Goal: Task Accomplishment & Management: Use online tool/utility

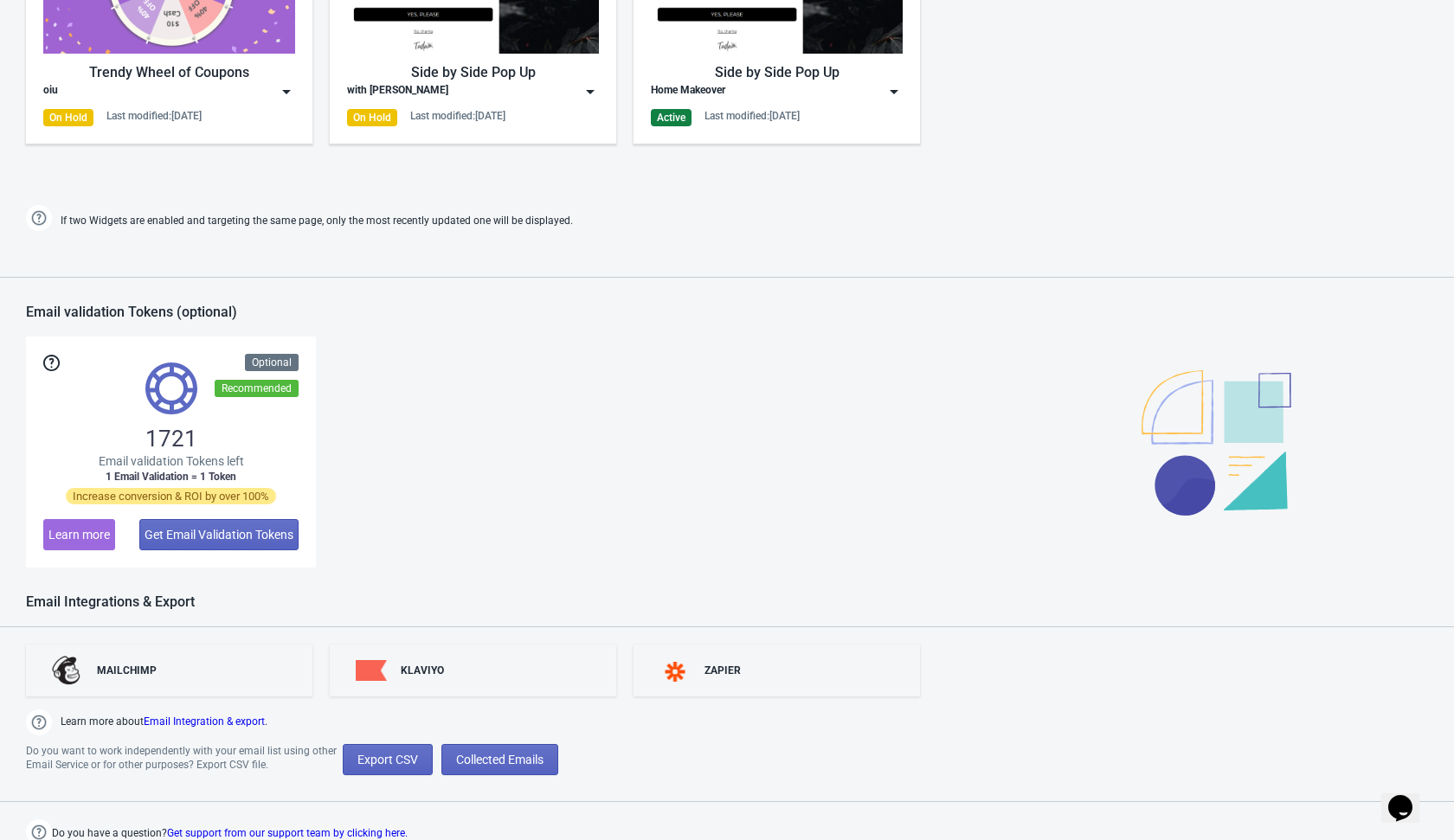
scroll to position [1102, 0]
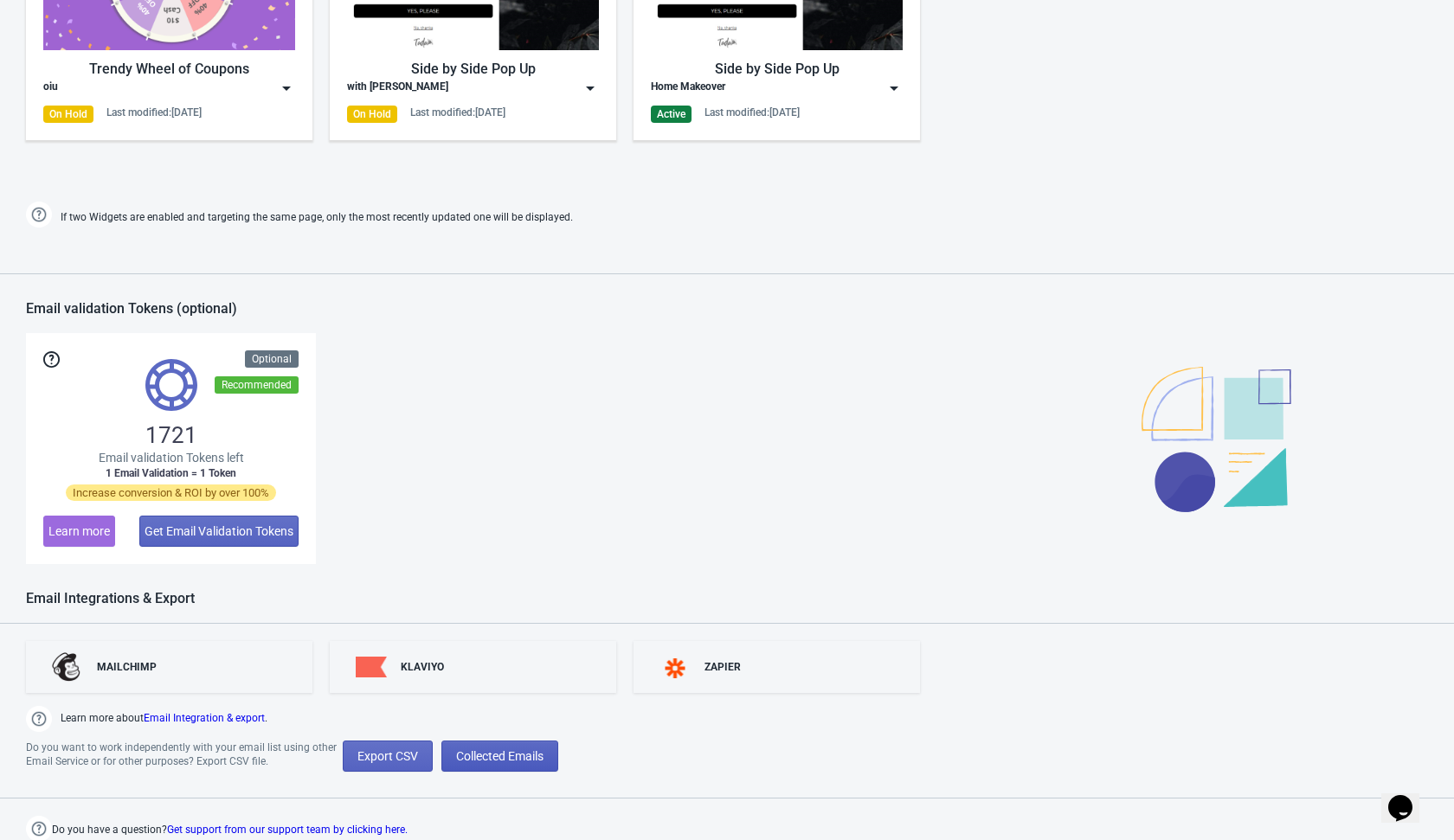
click at [518, 751] on span "Collected Emails" at bounding box center [500, 756] width 88 height 14
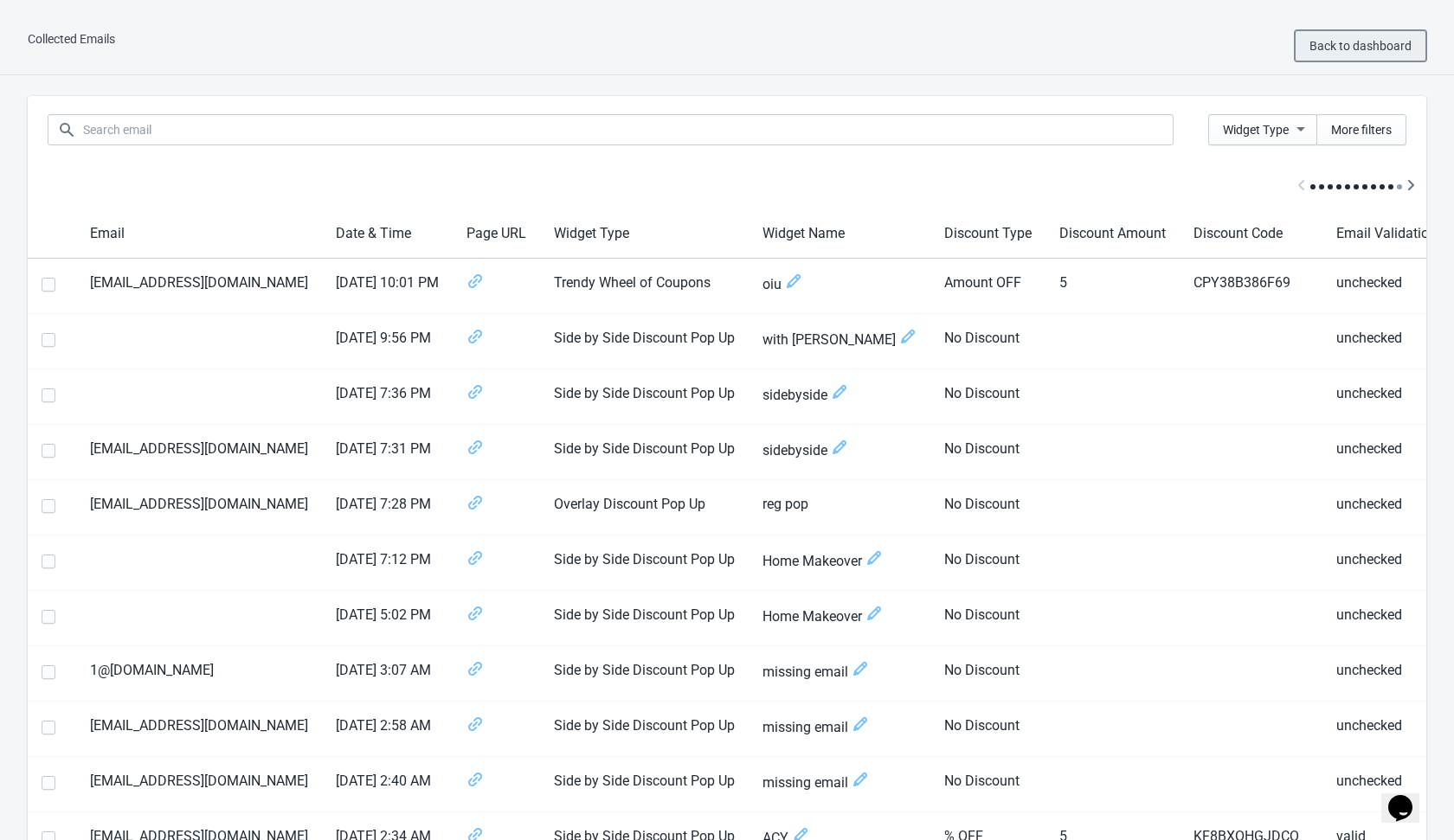
click at [1321, 58] on button "Back to dashboard" at bounding box center [1360, 46] width 132 height 31
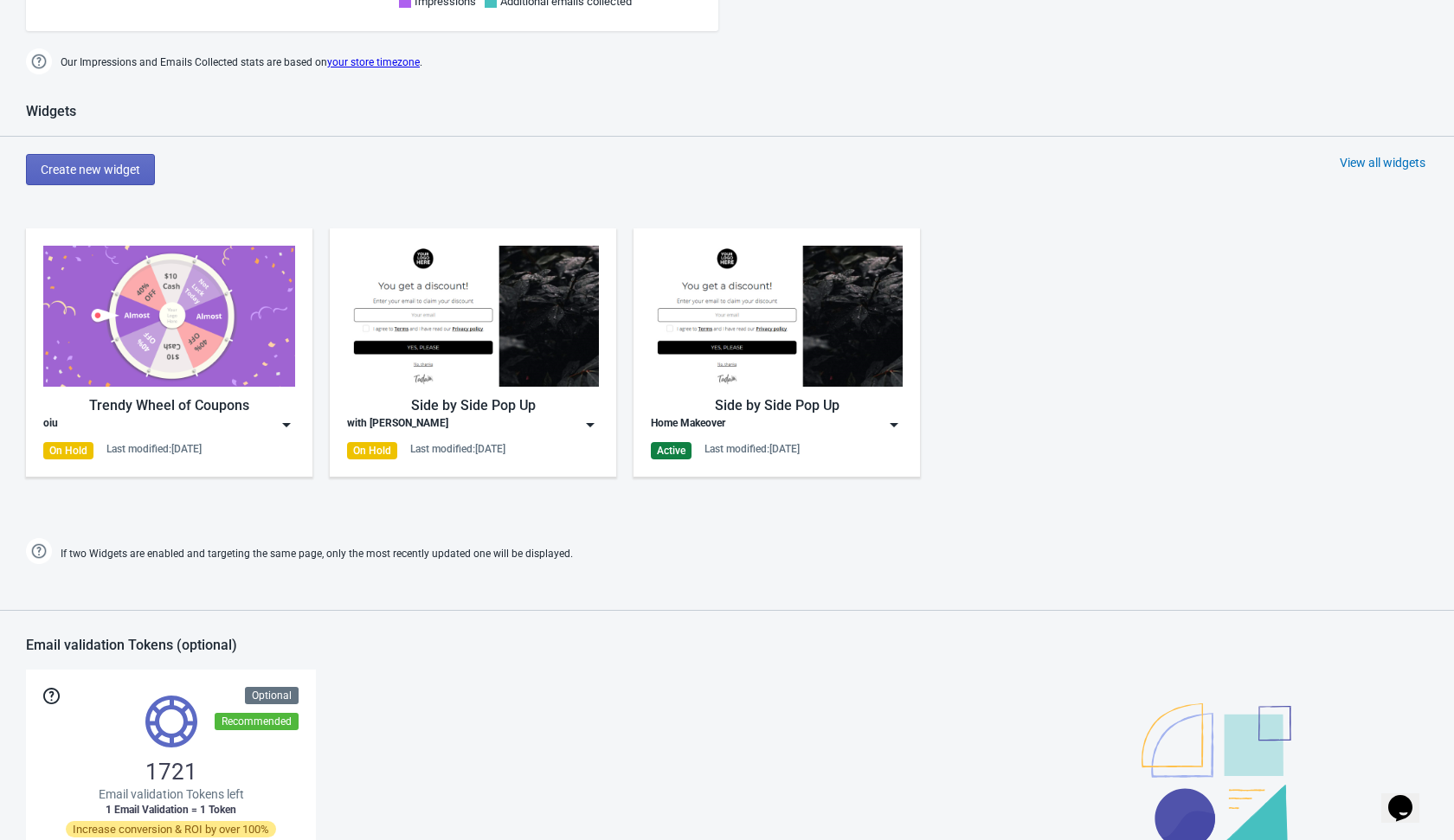
scroll to position [824, 0]
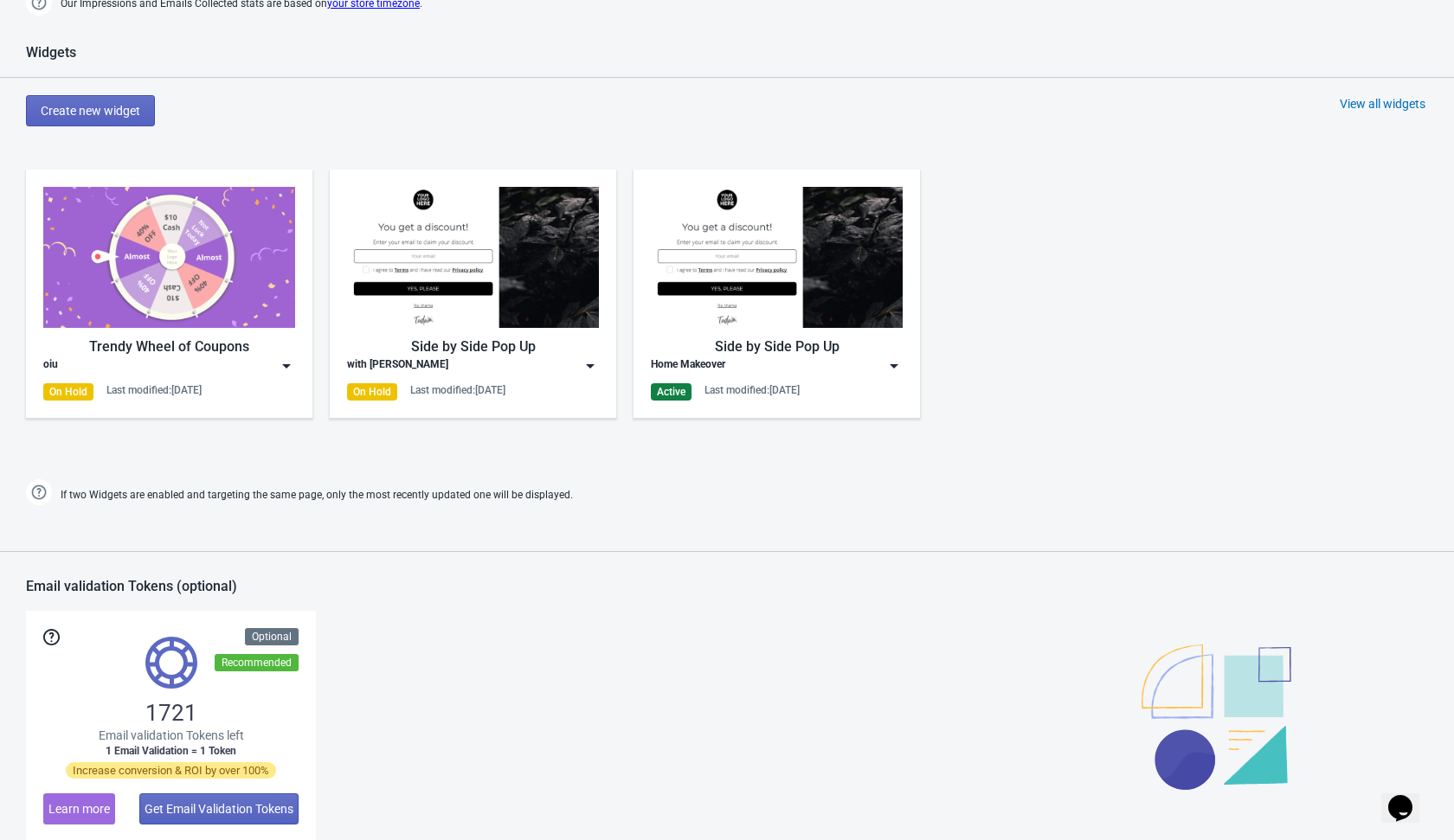
click at [1391, 107] on div "View all widgets" at bounding box center [1383, 104] width 86 height 18
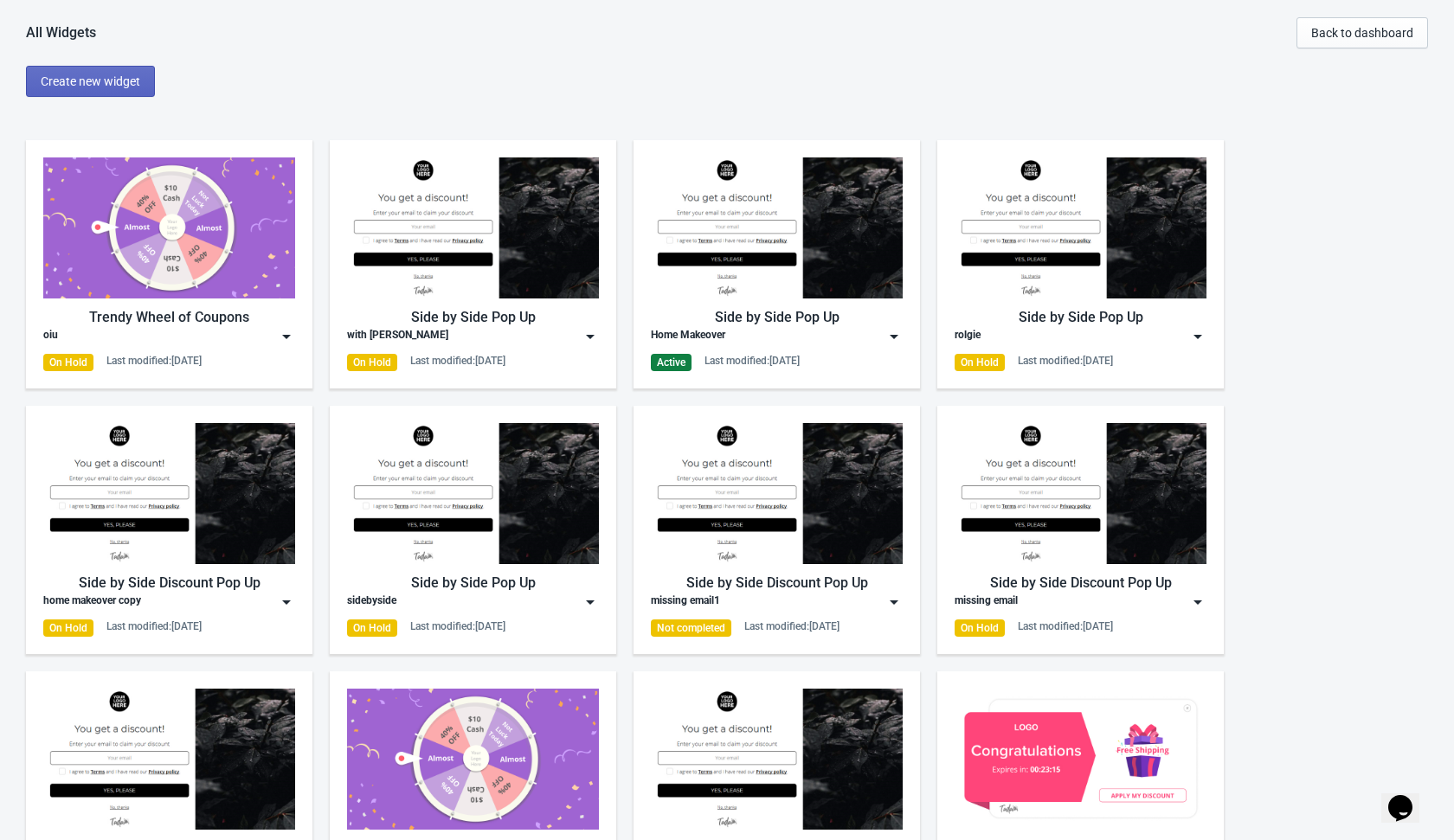
click at [891, 334] on img at bounding box center [894, 337] width 18 height 18
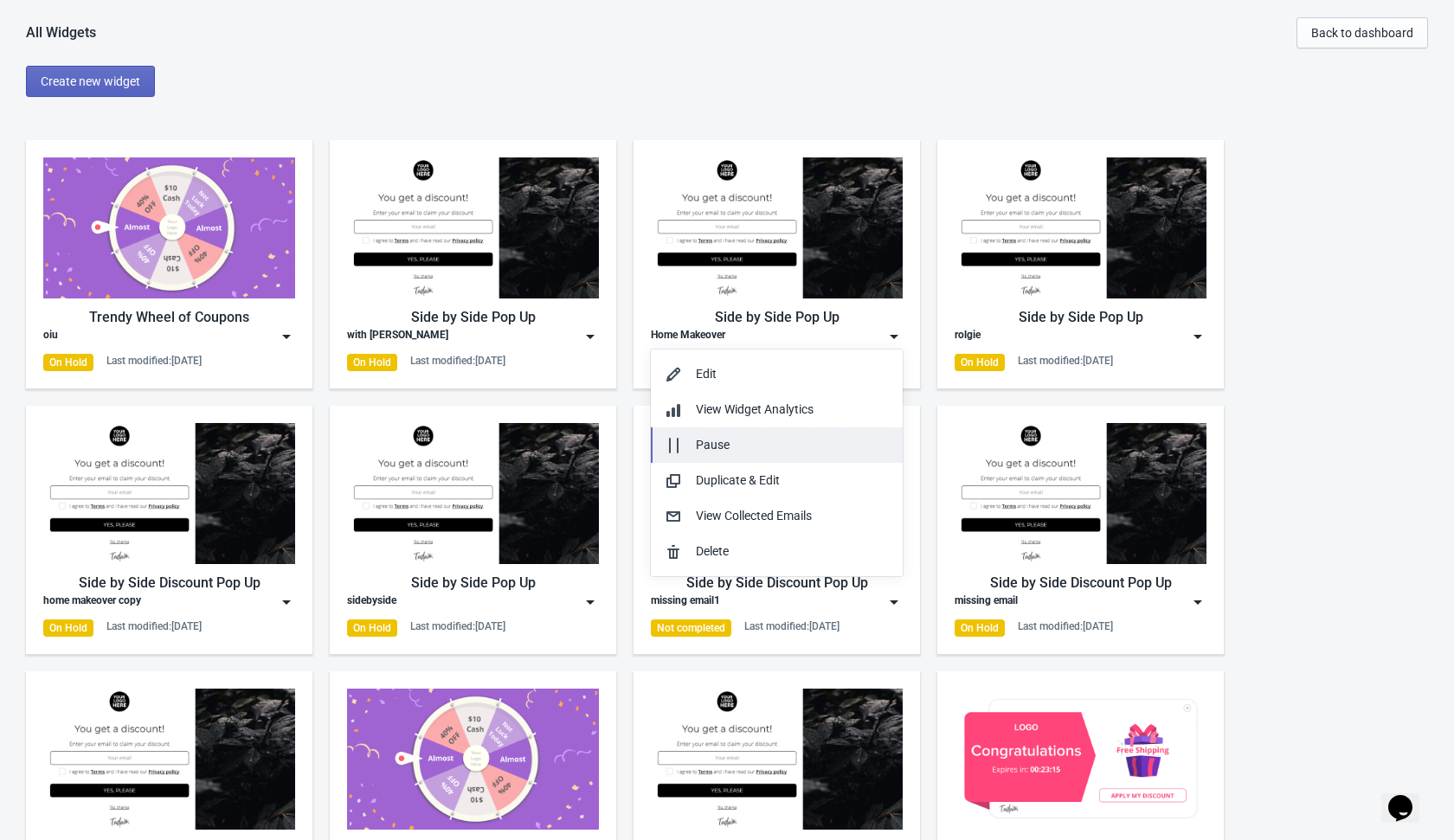
click at [828, 432] on button "Pause" at bounding box center [777, 445] width 252 height 35
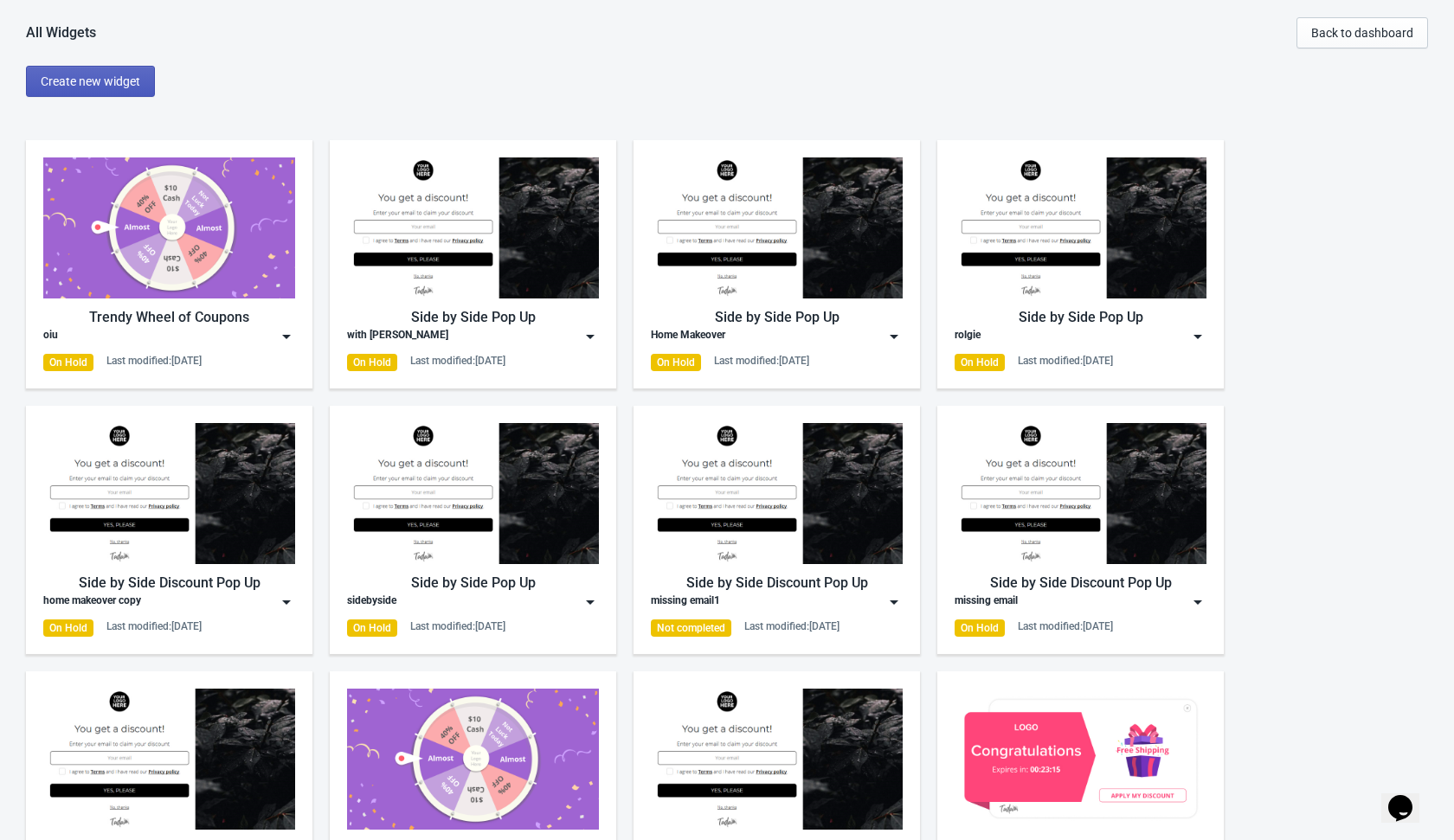
click at [91, 84] on span "Create new widget" at bounding box center [91, 81] width 100 height 14
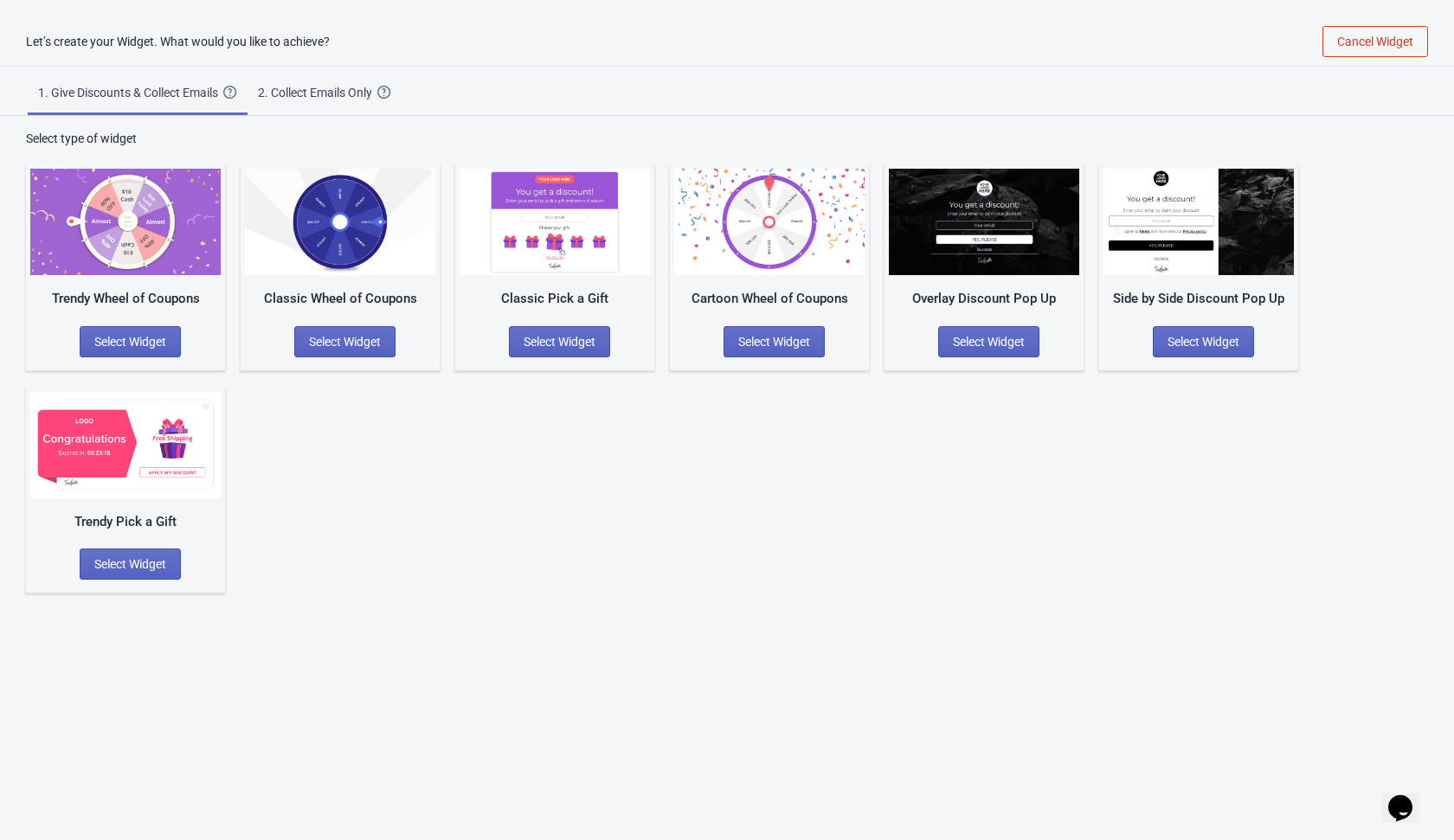
click at [358, 82] on span "2. Collect Emails Only Create a simple Widget that collects your visitors email…" at bounding box center [325, 89] width 154 height 46
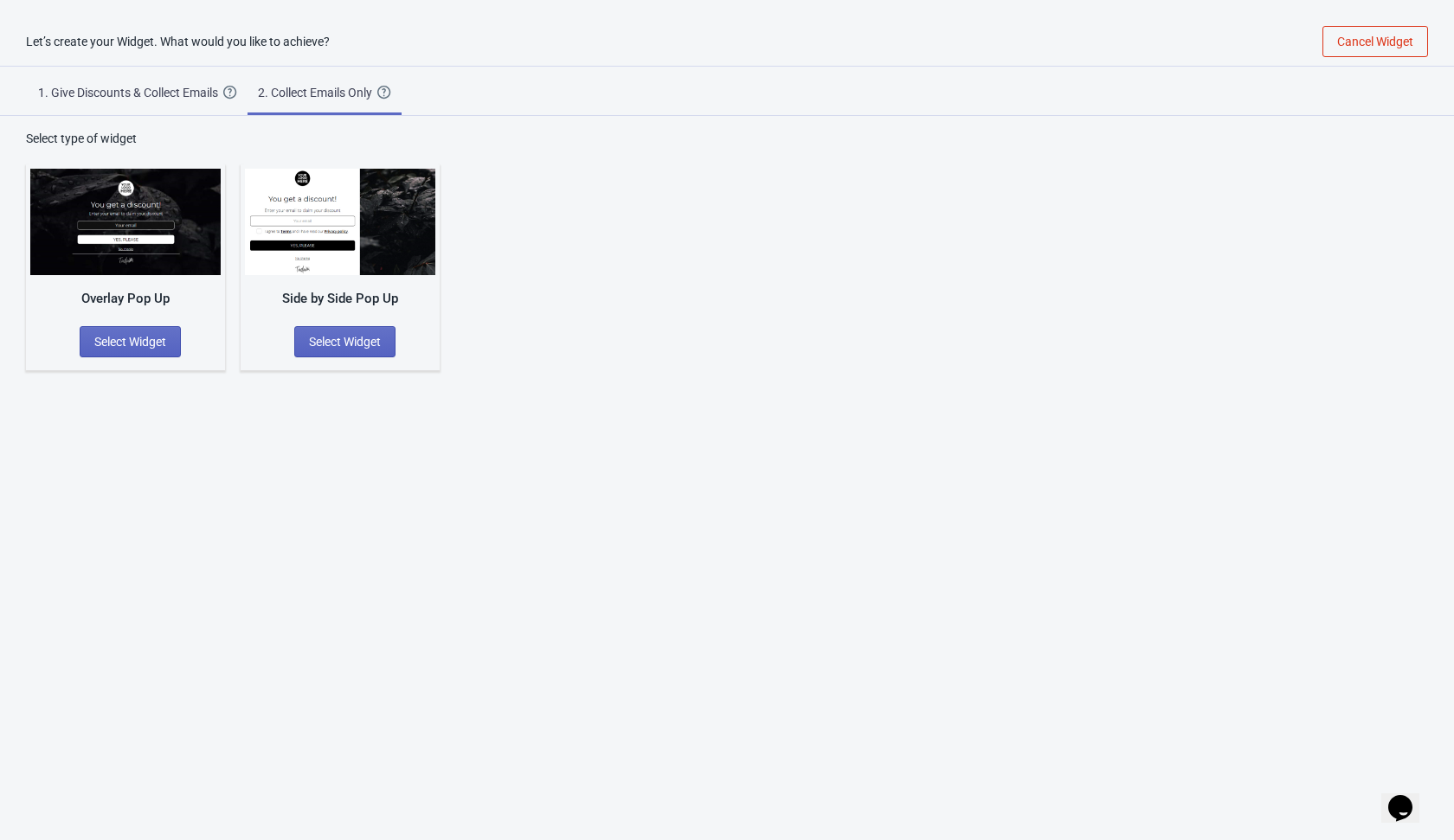
click at [326, 502] on div "Let’s create your Widget. What would you like to achieve? Cancel Widget 1. Give…" at bounding box center [727, 437] width 1454 height 840
click at [355, 340] on span "Select Widget" at bounding box center [345, 341] width 72 height 14
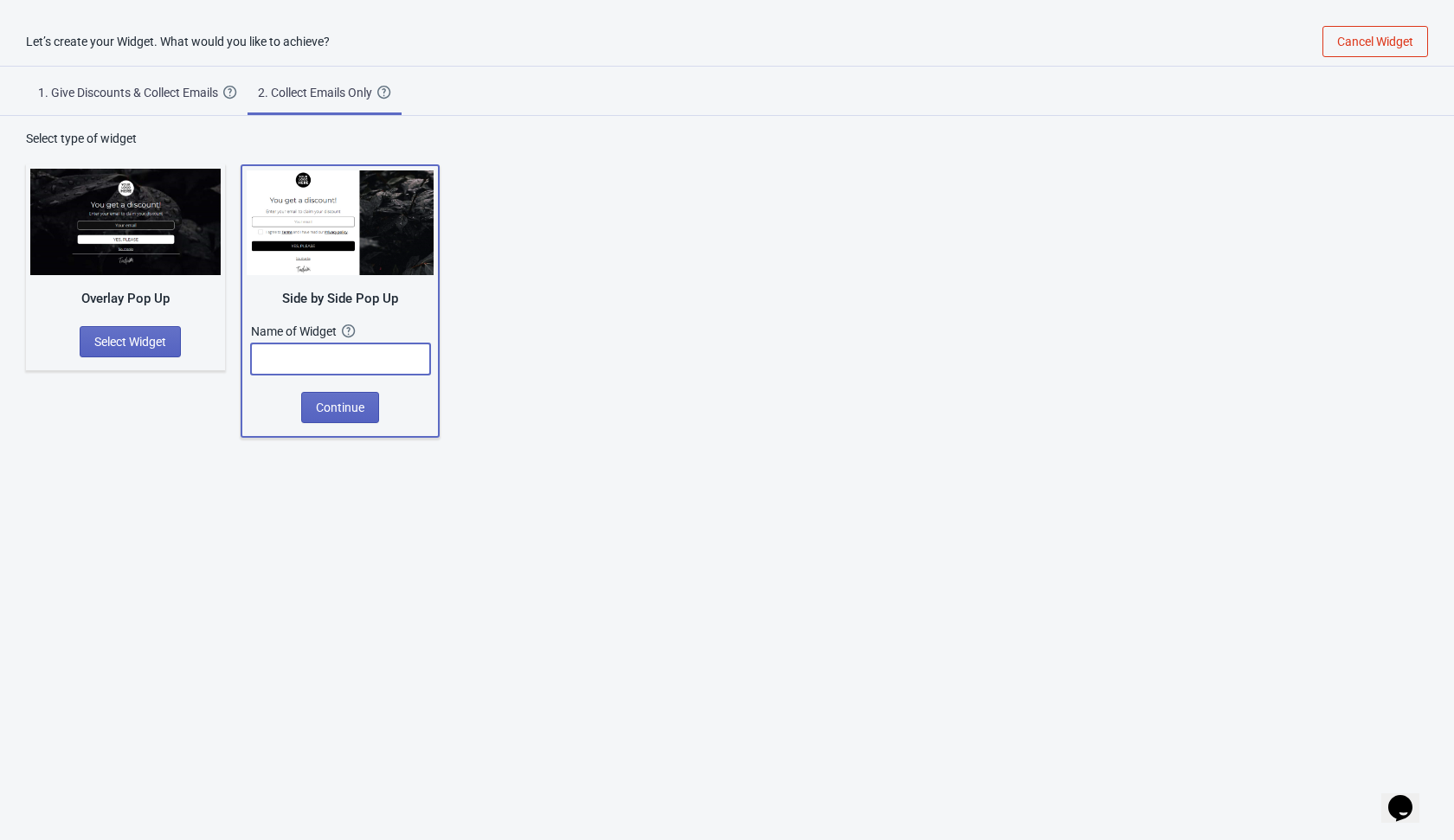
click at [395, 355] on input "text" at bounding box center [341, 359] width 180 height 31
click at [307, 408] on button "Continue" at bounding box center [341, 408] width 78 height 31
click at [354, 357] on input "1" at bounding box center [341, 359] width 180 height 31
type input "11"
click at [338, 417] on button "Continue" at bounding box center [341, 408] width 78 height 31
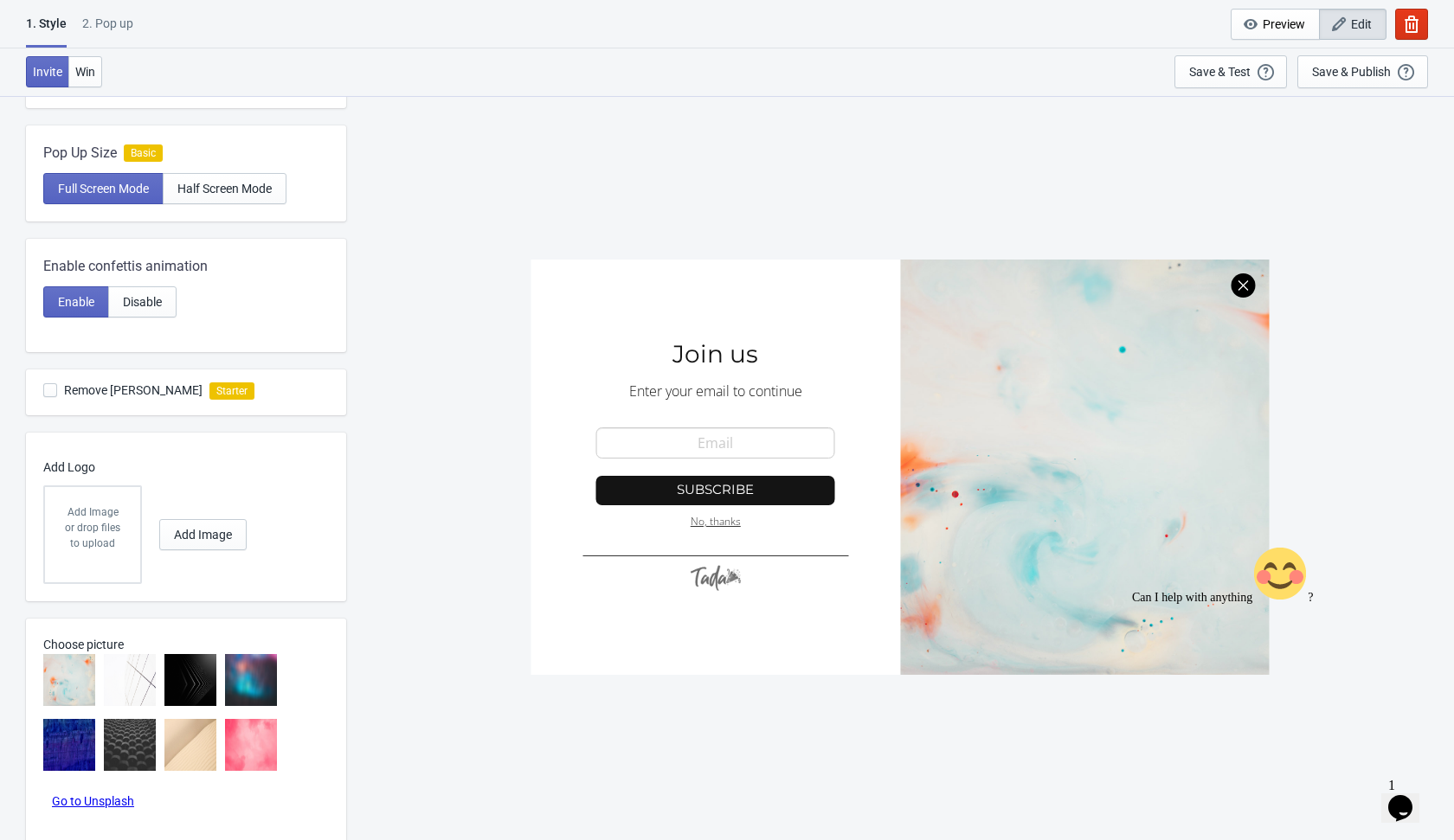
scroll to position [466, 0]
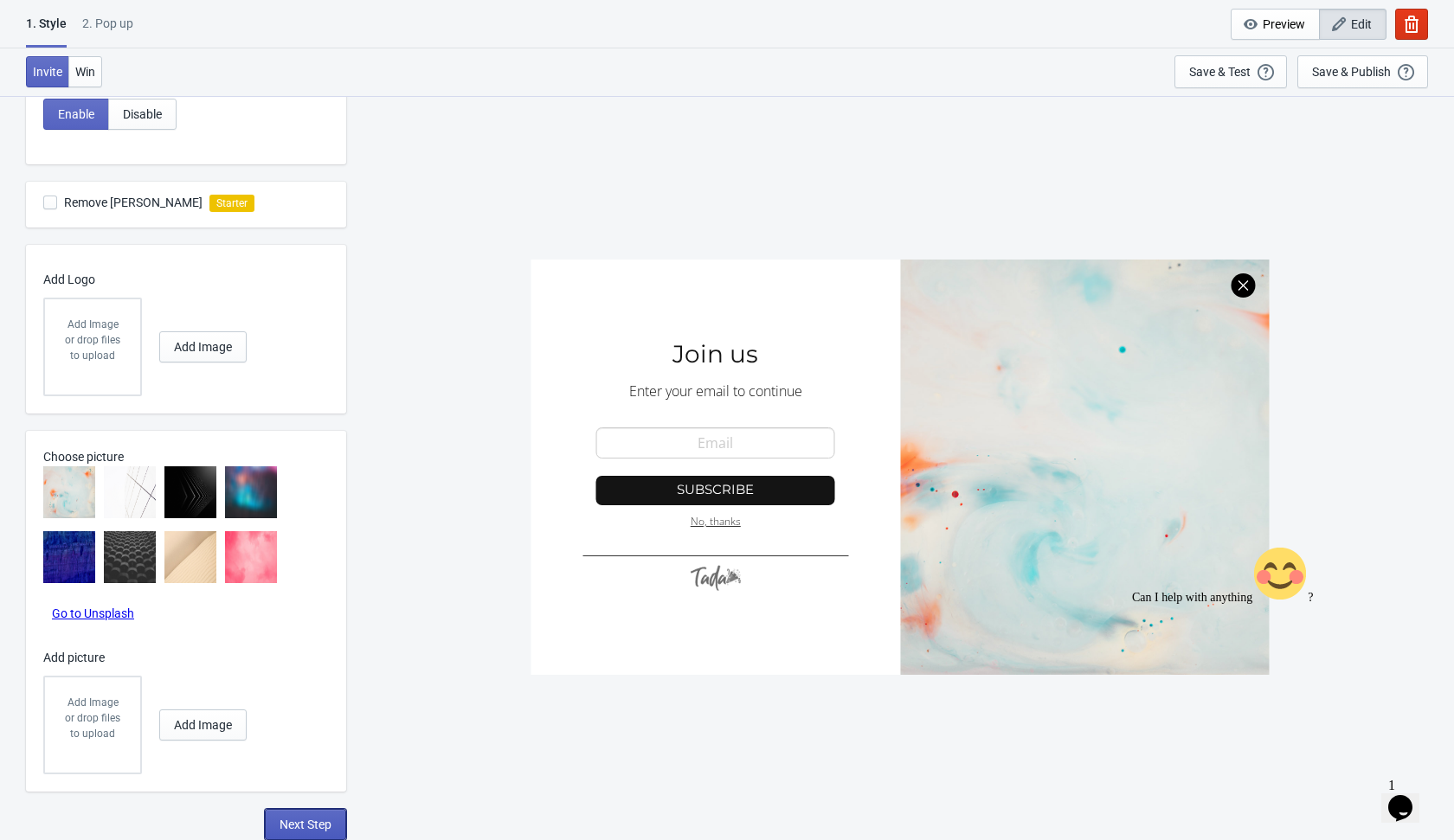
click at [303, 821] on span "Next Step" at bounding box center [304, 824] width 52 height 14
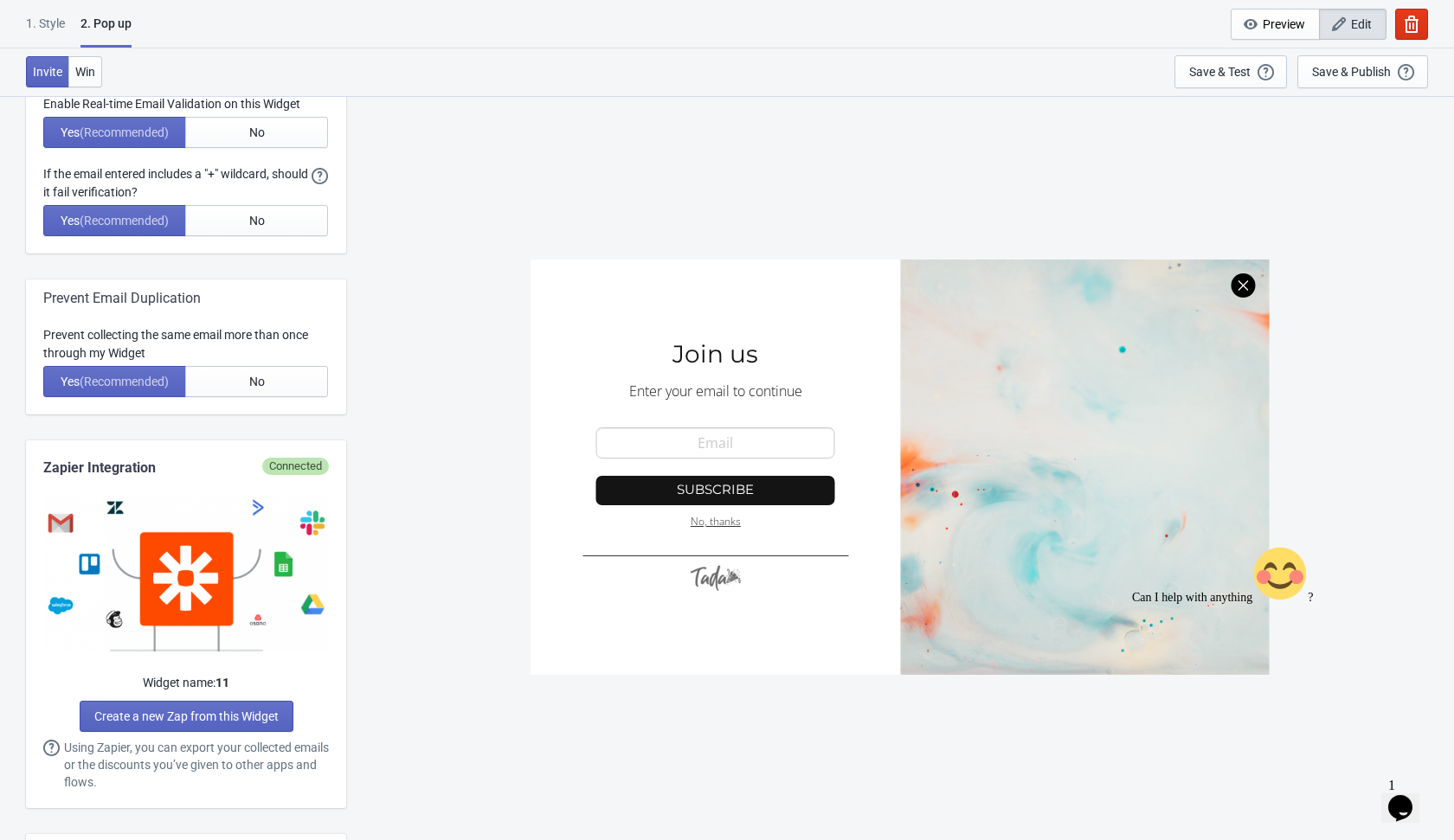
scroll to position [0, 0]
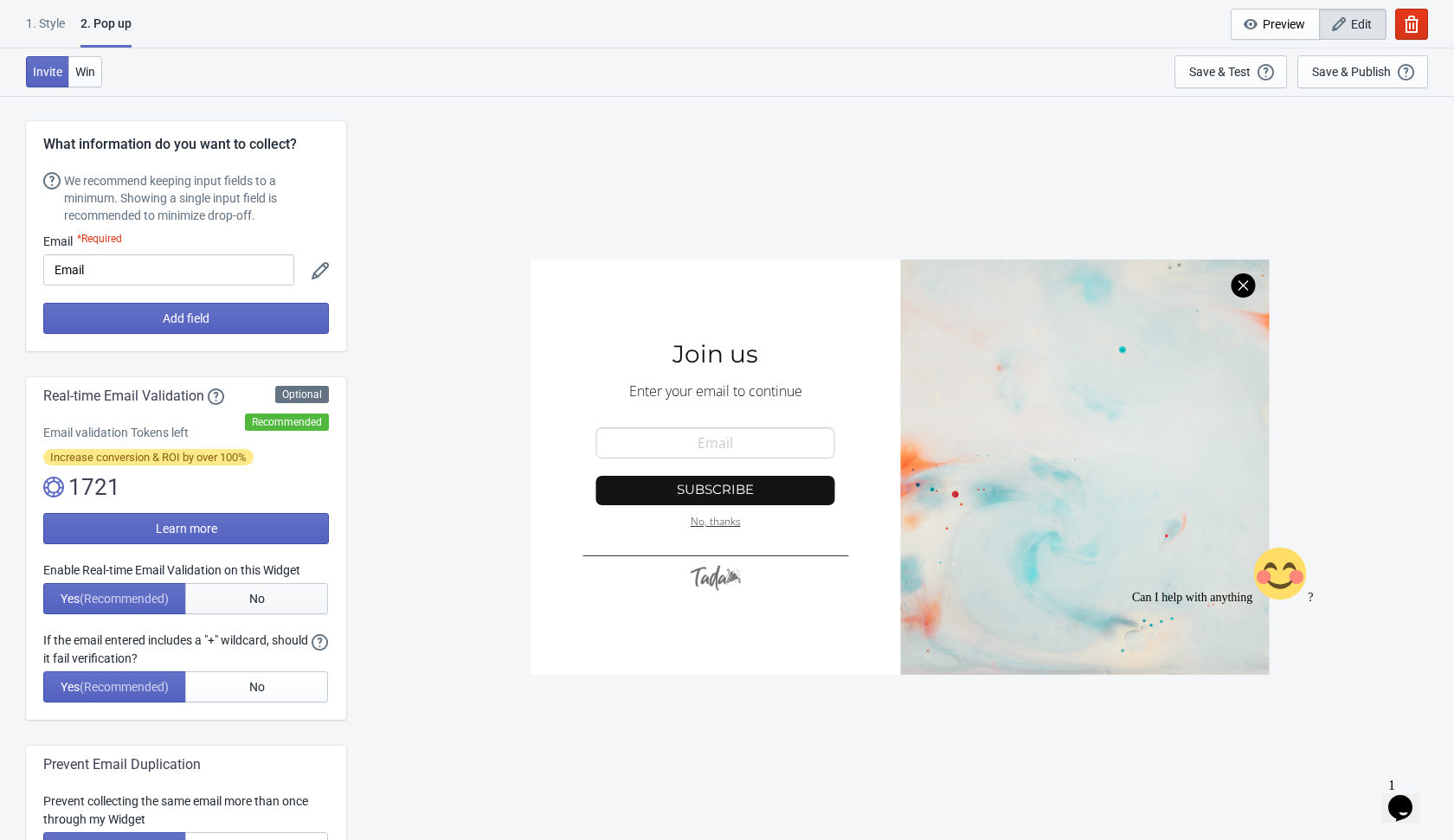
click at [274, 596] on button "No" at bounding box center [257, 599] width 142 height 31
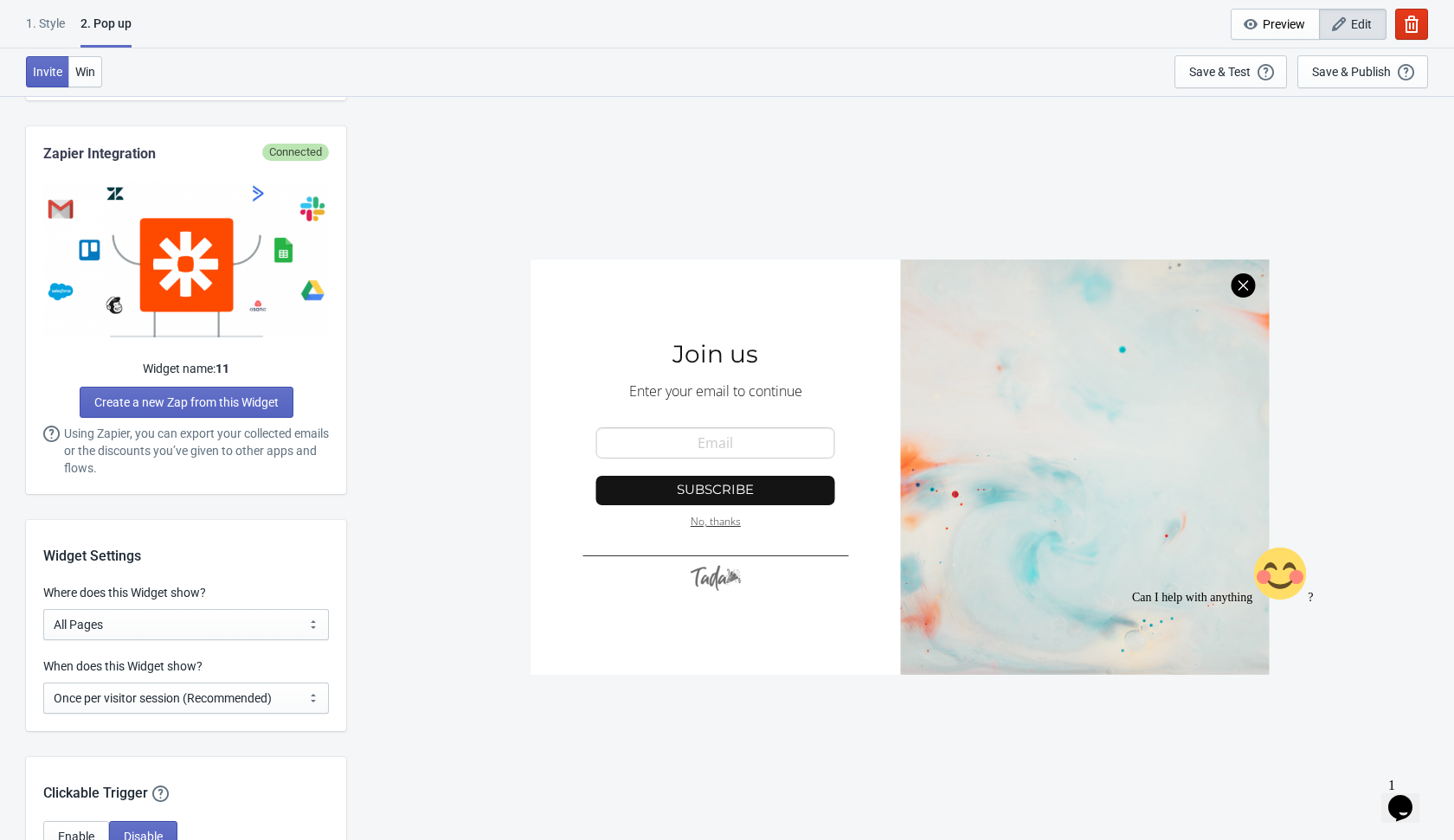
scroll to position [860, 0]
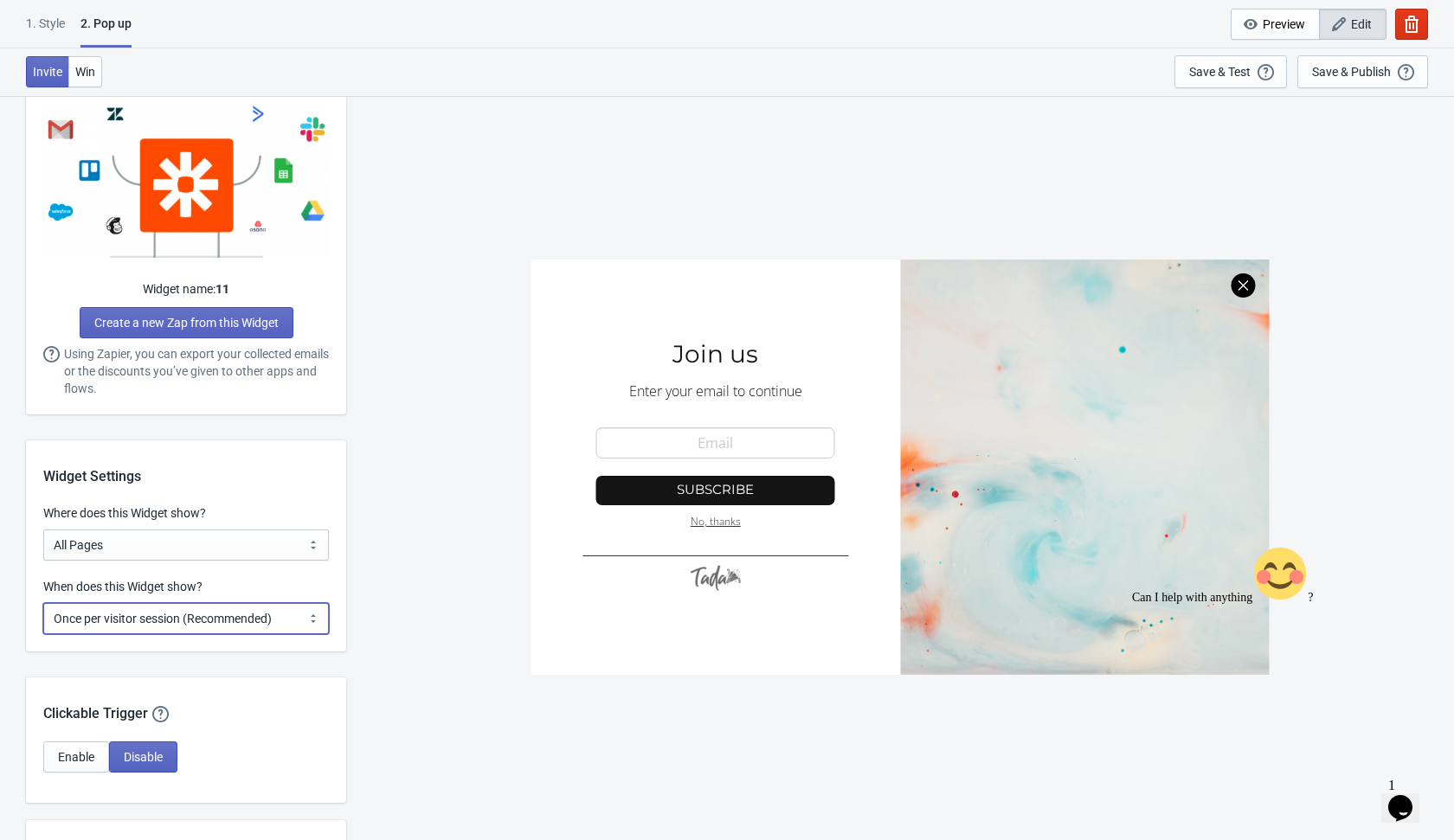
click at [251, 620] on select "Every new visit of page Once every period of time Once per visitor session (Rec…" at bounding box center [185, 619] width 286 height 31
select select "every"
click at [43, 603] on select "Every new visit of page Once every period of time Once per visitor session (Rec…" at bounding box center [185, 619] width 286 height 31
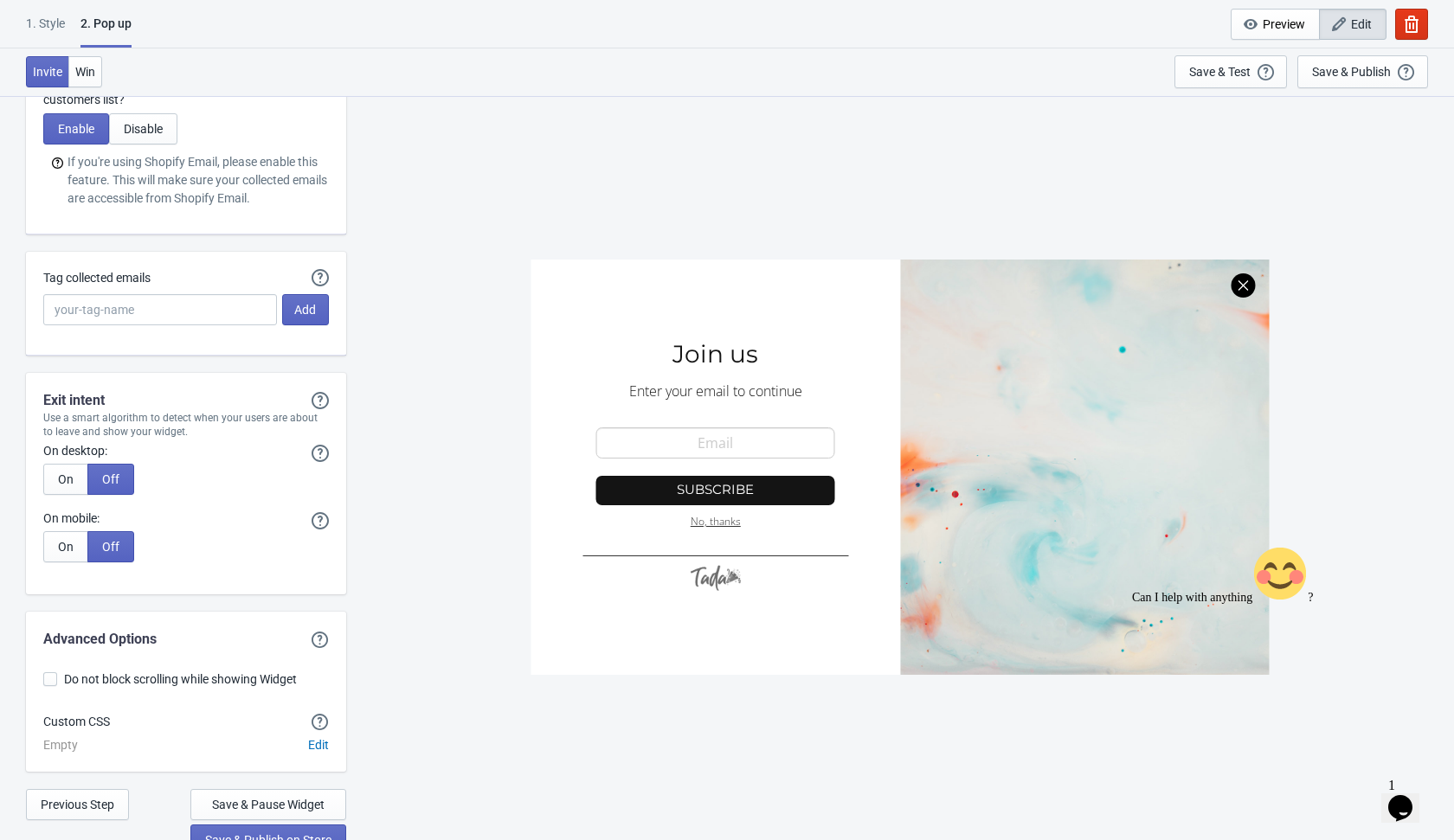
scroll to position [3152, 0]
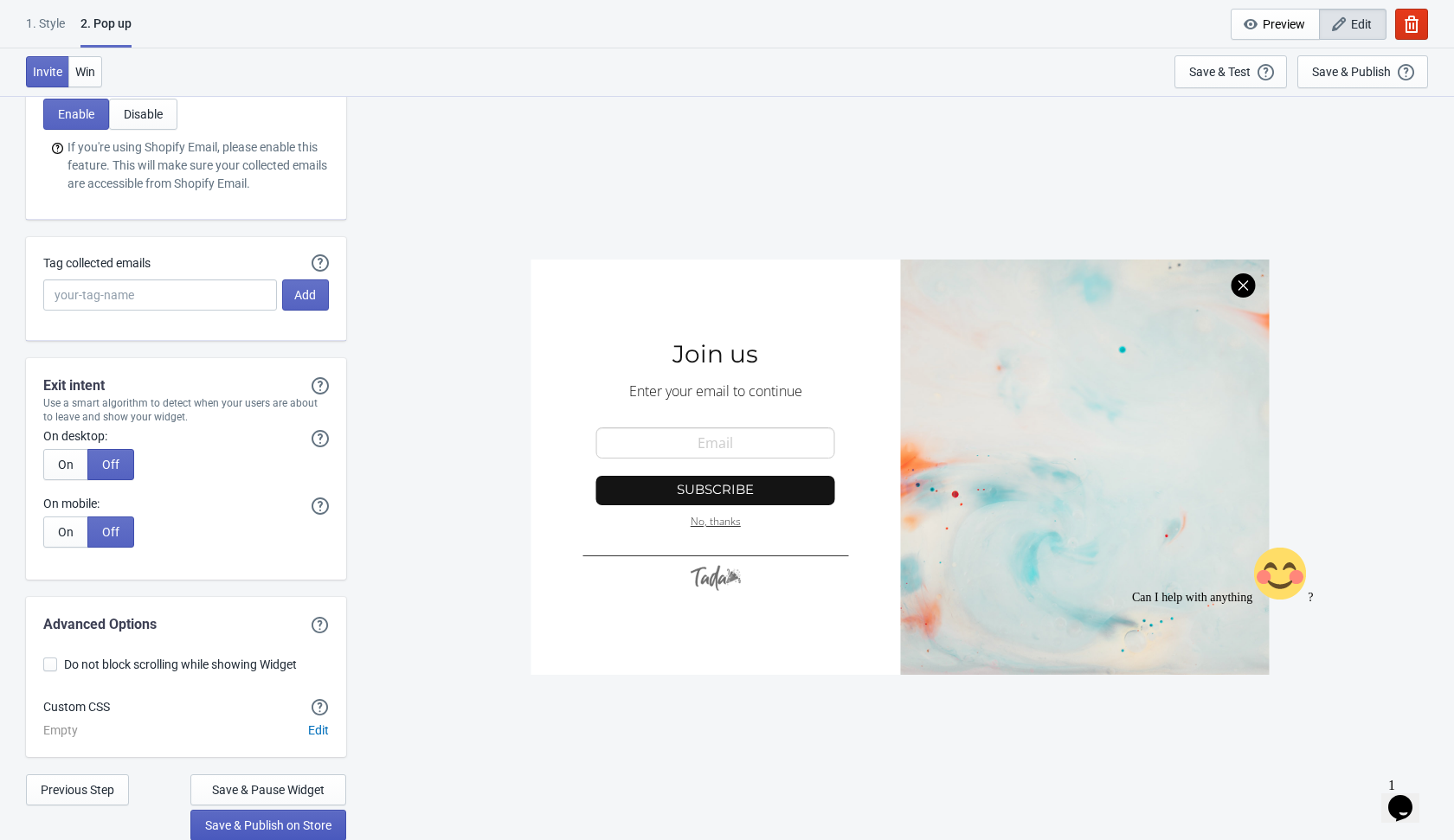
click at [315, 834] on button "Save & Publish on Store" at bounding box center [268, 825] width 156 height 31
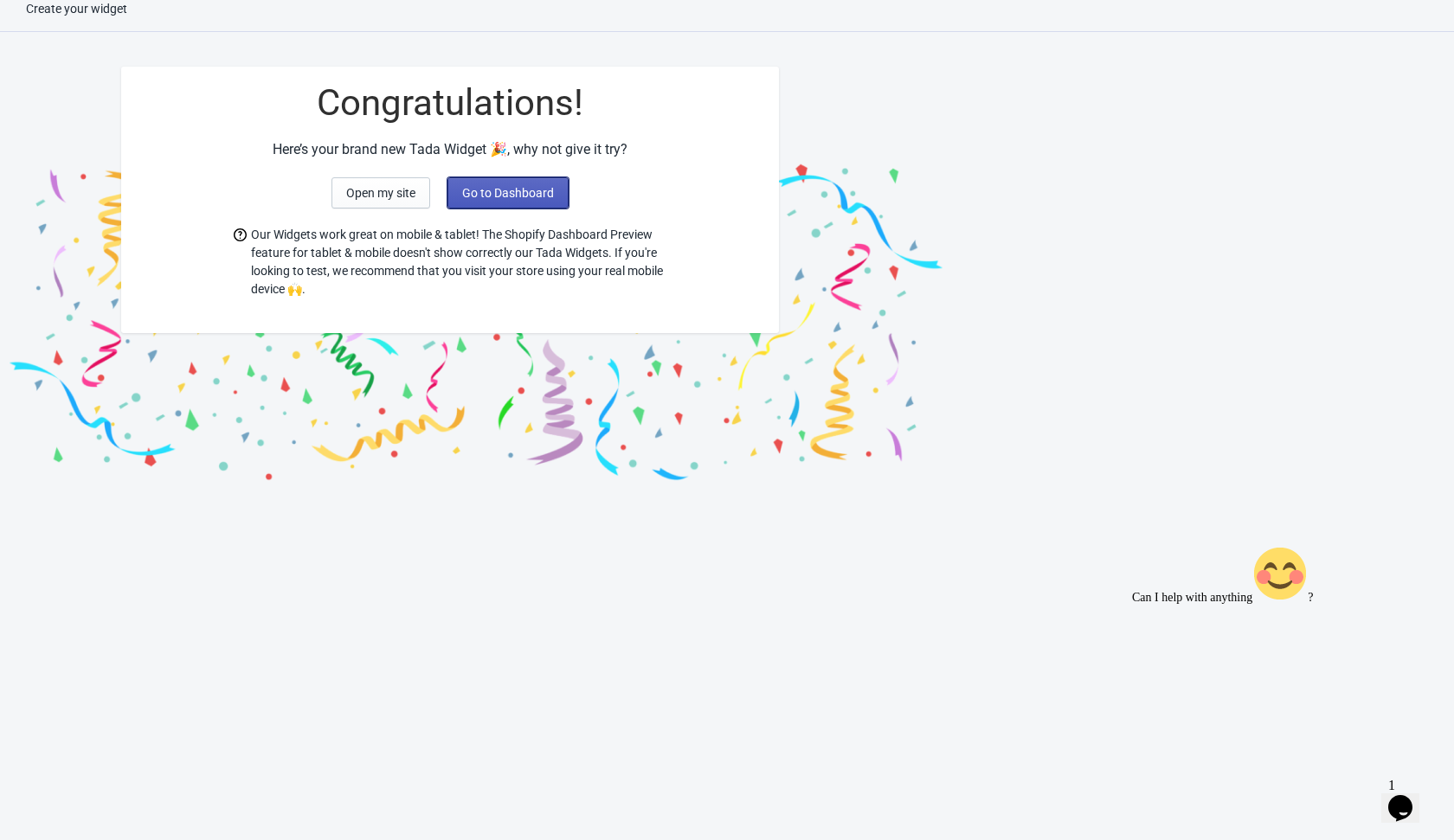
click at [536, 206] on button "Go to Dashboard" at bounding box center [507, 193] width 121 height 31
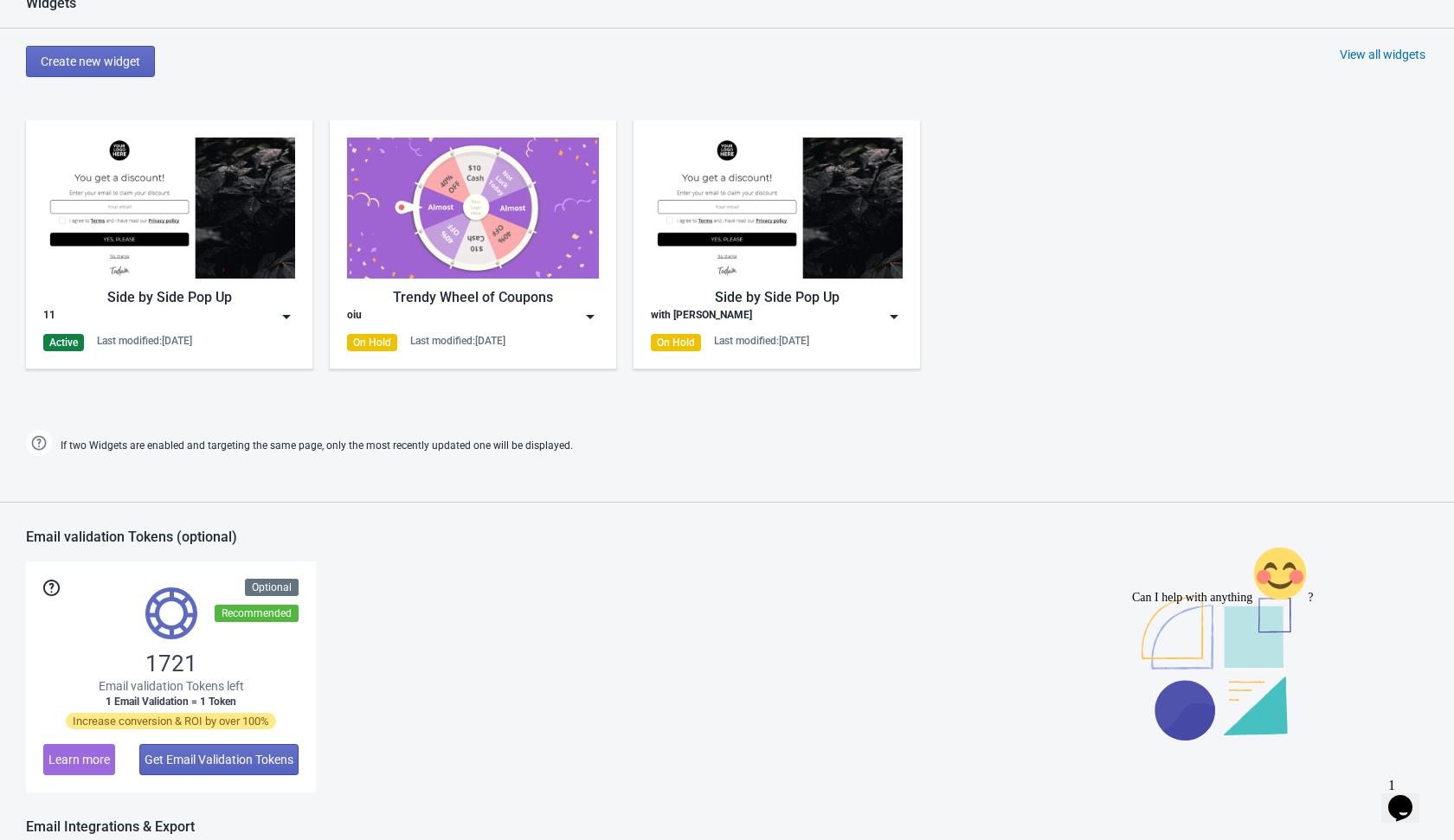
scroll to position [1102, 0]
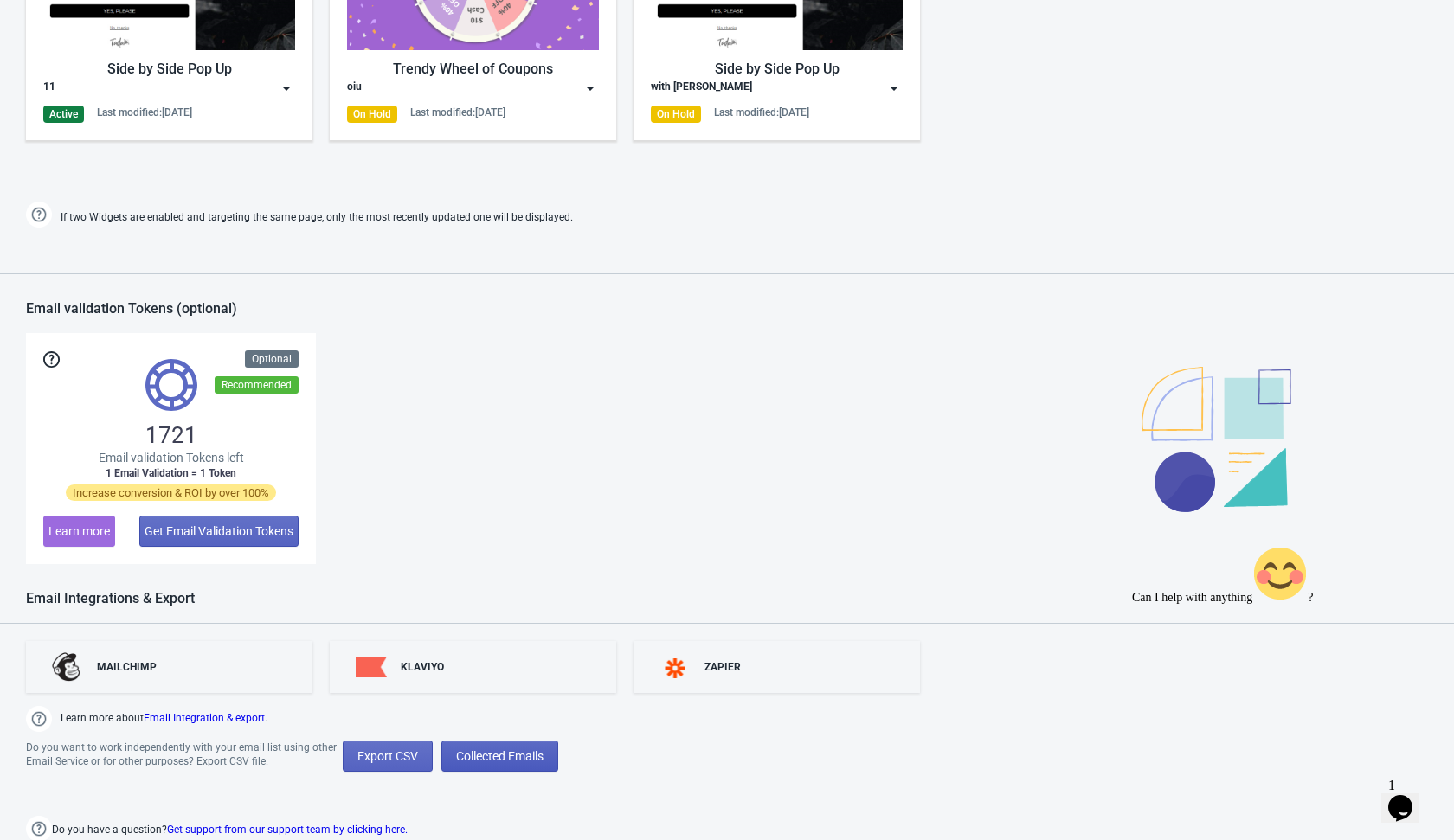
click at [520, 753] on span "Collected Emails" at bounding box center [500, 756] width 88 height 14
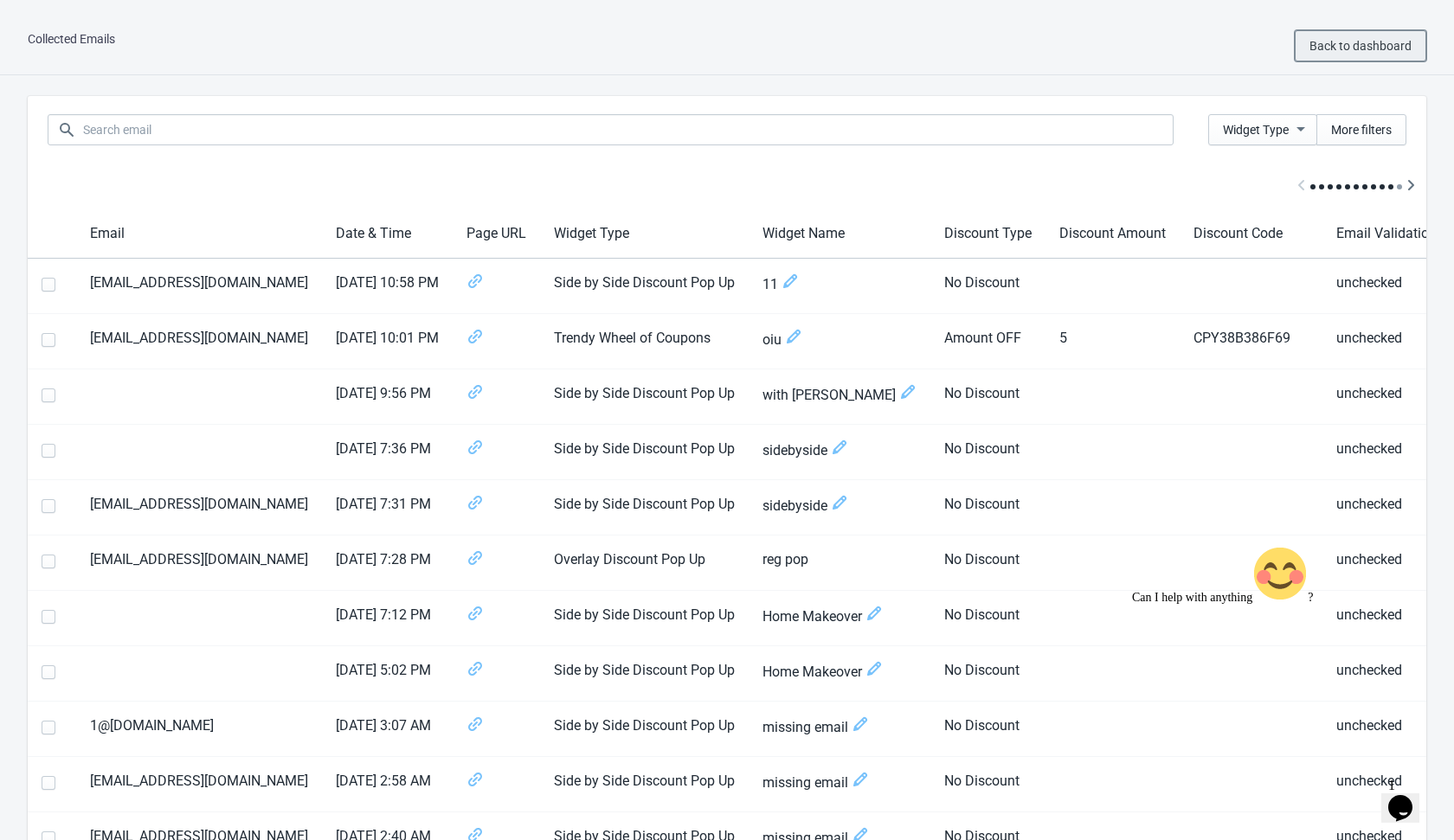
click at [1335, 42] on span "Back to dashboard" at bounding box center [1360, 46] width 102 height 14
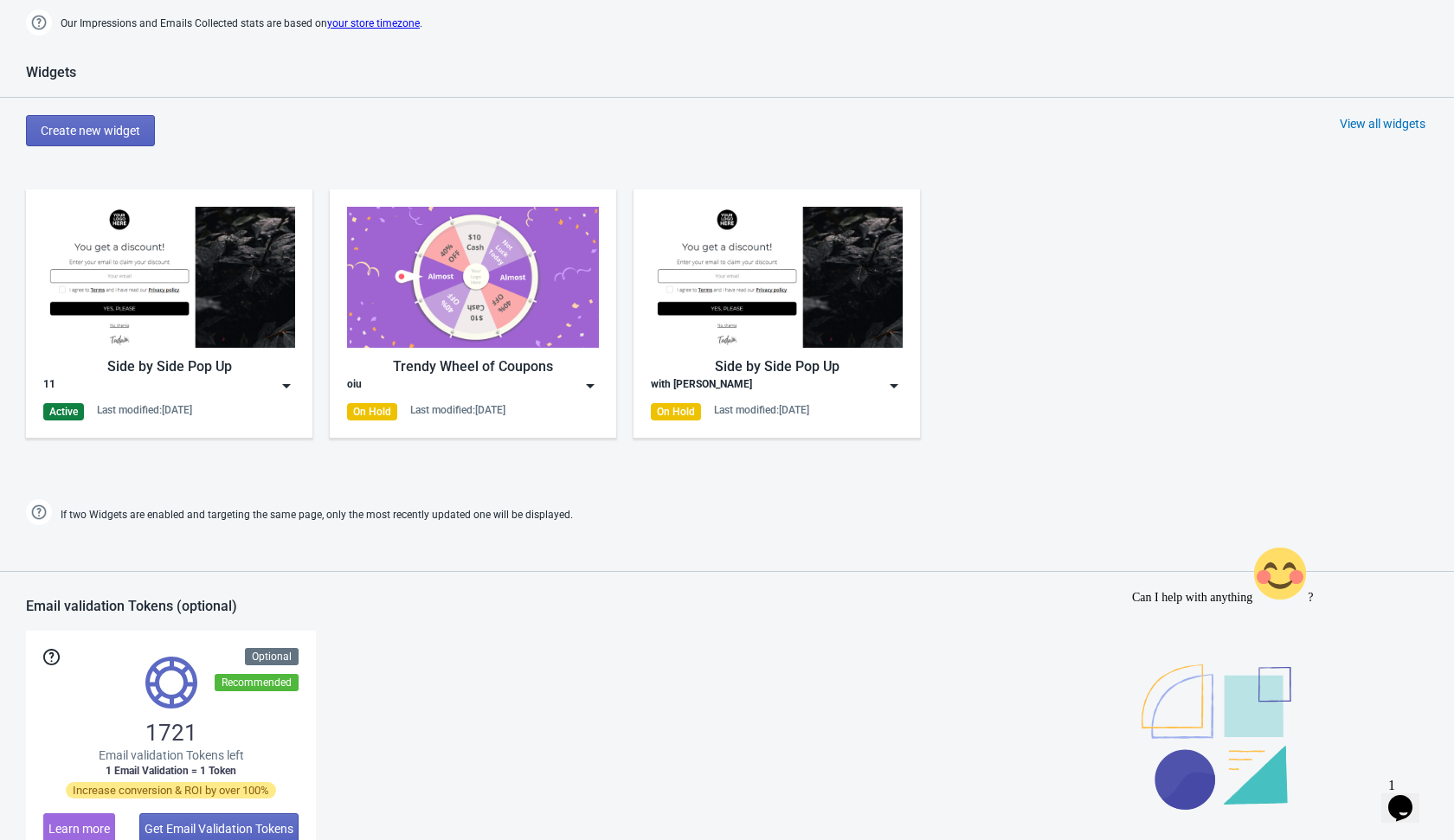
scroll to position [802, 0]
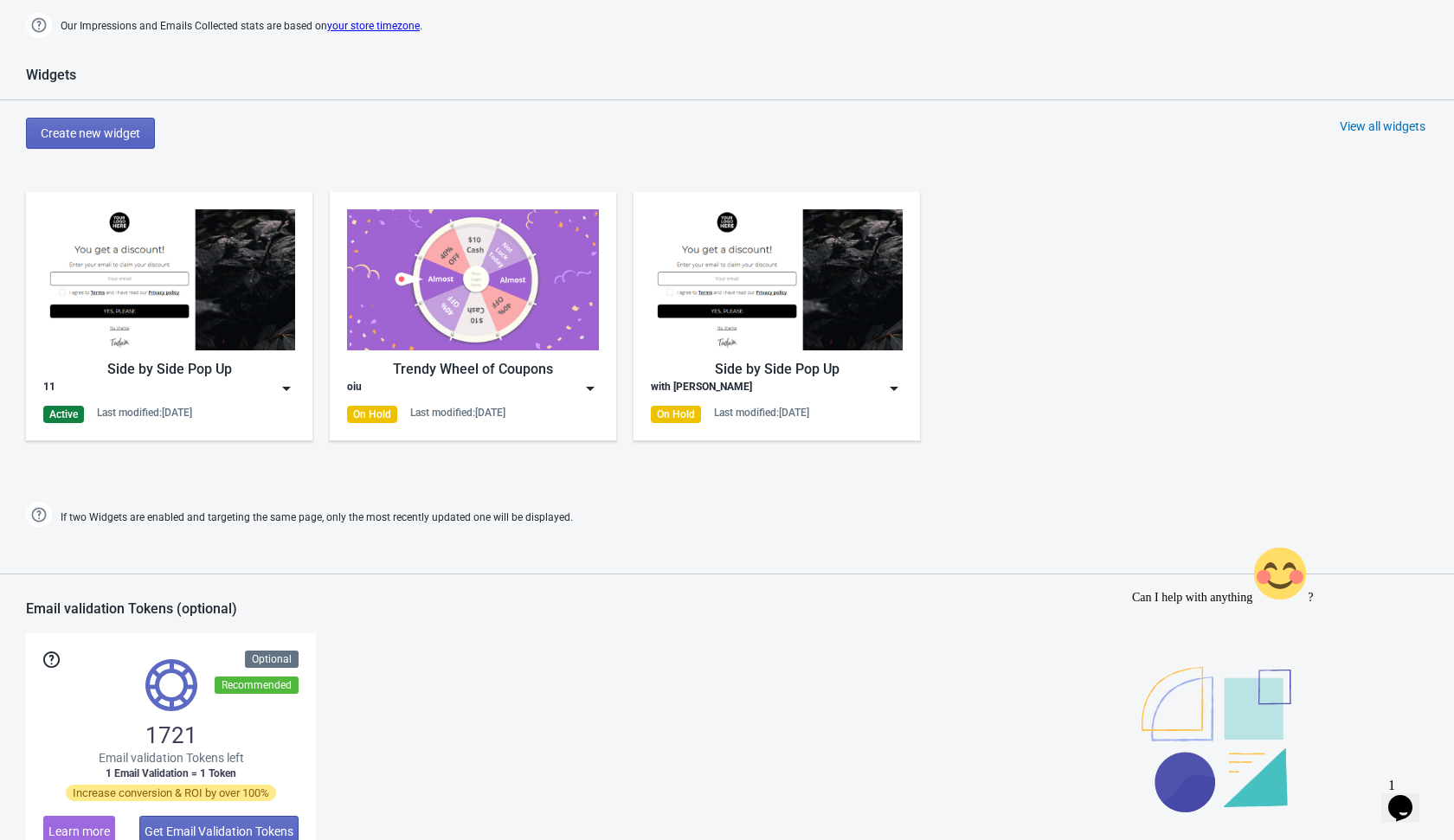
click at [278, 387] on img at bounding box center [287, 388] width 18 height 18
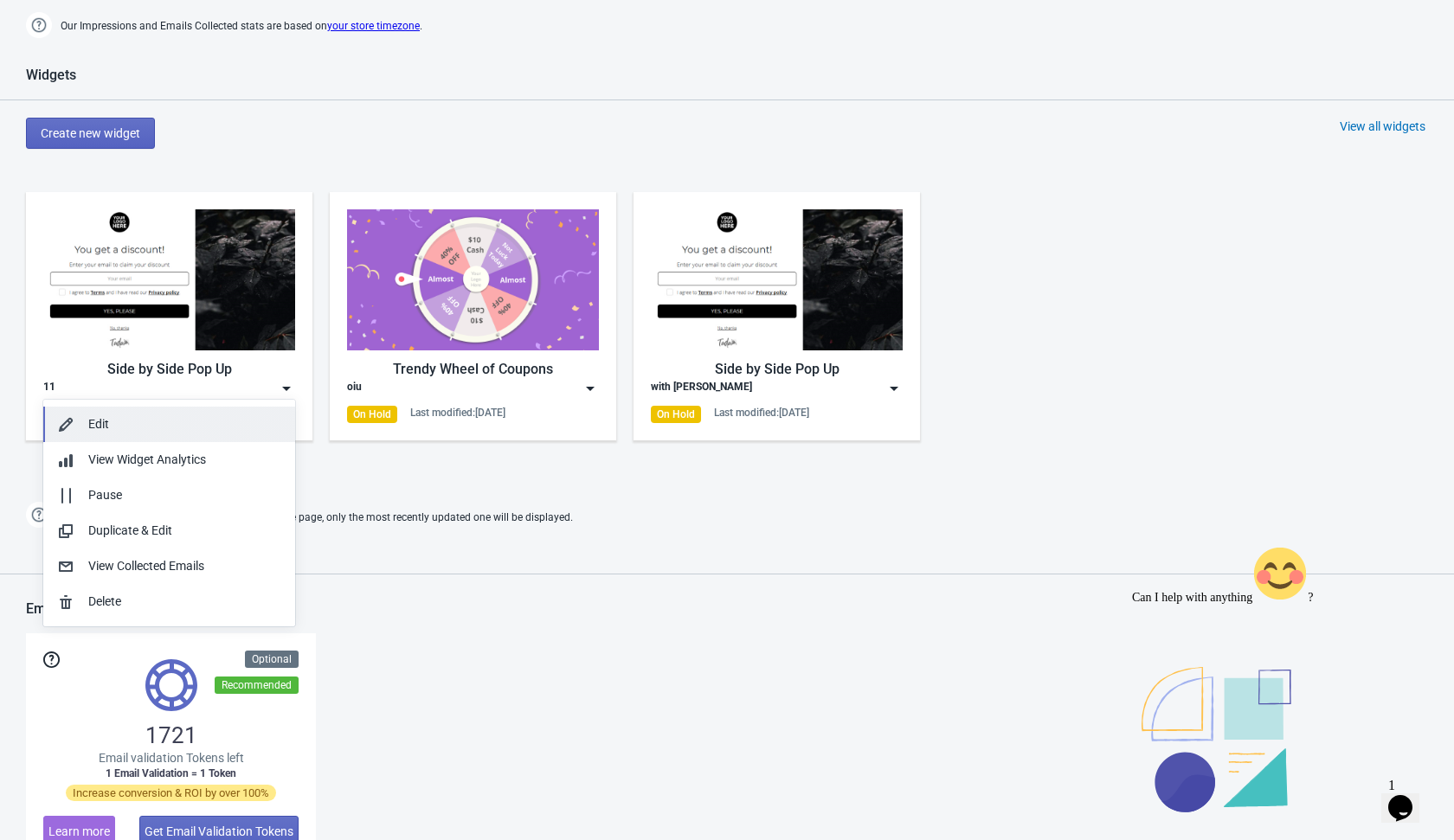
click at [241, 433] on button "Edit" at bounding box center [169, 424] width 252 height 35
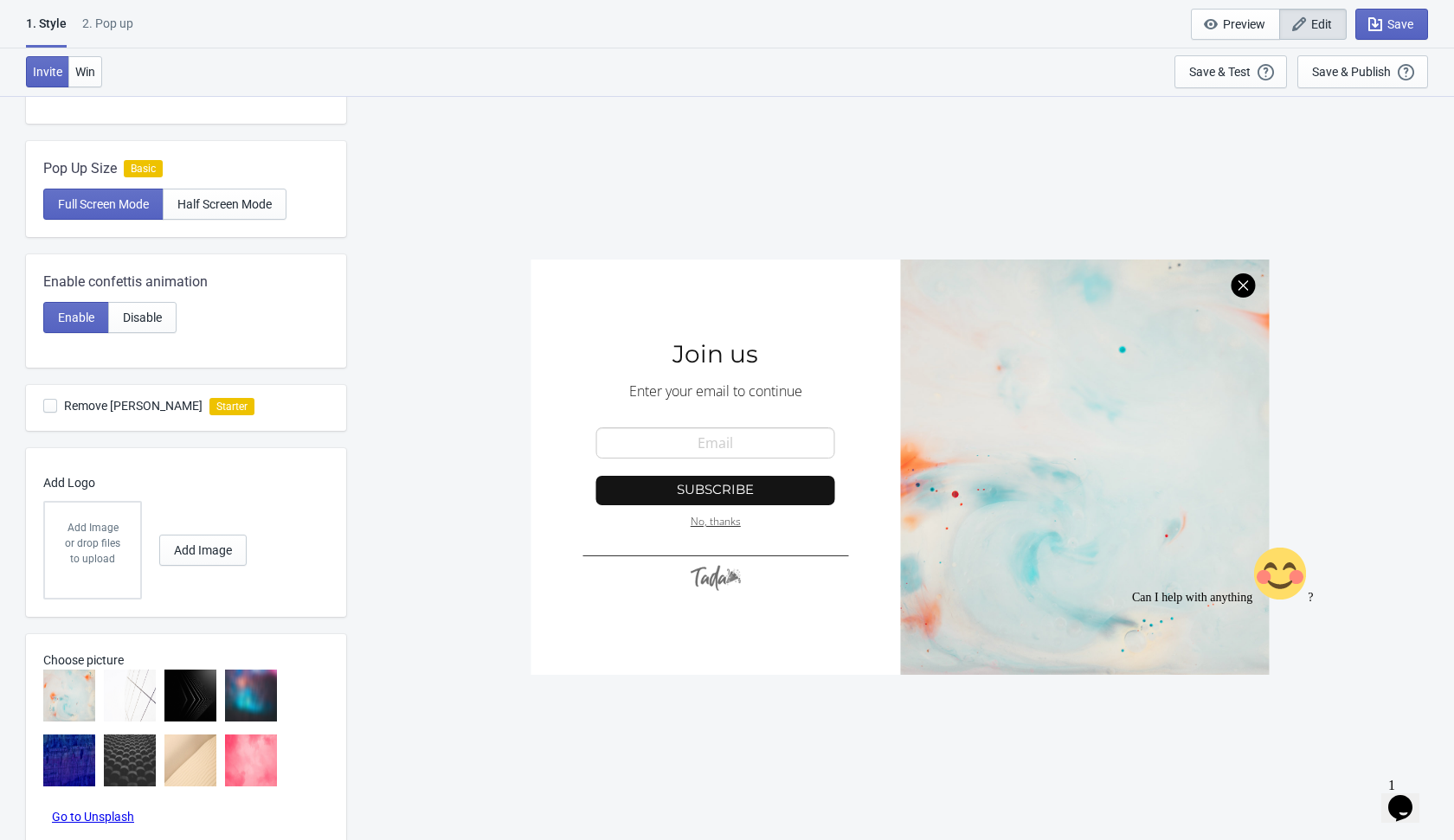
scroll to position [466, 0]
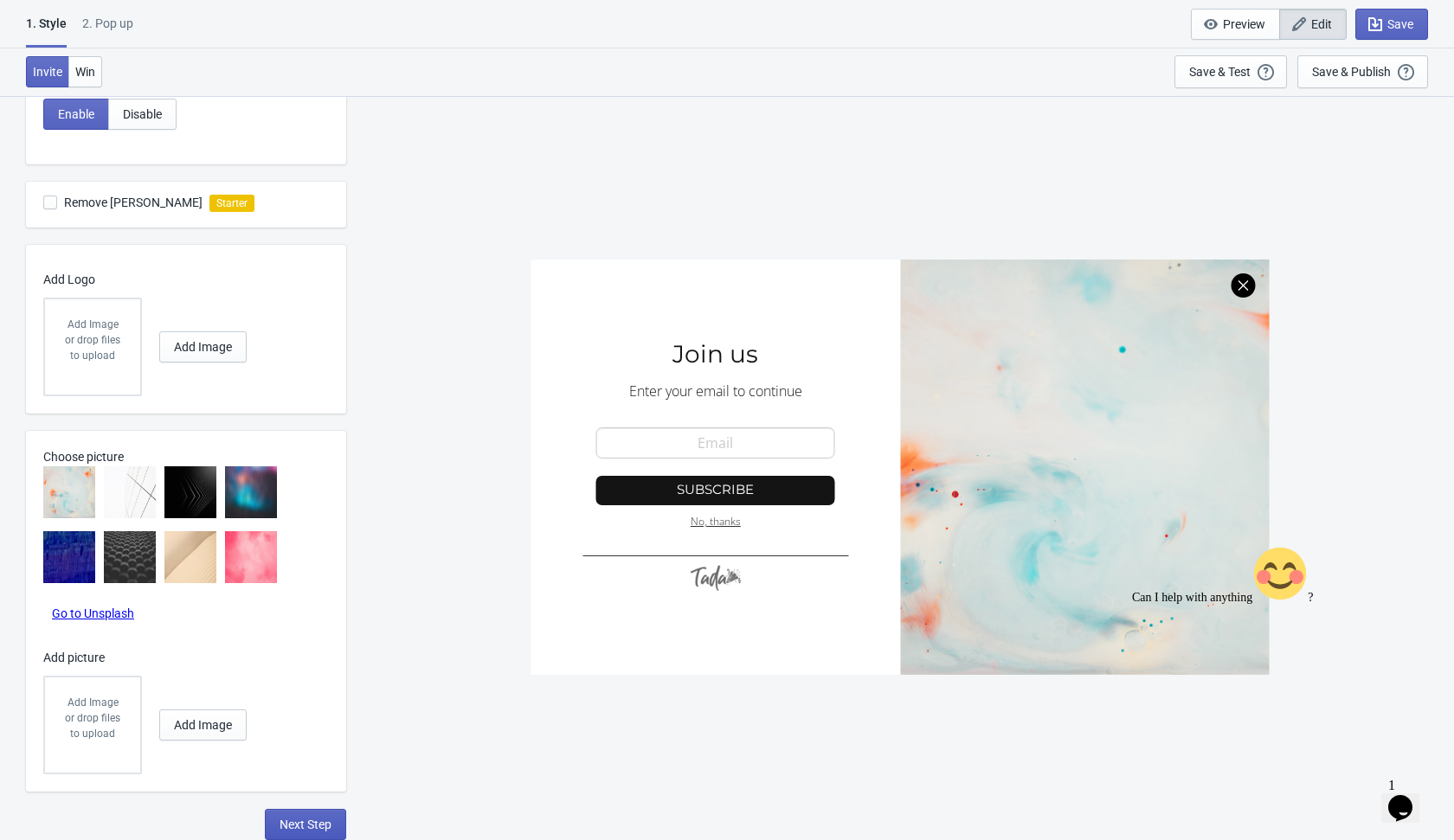
click at [283, 819] on span "Next Step" at bounding box center [304, 824] width 52 height 14
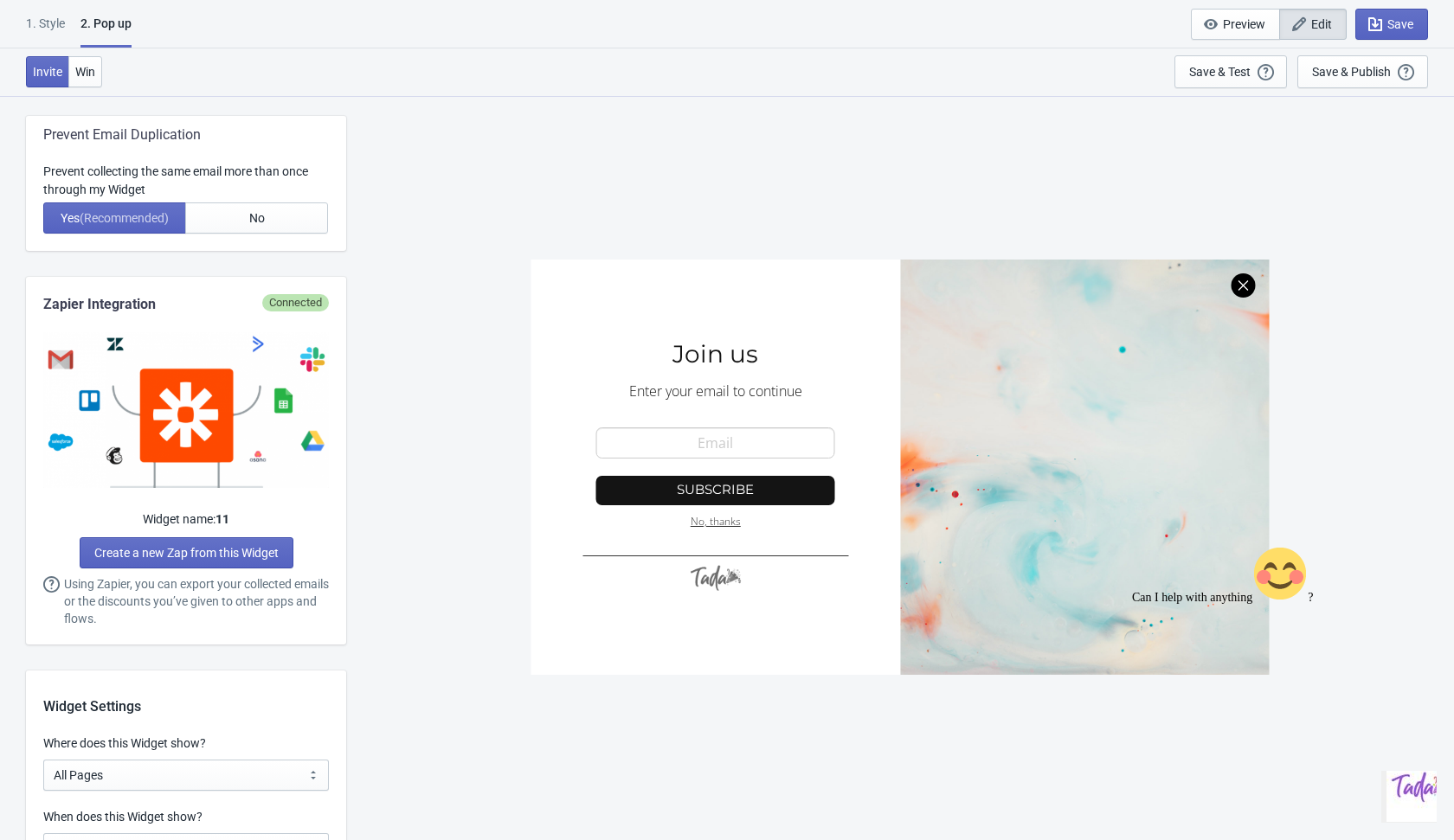
scroll to position [621, 0]
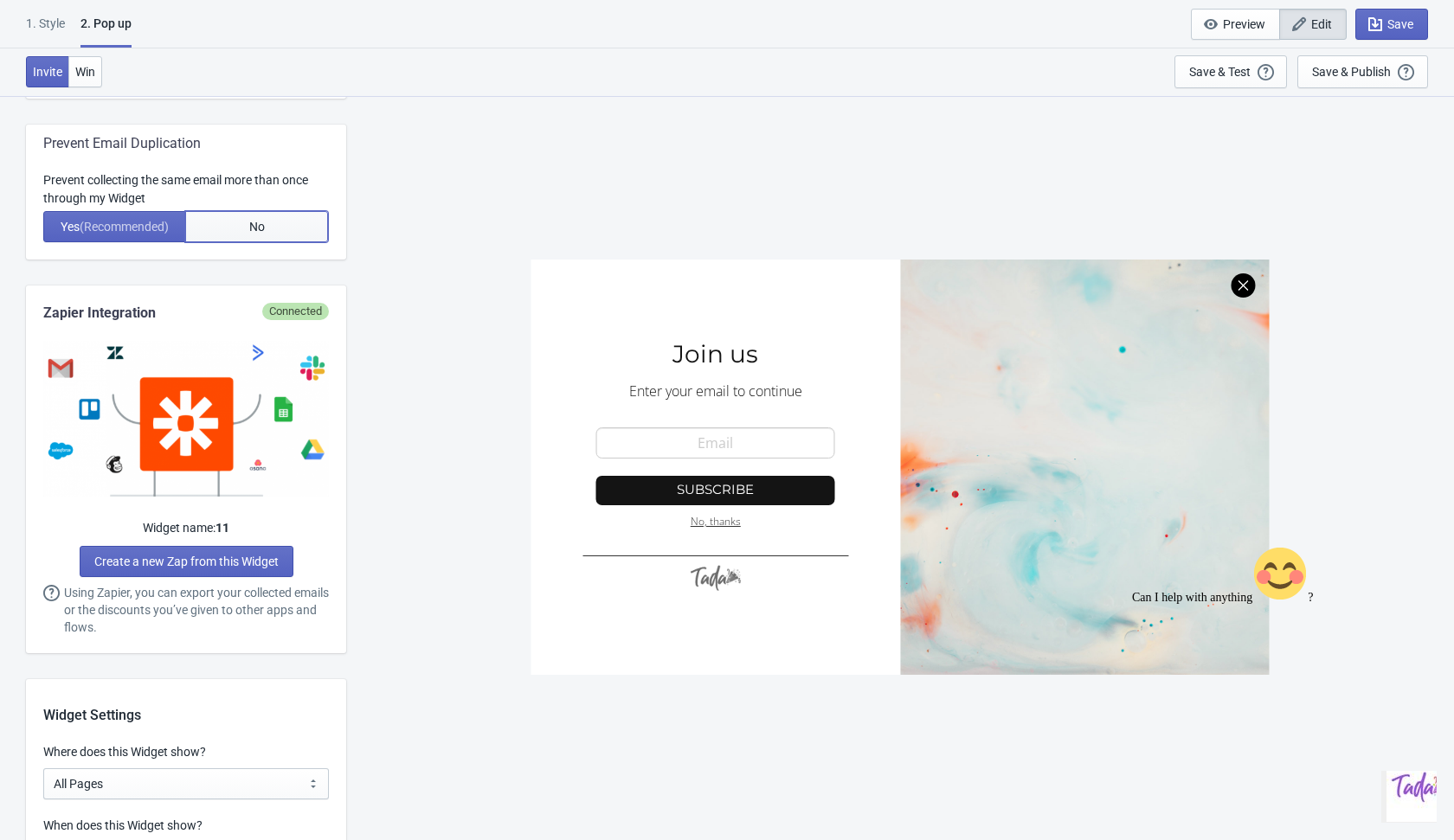
click at [275, 232] on button "No" at bounding box center [257, 226] width 142 height 31
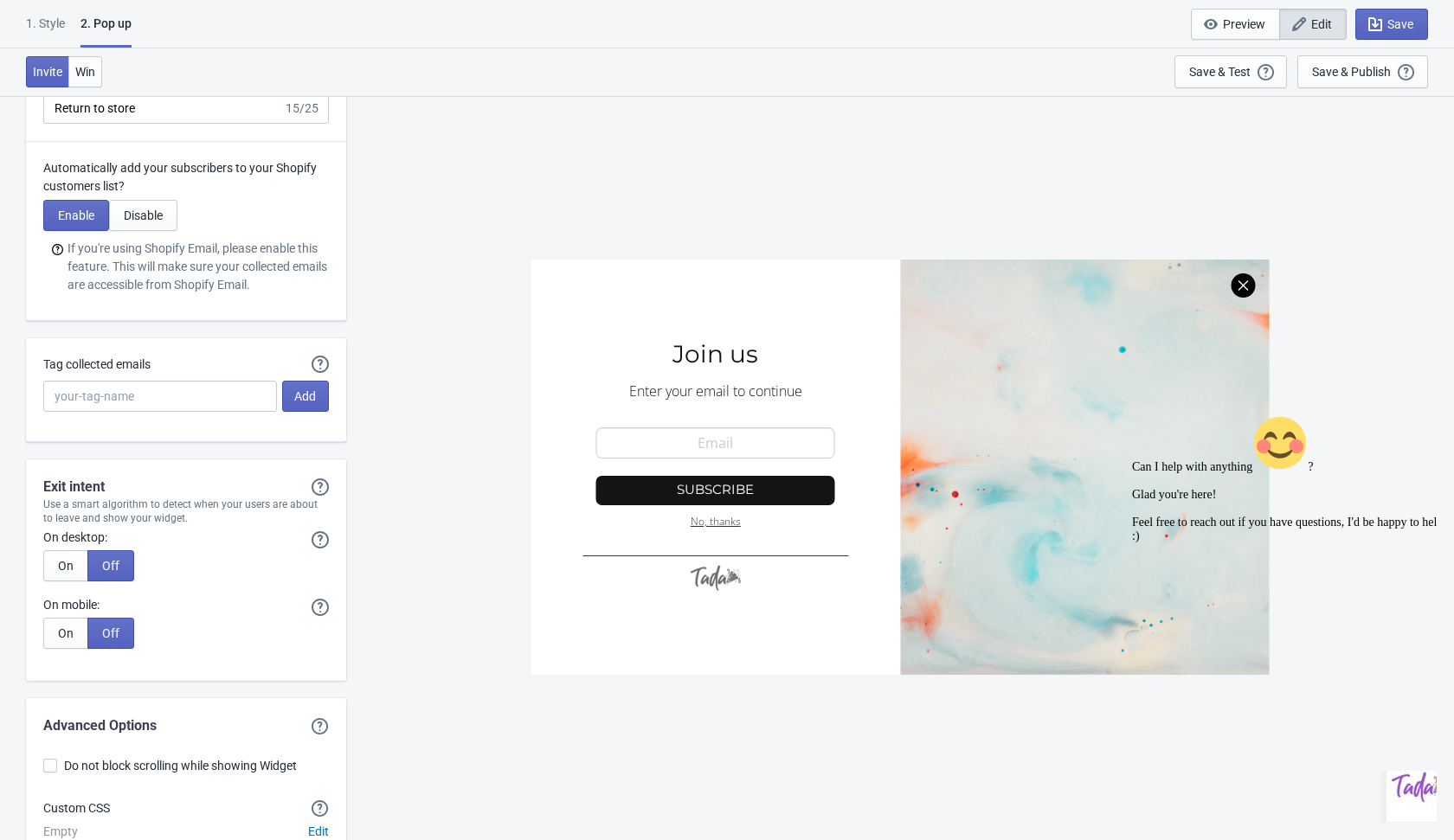
scroll to position [3152, 0]
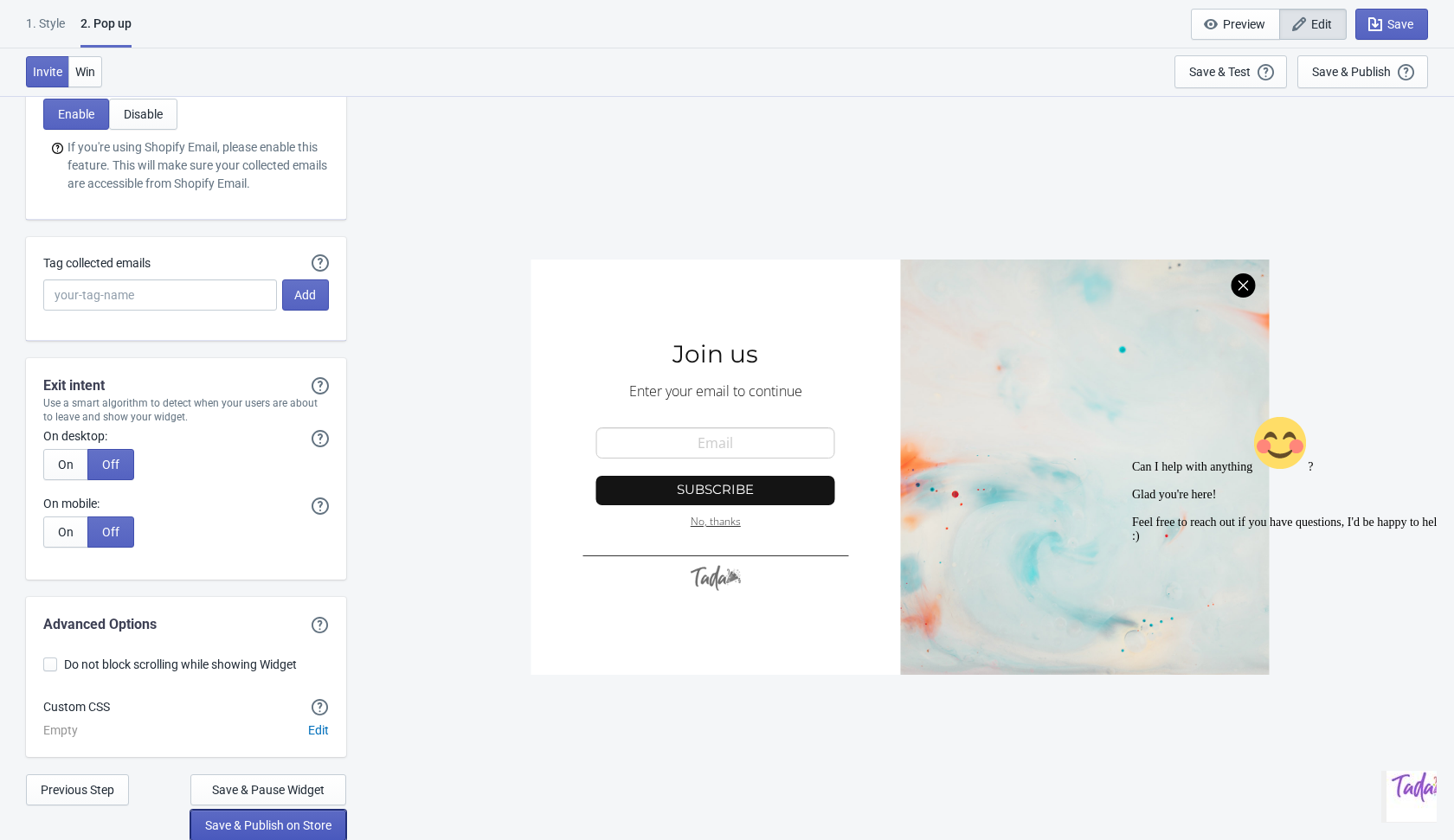
click at [306, 829] on span "Save & Publish on Store" at bounding box center [267, 825] width 126 height 14
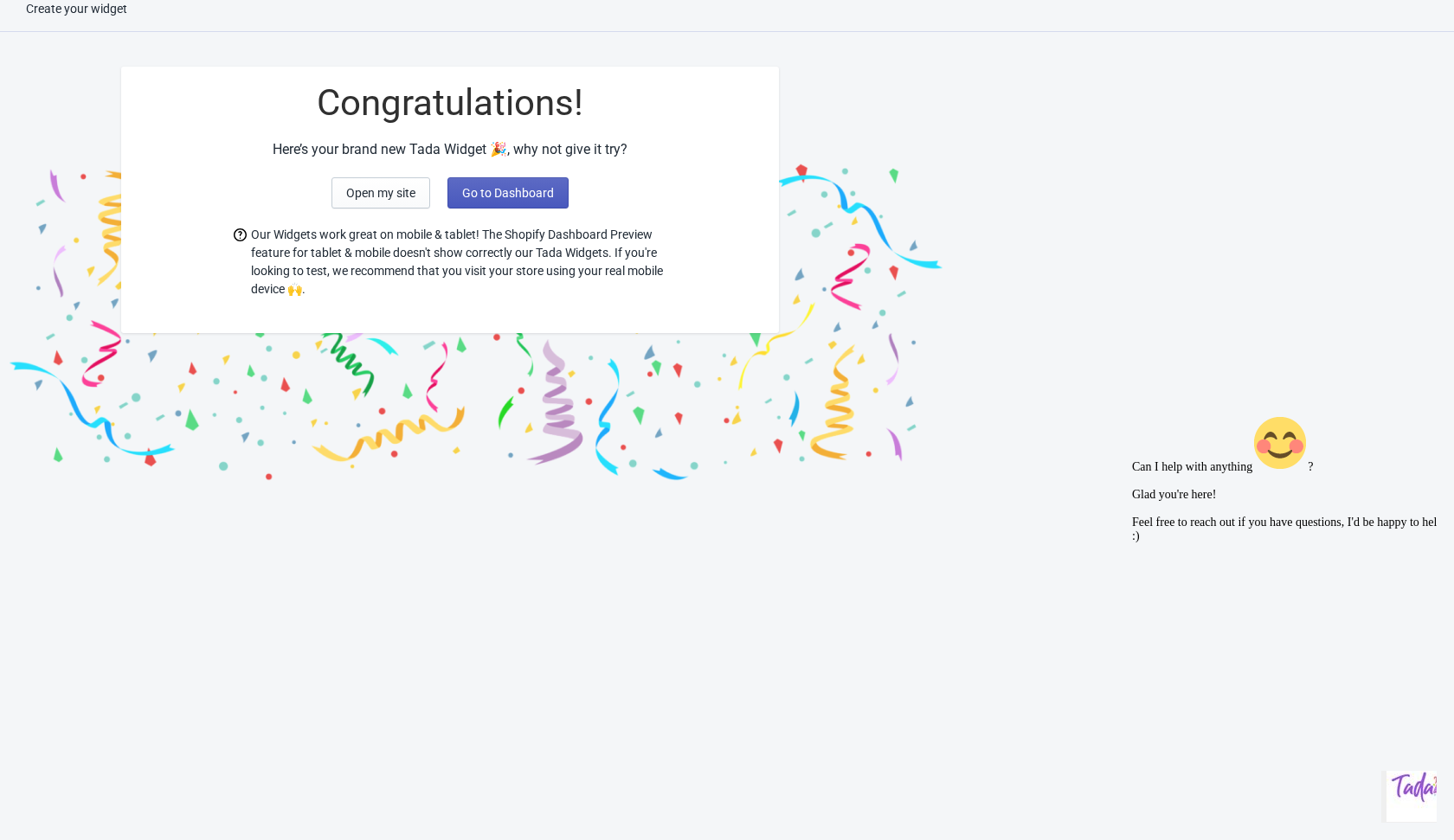
click at [501, 205] on button "Go to Dashboard" at bounding box center [507, 193] width 121 height 31
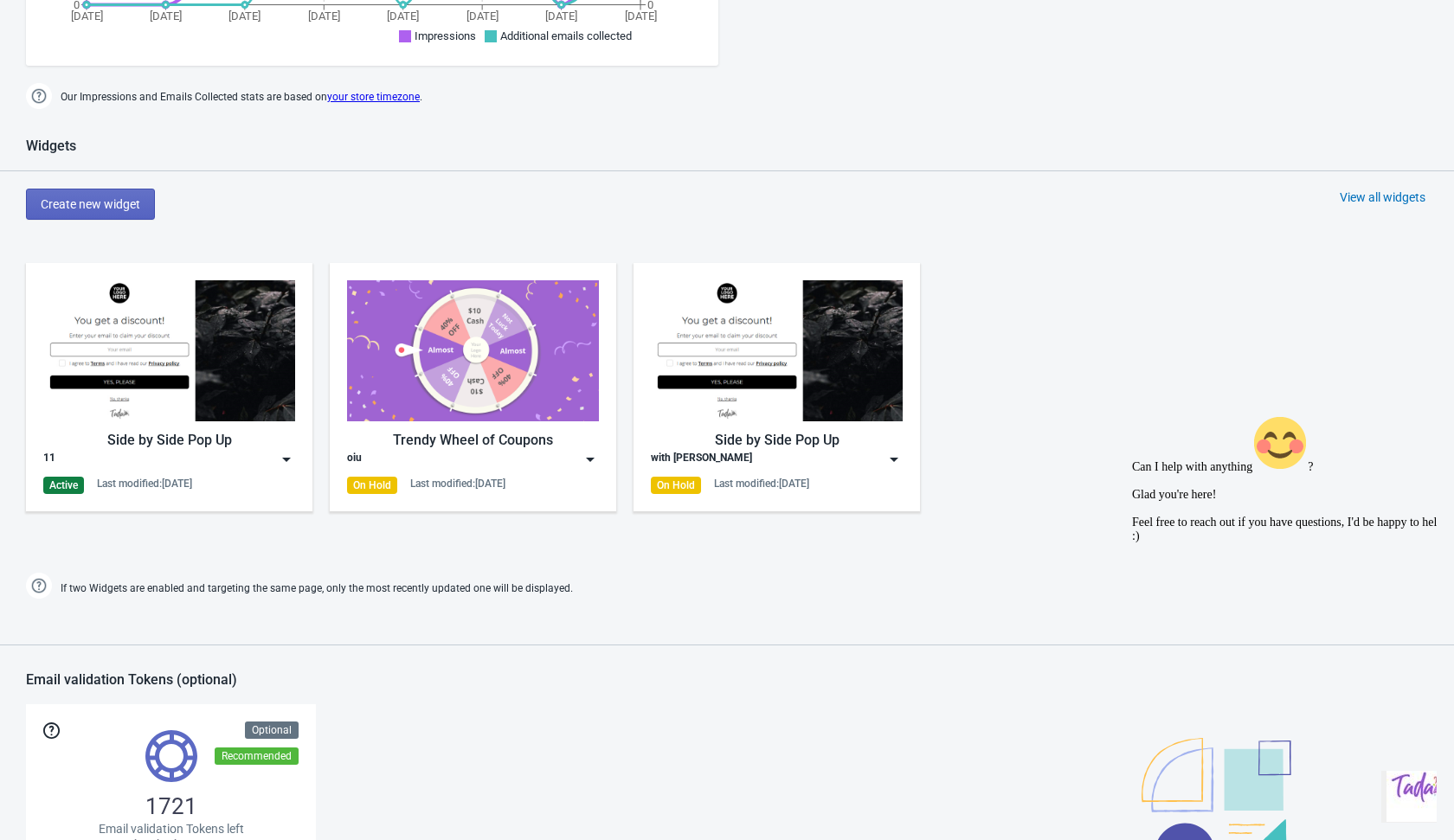
scroll to position [686, 0]
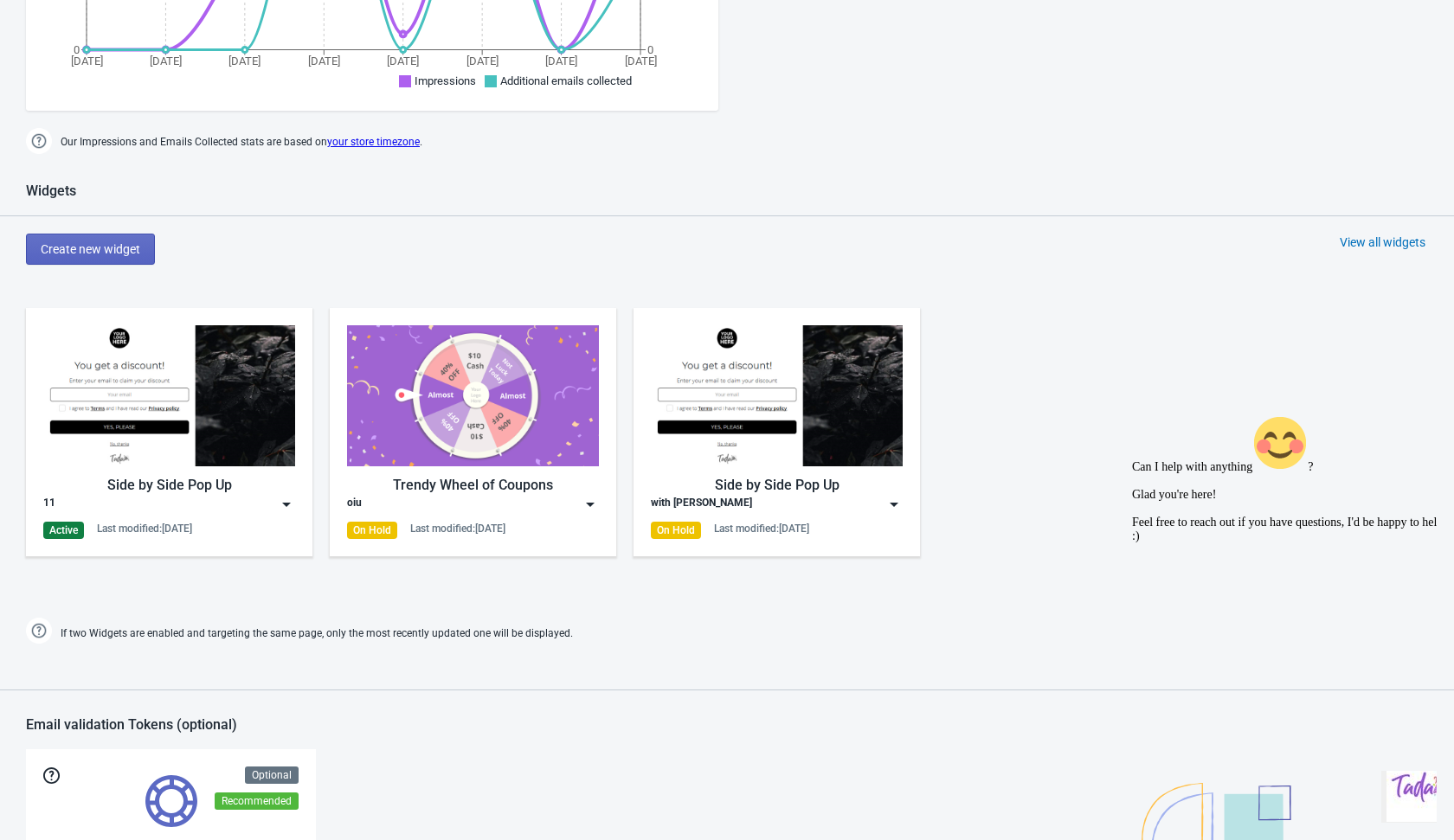
click at [282, 502] on img at bounding box center [287, 504] width 18 height 18
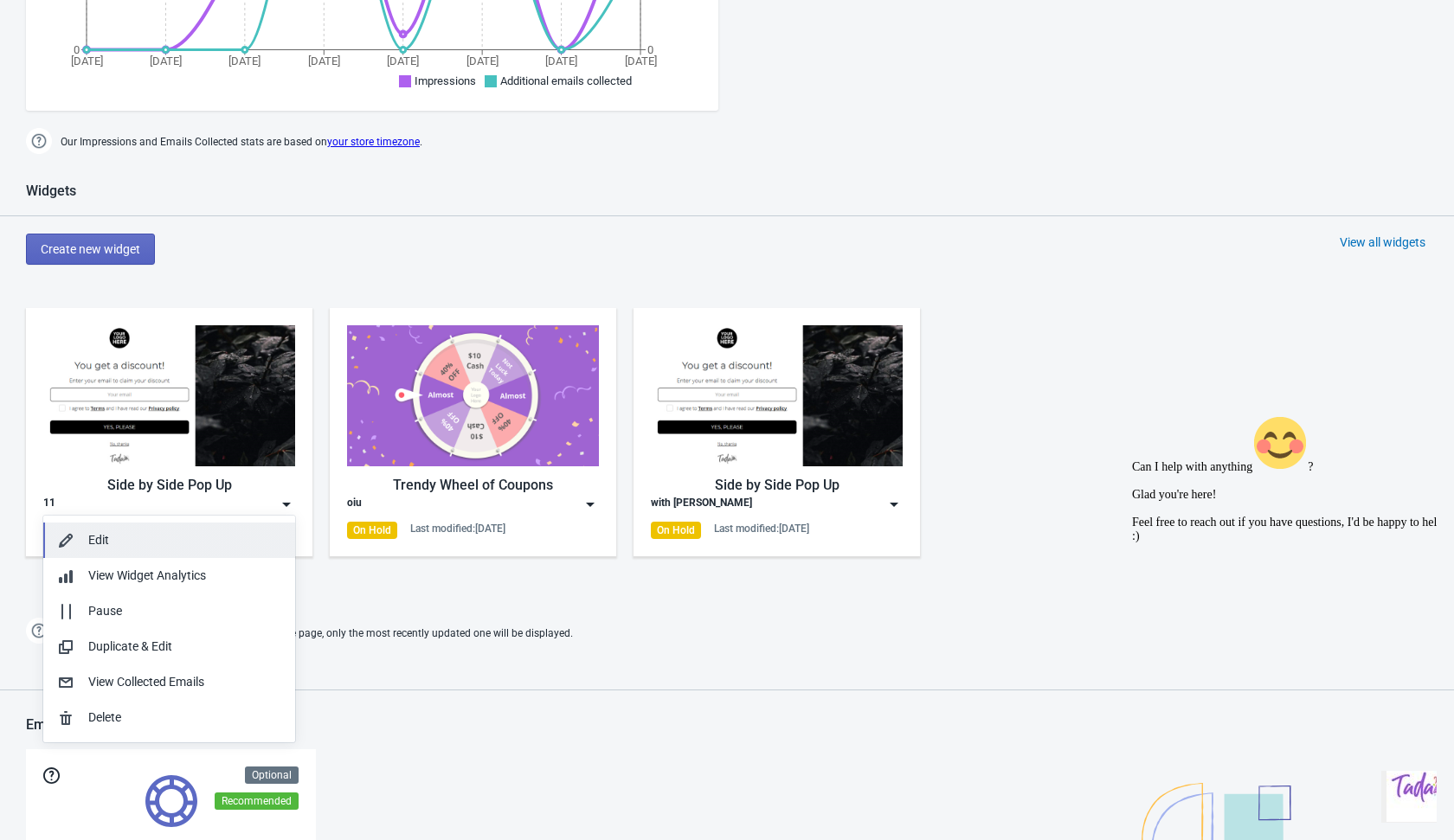
click at [253, 537] on div "Edit" at bounding box center [184, 540] width 193 height 19
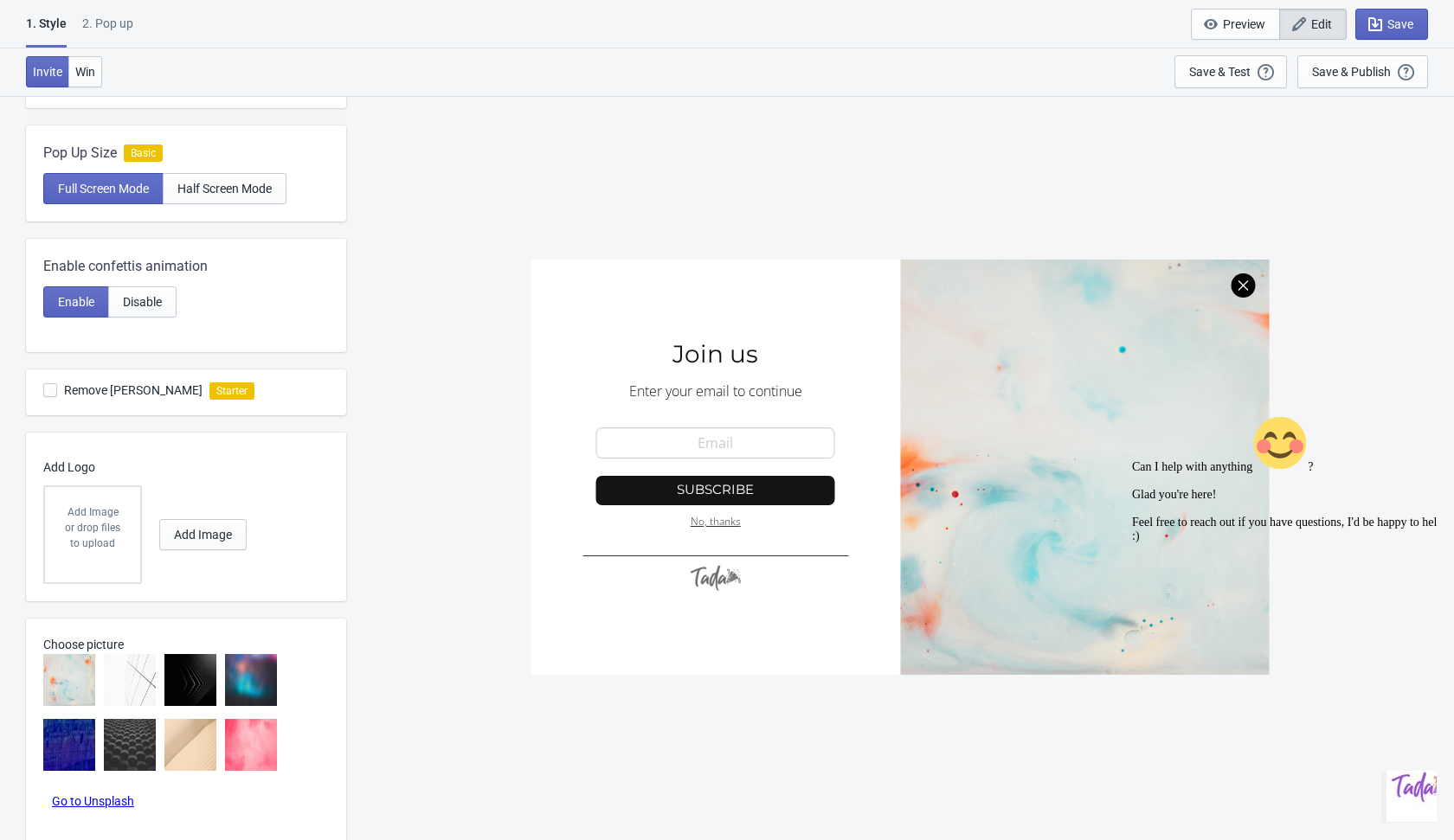
scroll to position [466, 0]
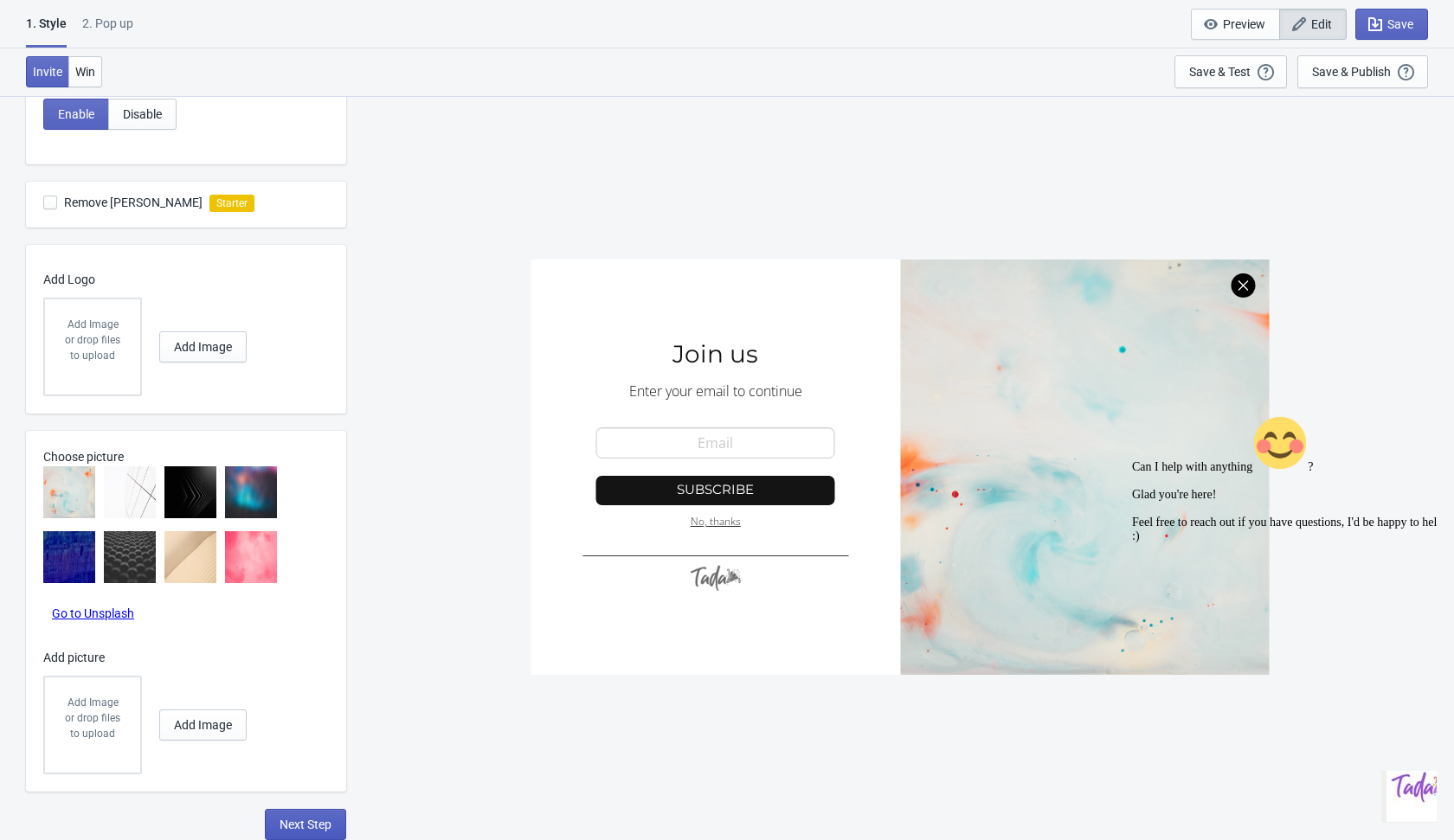
click at [300, 828] on span "Next Step" at bounding box center [304, 824] width 52 height 14
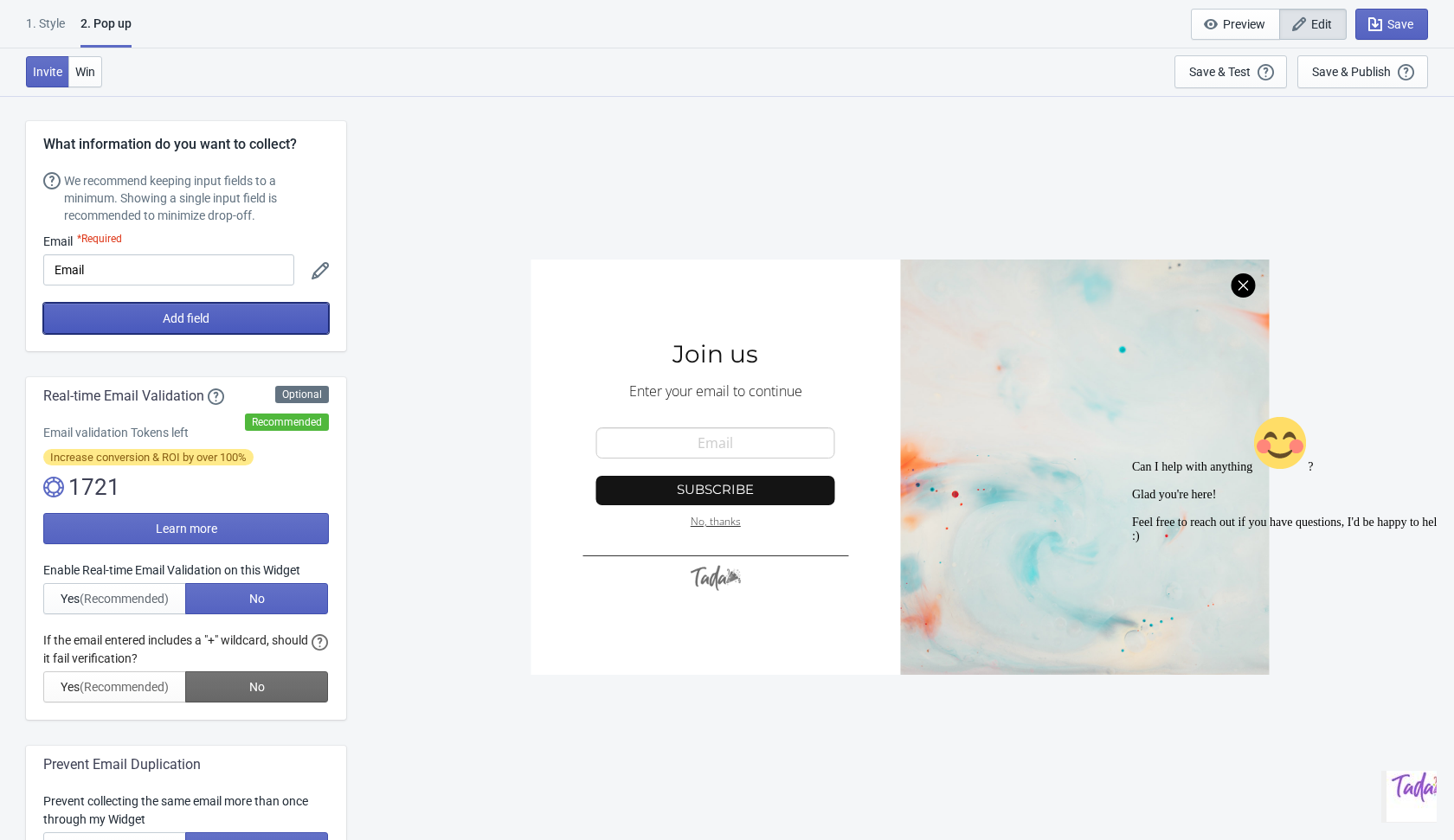
click at [270, 319] on button "Add field" at bounding box center [185, 318] width 286 height 31
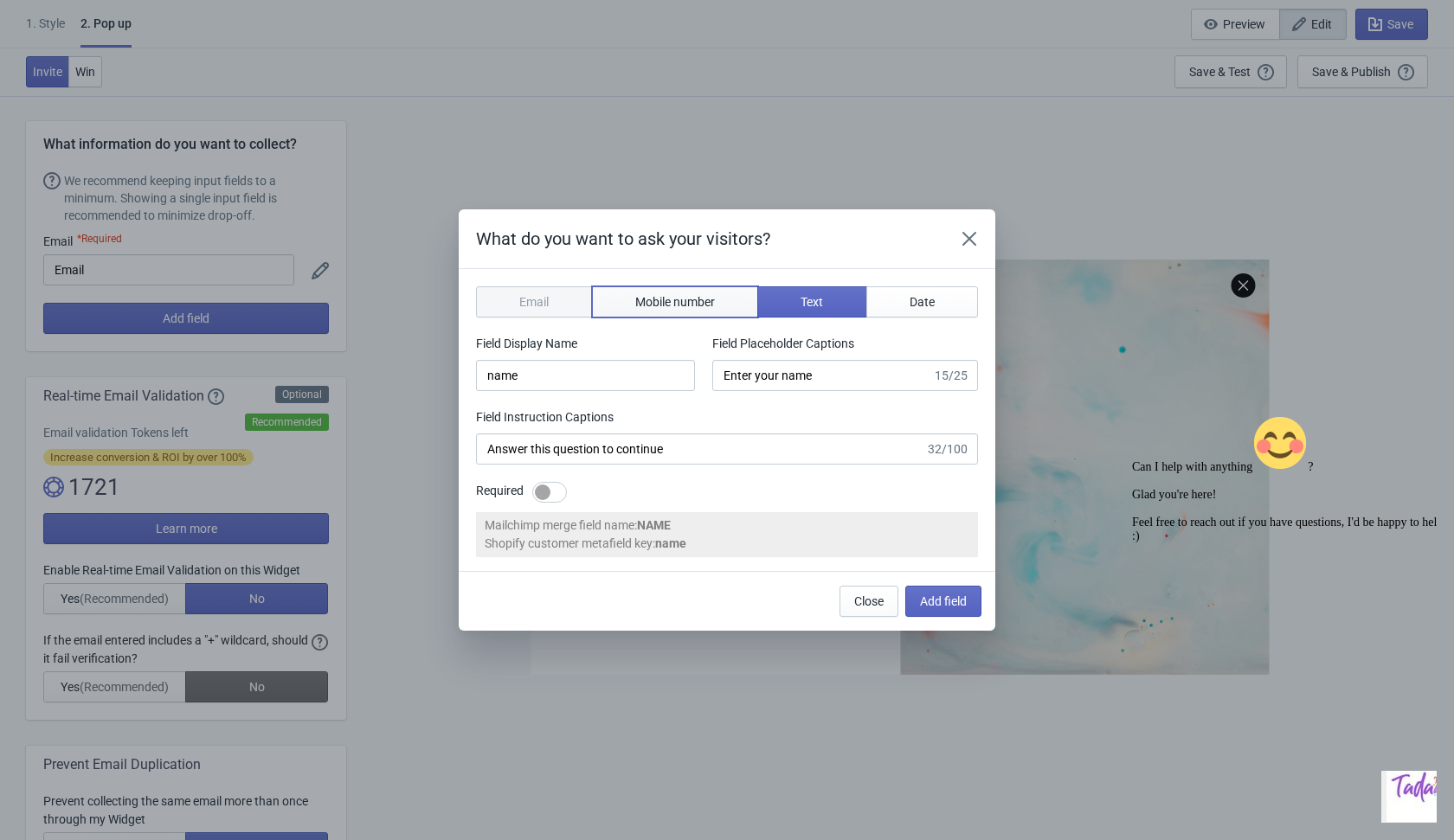
click at [681, 303] on span "Mobile number" at bounding box center [675, 301] width 80 height 14
type input "phone"
type input "Enter your mobile number"
type input "Next, enter your mobile number to continue"
select select "ca"
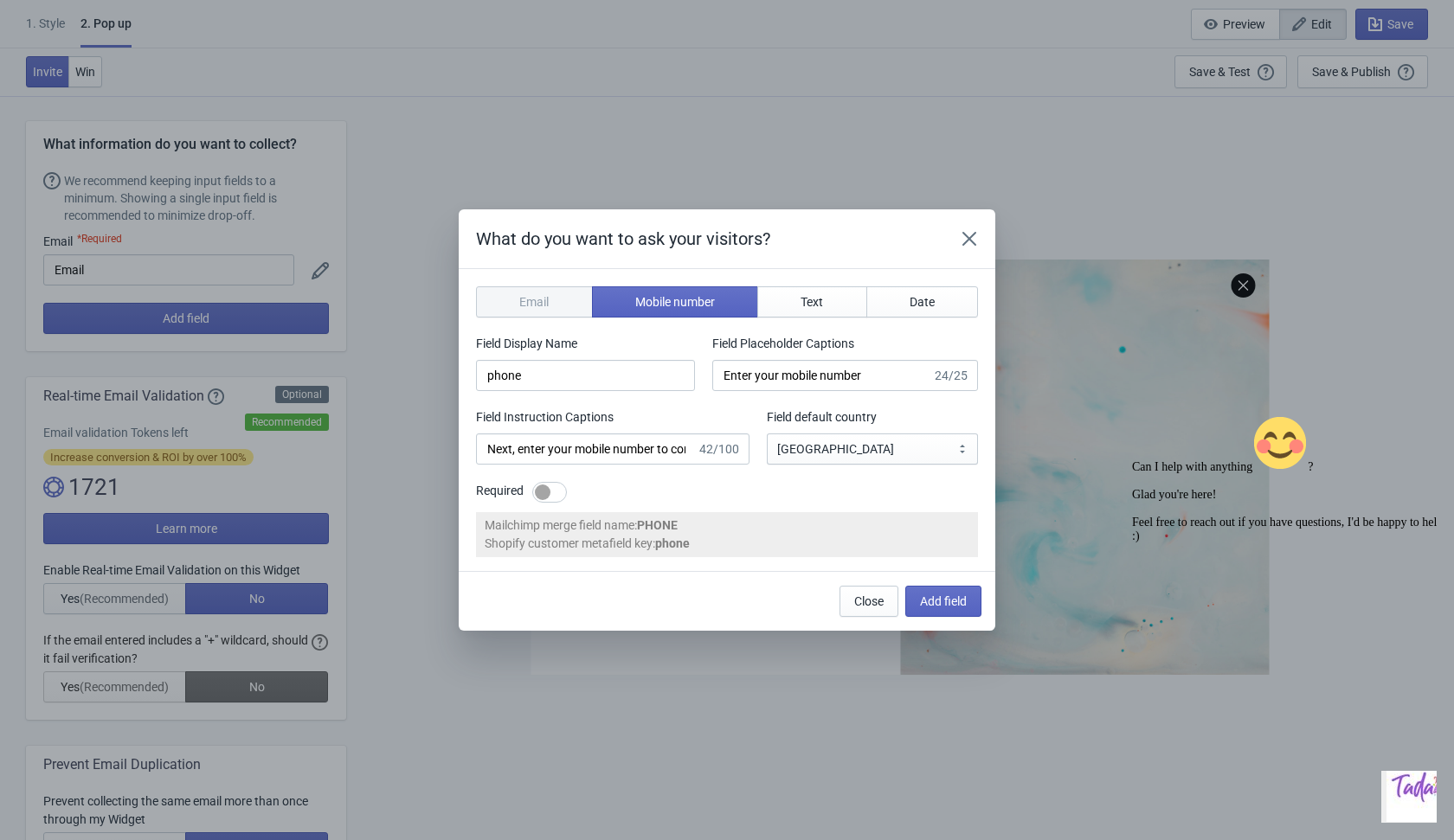
click at [833, 497] on div "Required" at bounding box center [727, 493] width 502 height 21
click at [872, 598] on span "Close" at bounding box center [868, 601] width 29 height 14
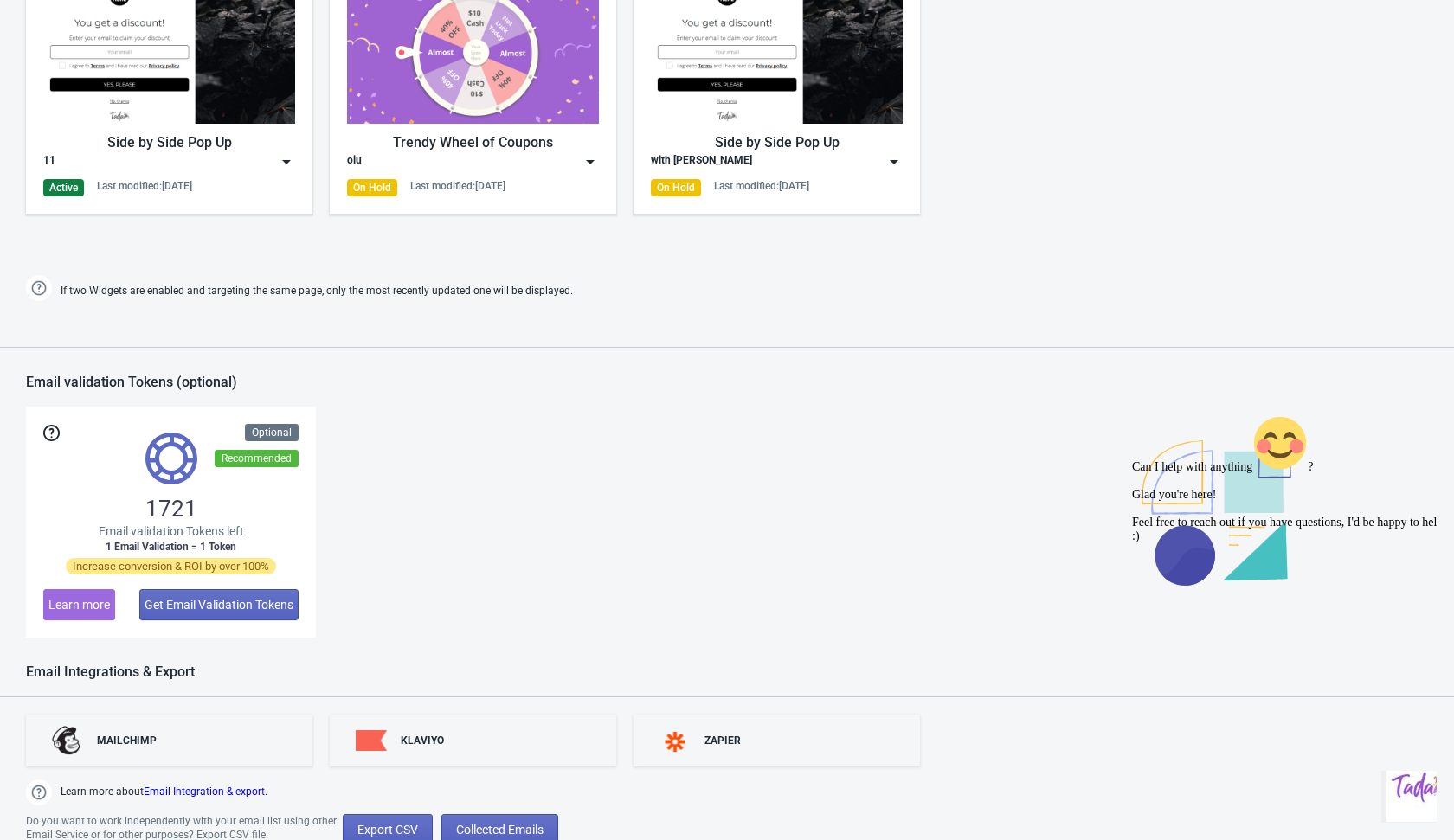
scroll to position [1102, 0]
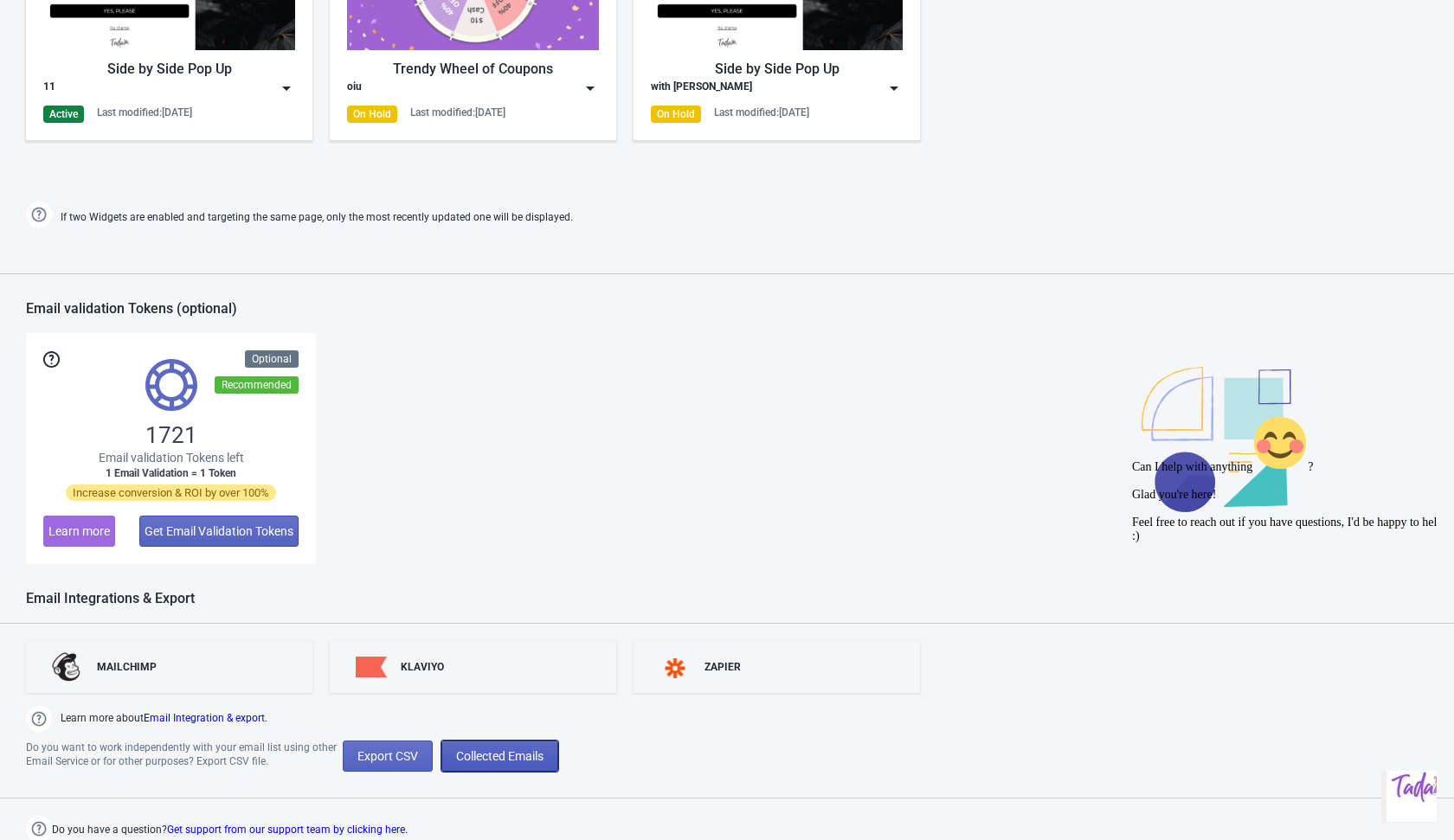
click at [530, 755] on span "Collected Emails" at bounding box center [500, 756] width 88 height 14
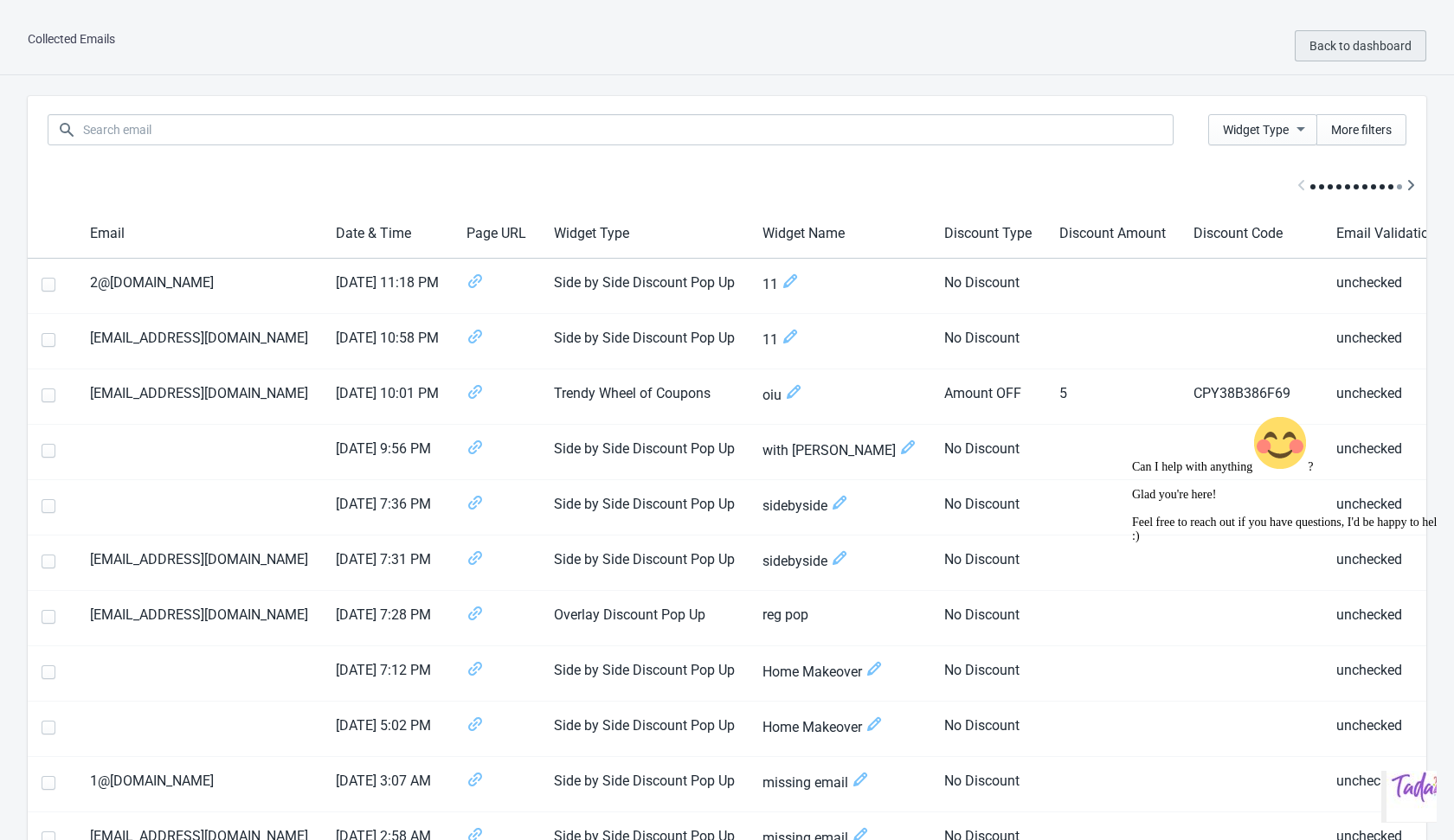
click at [1328, 51] on span "Back to dashboard" at bounding box center [1360, 46] width 102 height 14
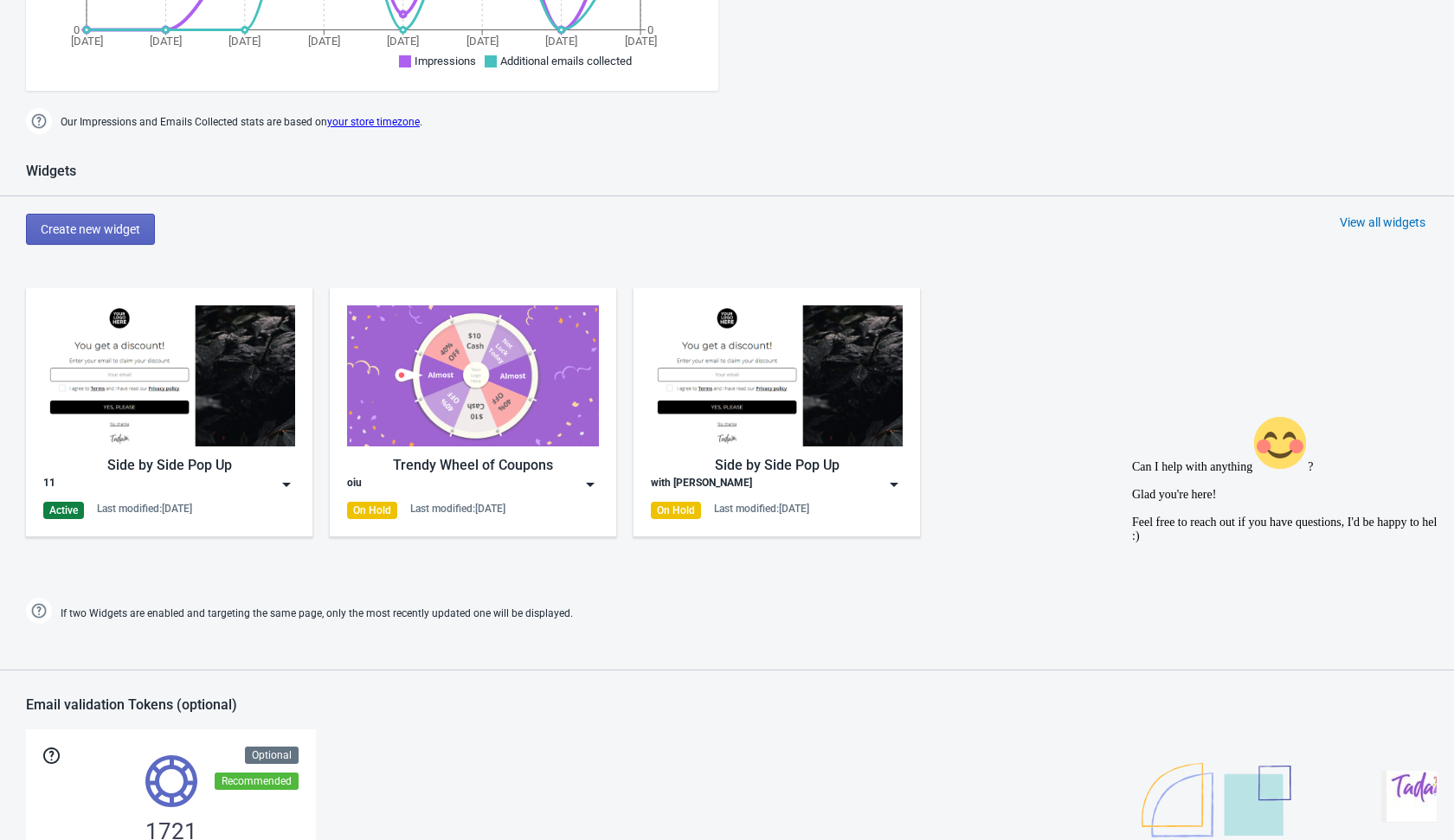
scroll to position [720, 0]
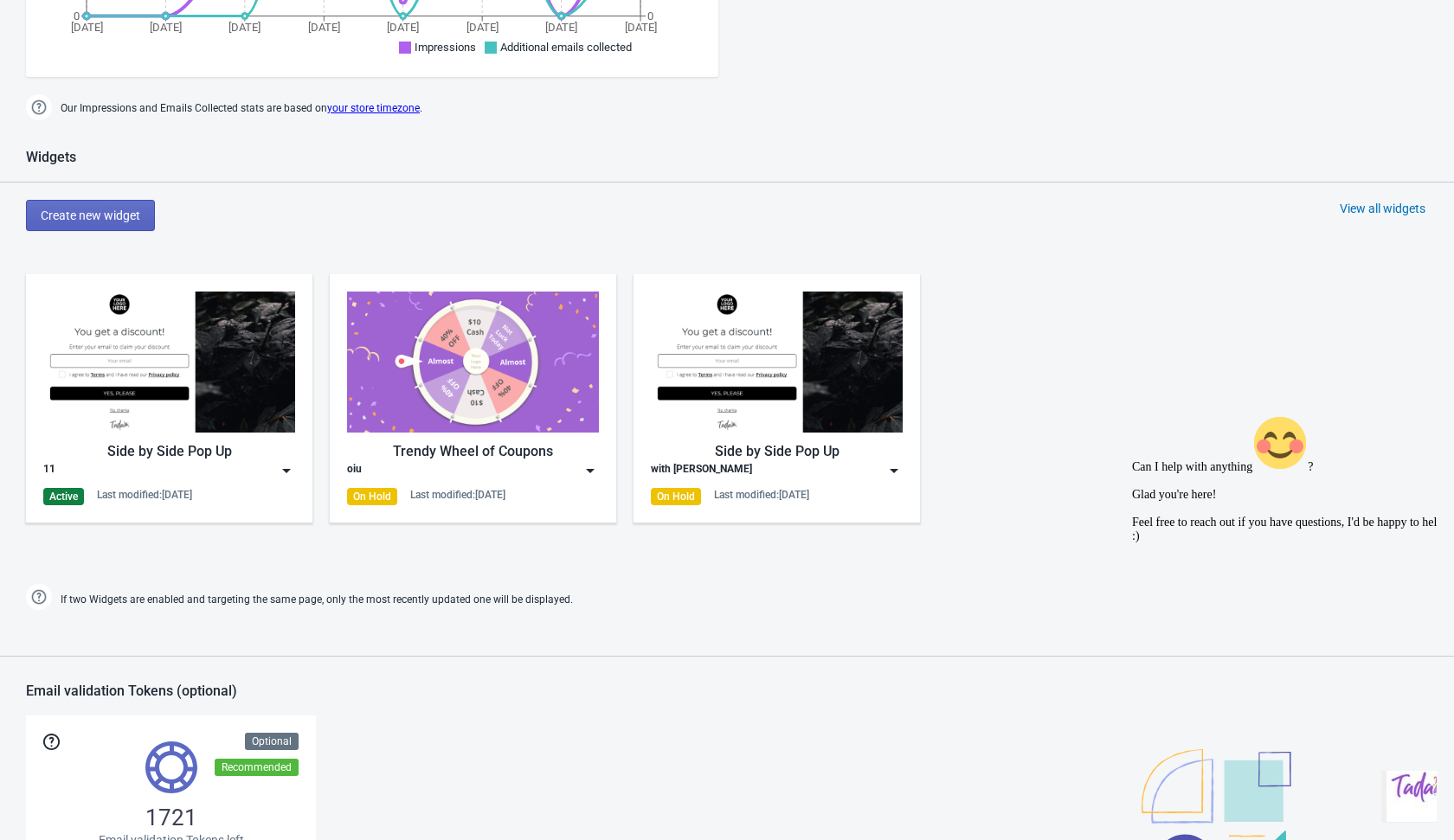
click at [287, 475] on img at bounding box center [287, 471] width 18 height 18
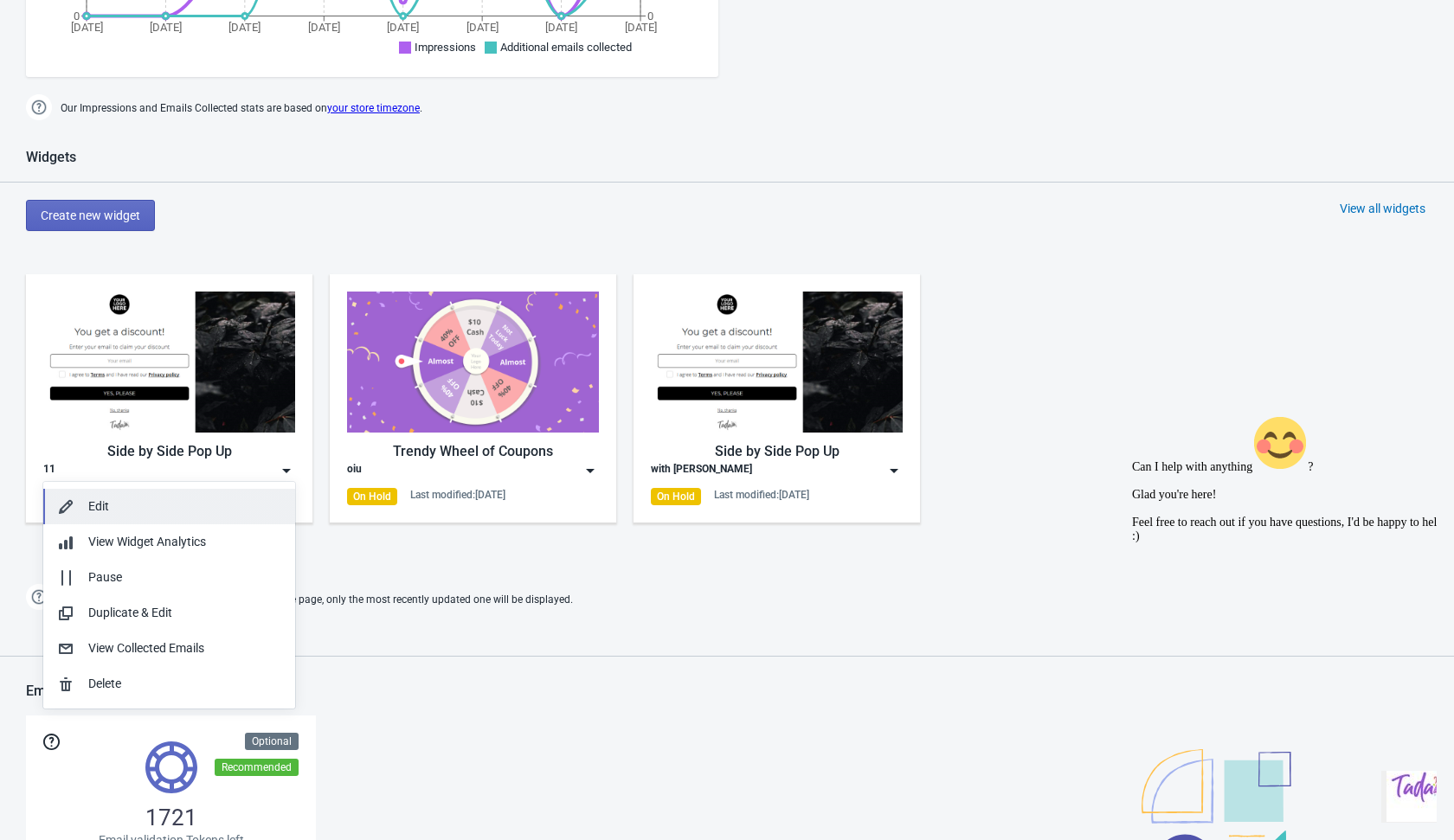
click at [221, 511] on div "Edit" at bounding box center [184, 506] width 193 height 19
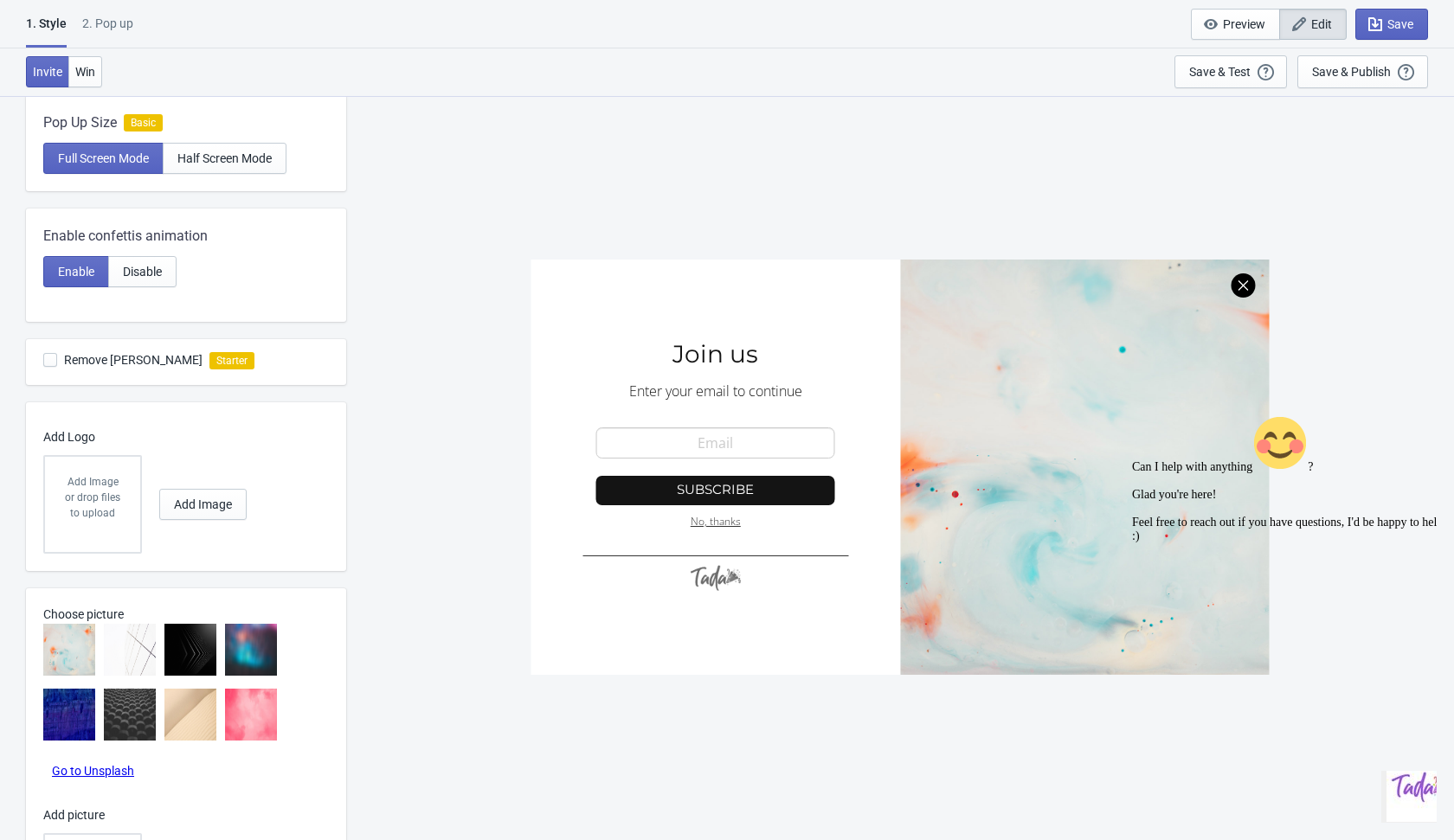
scroll to position [466, 0]
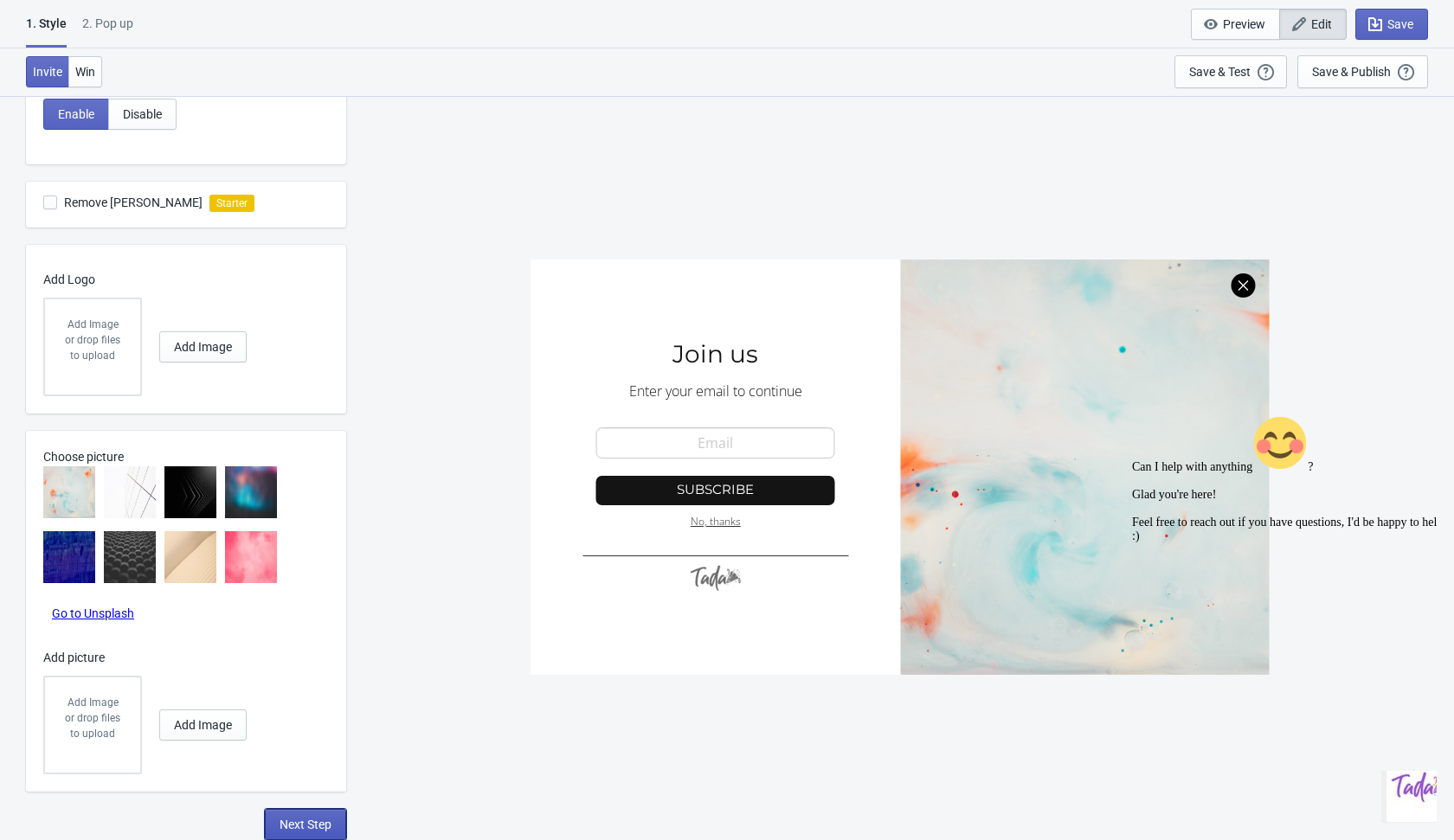
click at [311, 829] on span "Next Step" at bounding box center [304, 824] width 52 height 14
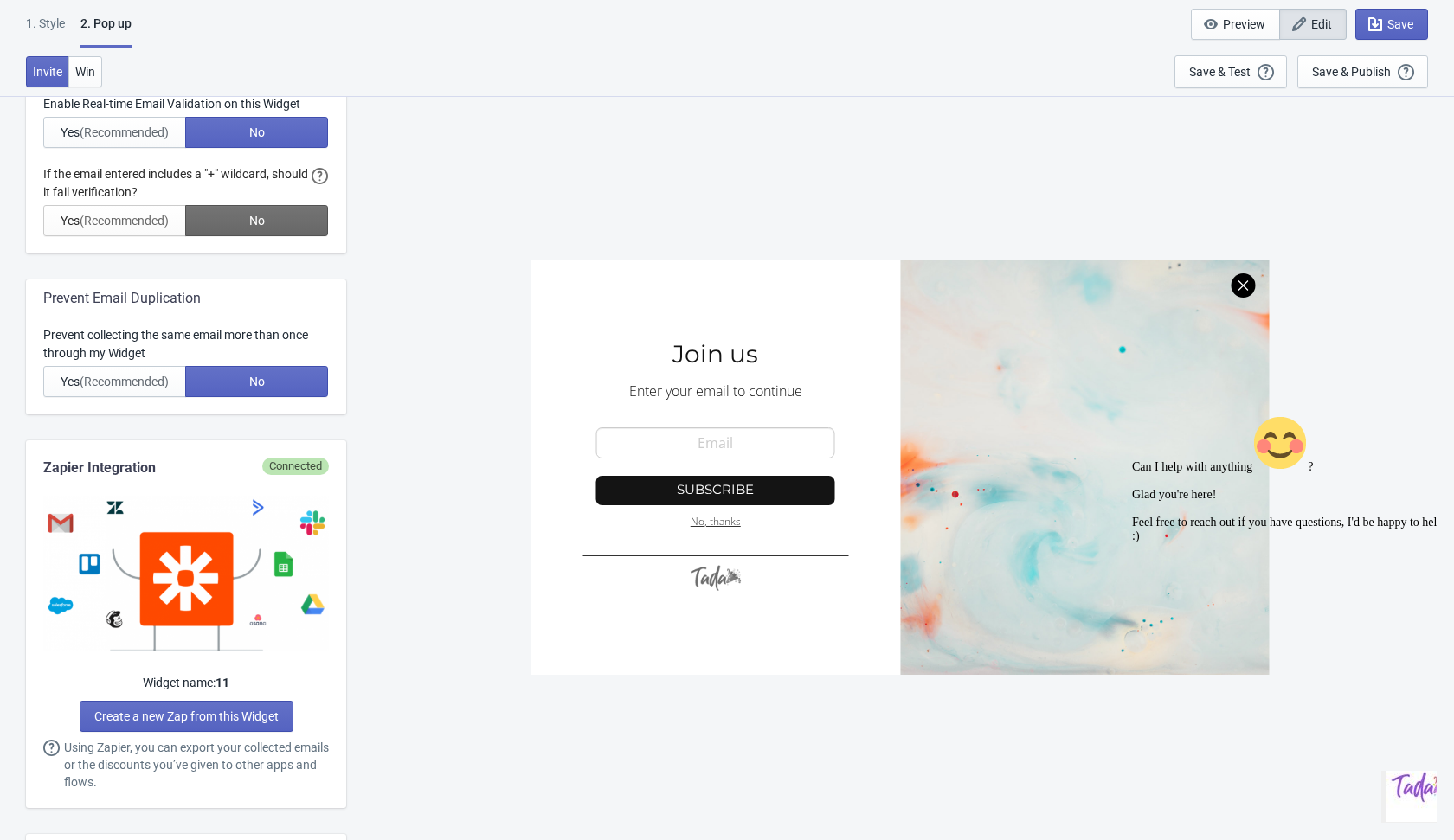
scroll to position [0, 0]
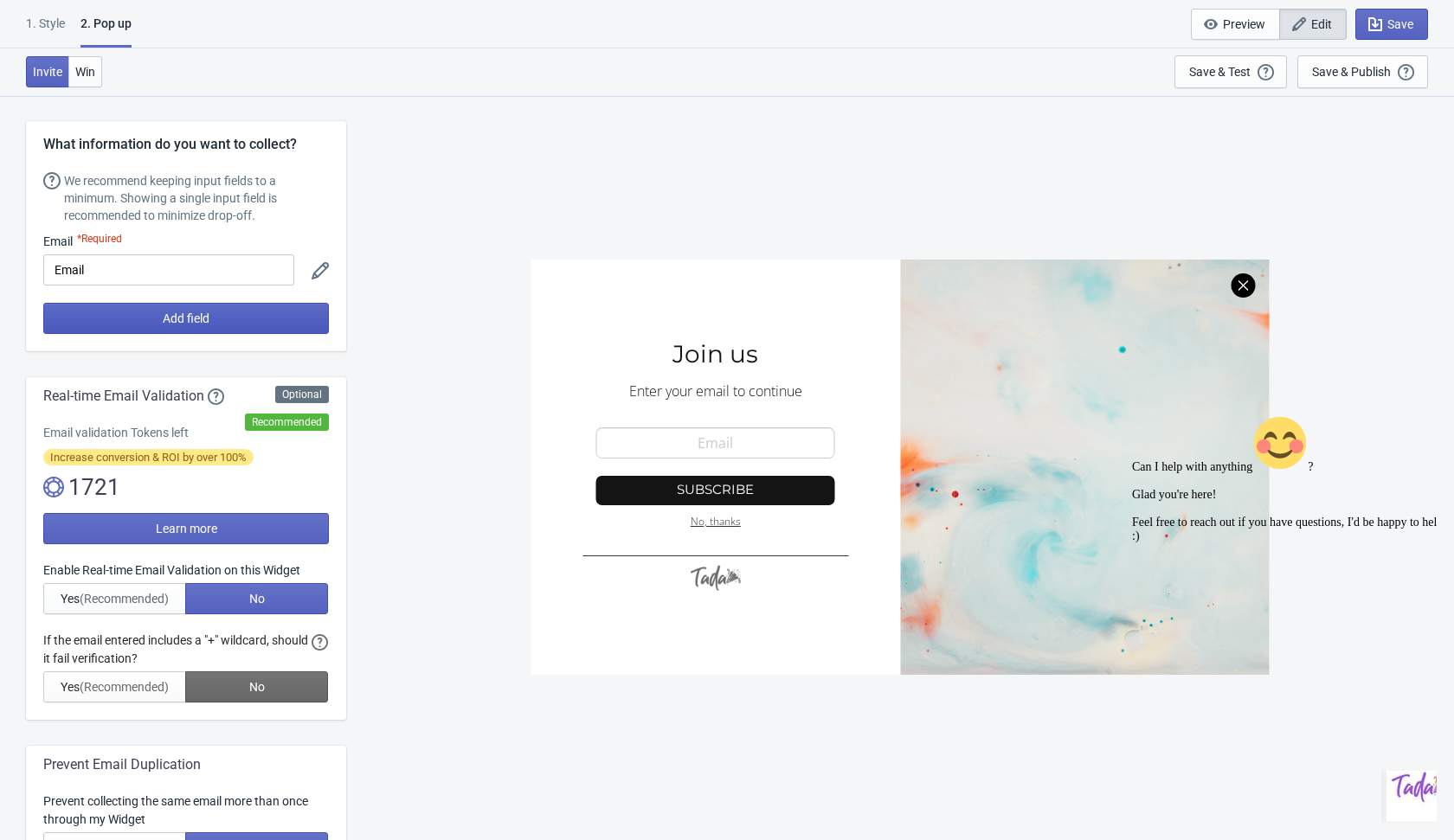
click at [308, 317] on button "Add field" at bounding box center [185, 318] width 286 height 31
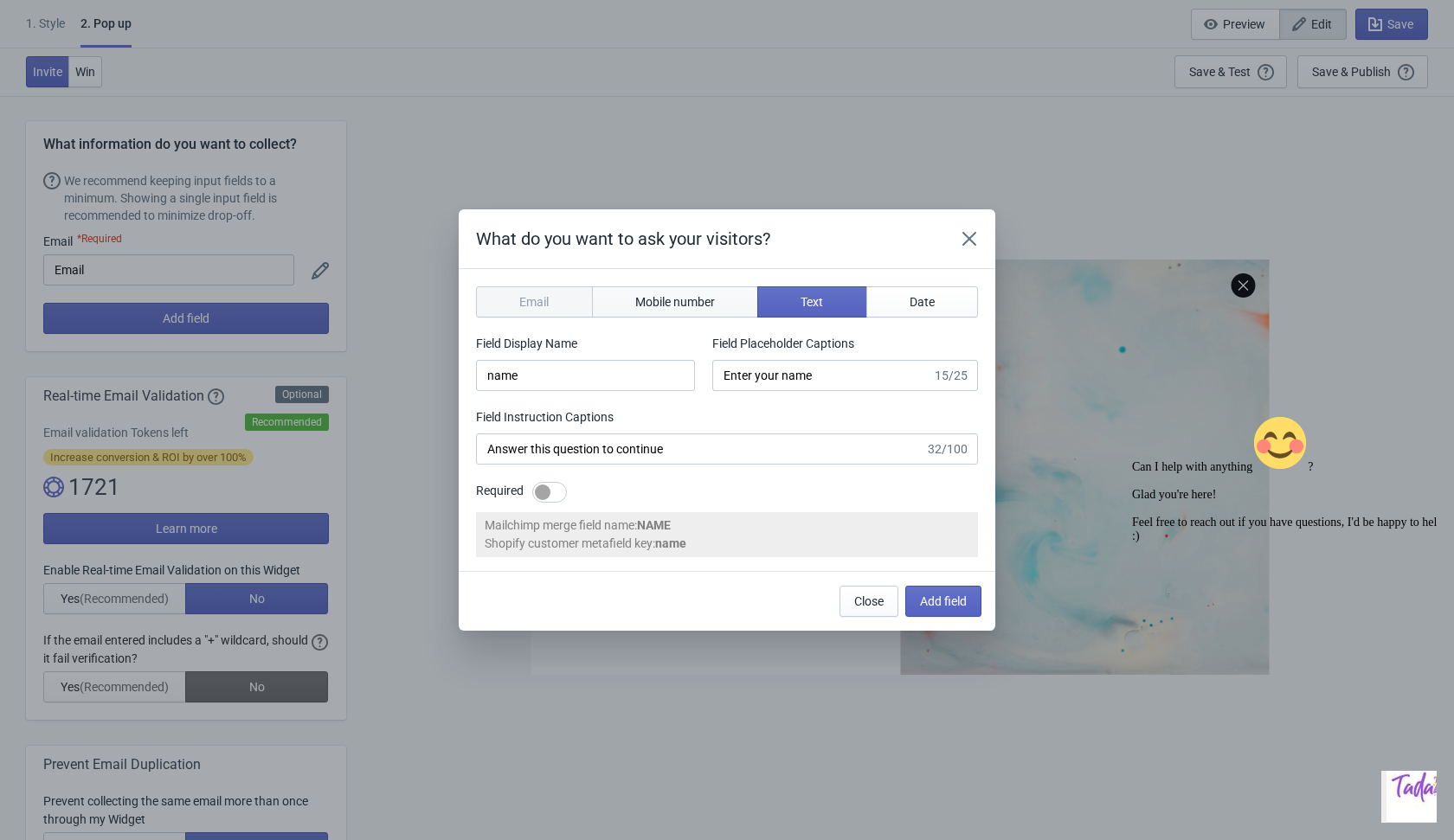
click at [642, 305] on span "Mobile number" at bounding box center [675, 301] width 80 height 14
type input "phone"
type input "Enter your mobile number"
type input "Next, enter your mobile number to continue"
select select "ca"
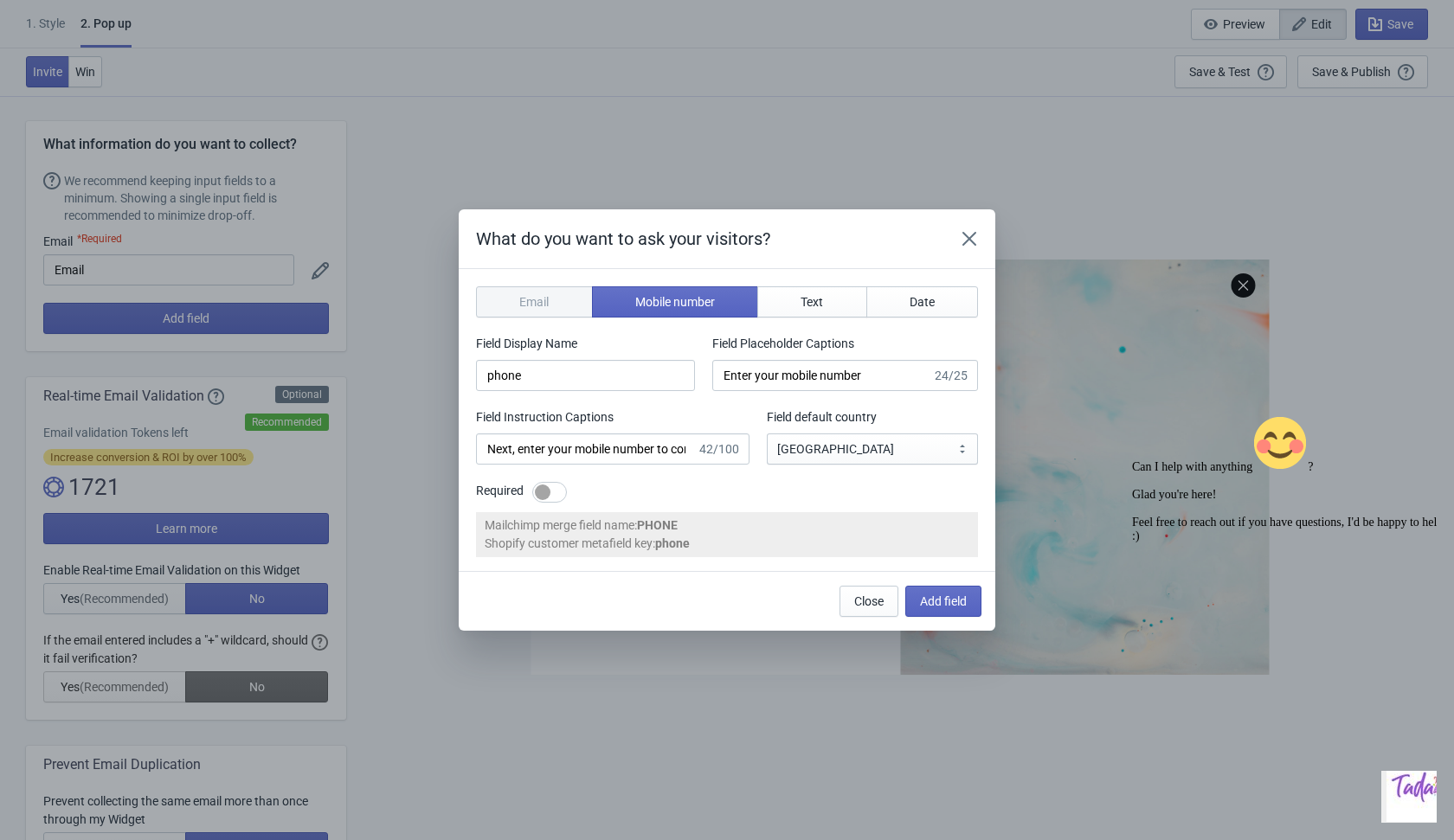
click at [555, 497] on div at bounding box center [548, 492] width 34 height 20
checkbox input "true"
click at [747, 599] on div "Close Add field" at bounding box center [720, 594] width 523 height 45
click at [945, 607] on span "Add field" at bounding box center [944, 601] width 47 height 14
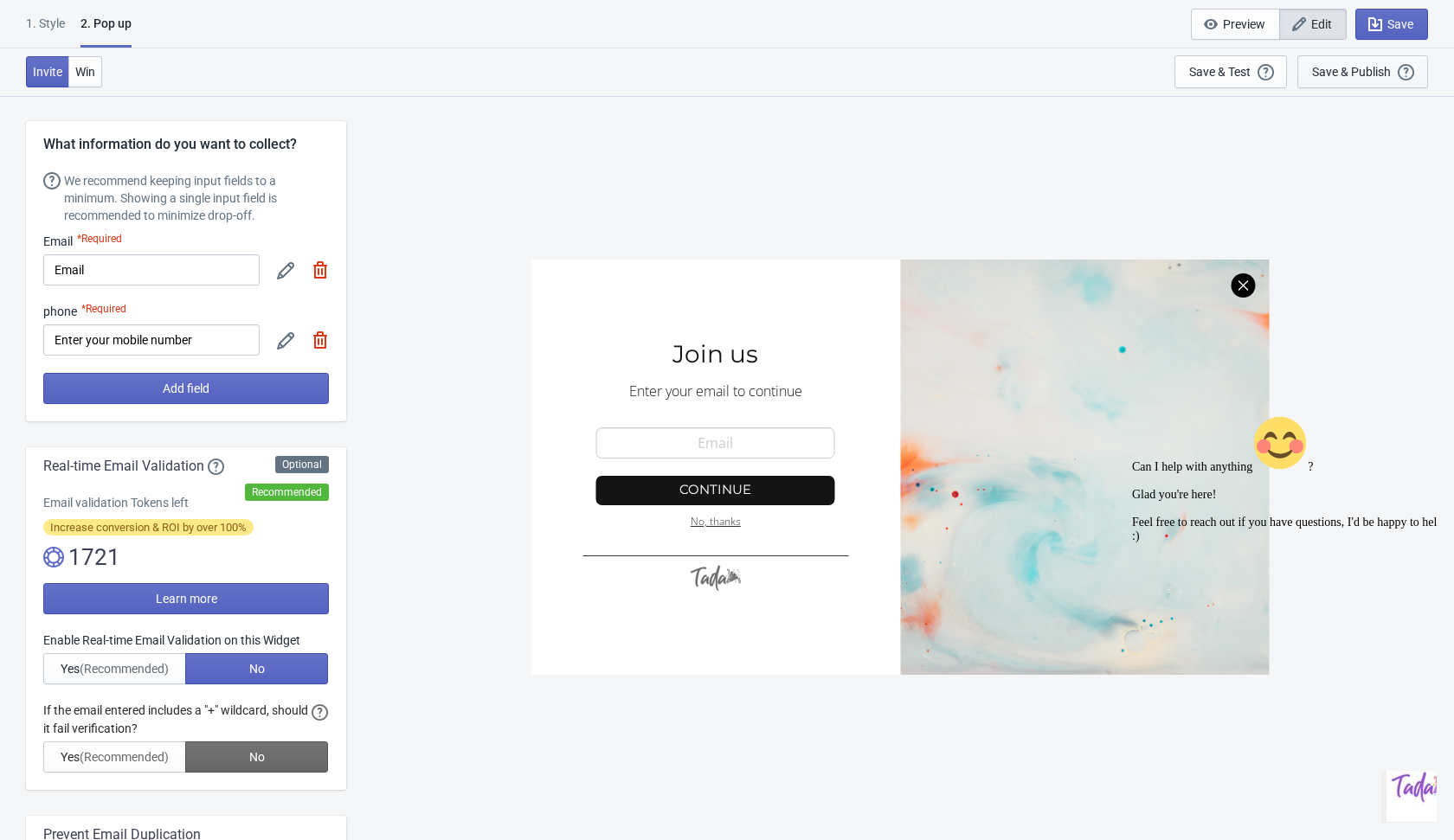
click at [1327, 62] on div "Save & Publish This option will save your Widget so that it will be visible to …" at bounding box center [1362, 72] width 101 height 20
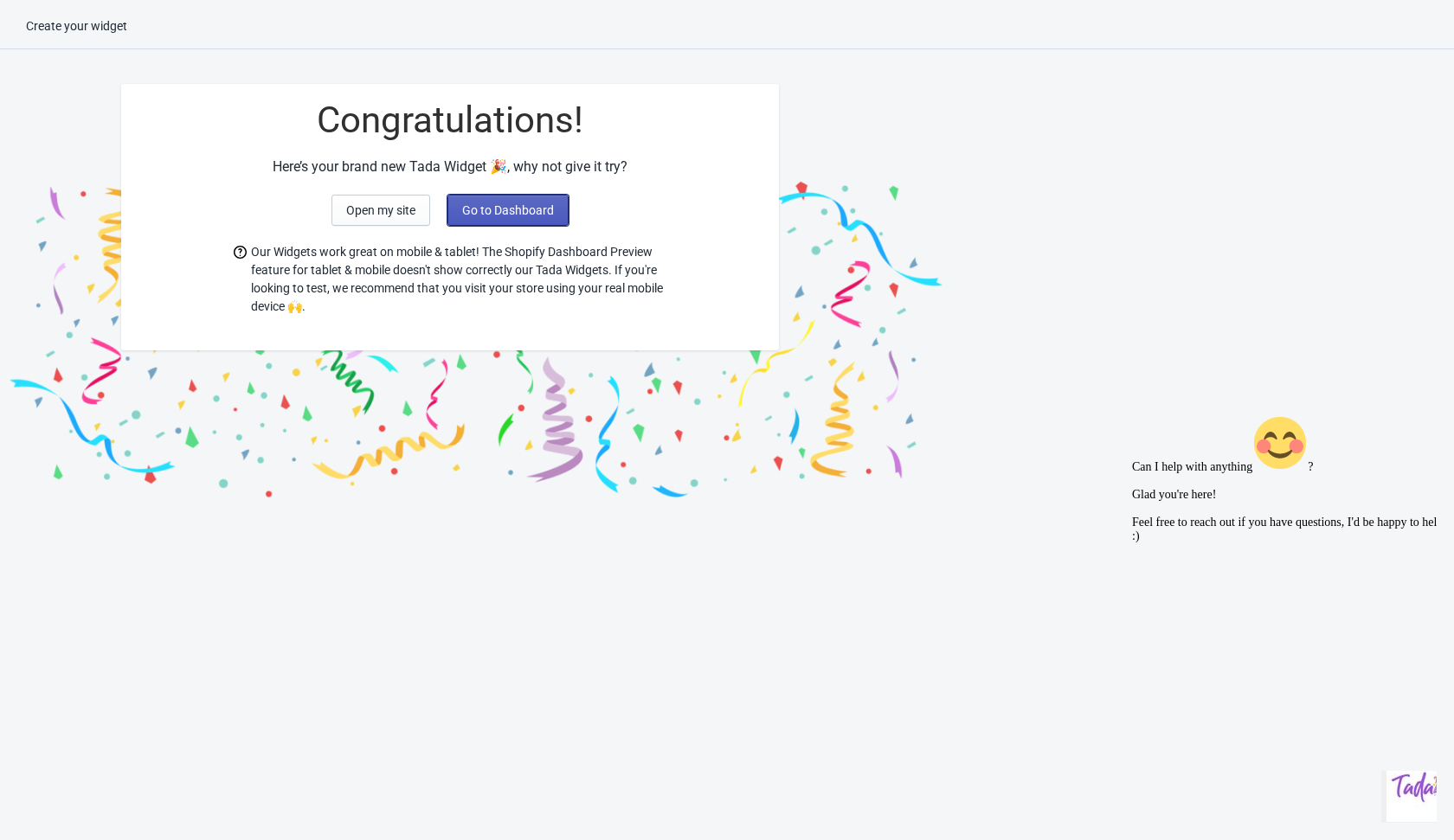
click at [524, 215] on span "Go to Dashboard" at bounding box center [508, 210] width 92 height 14
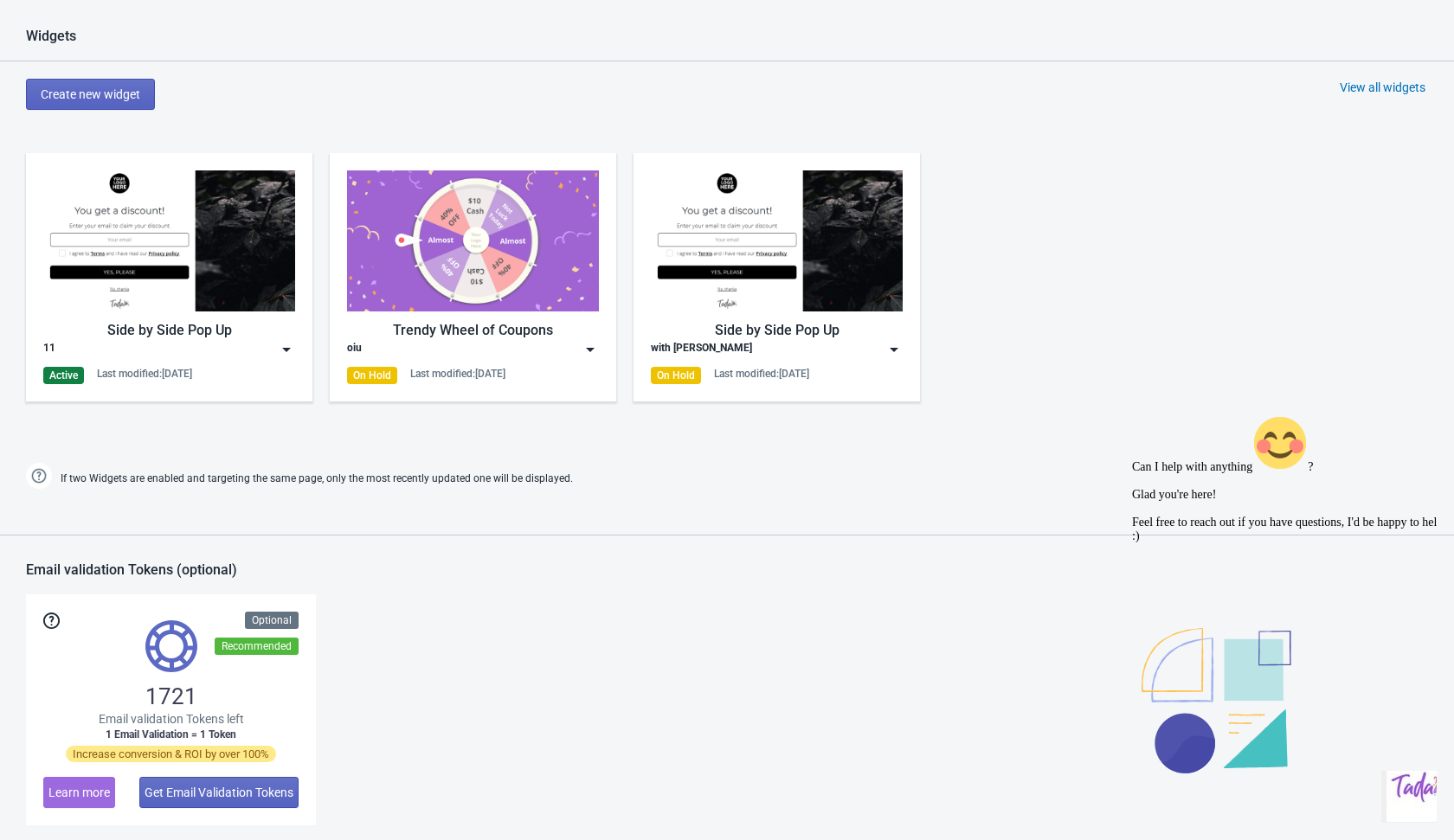
scroll to position [1102, 0]
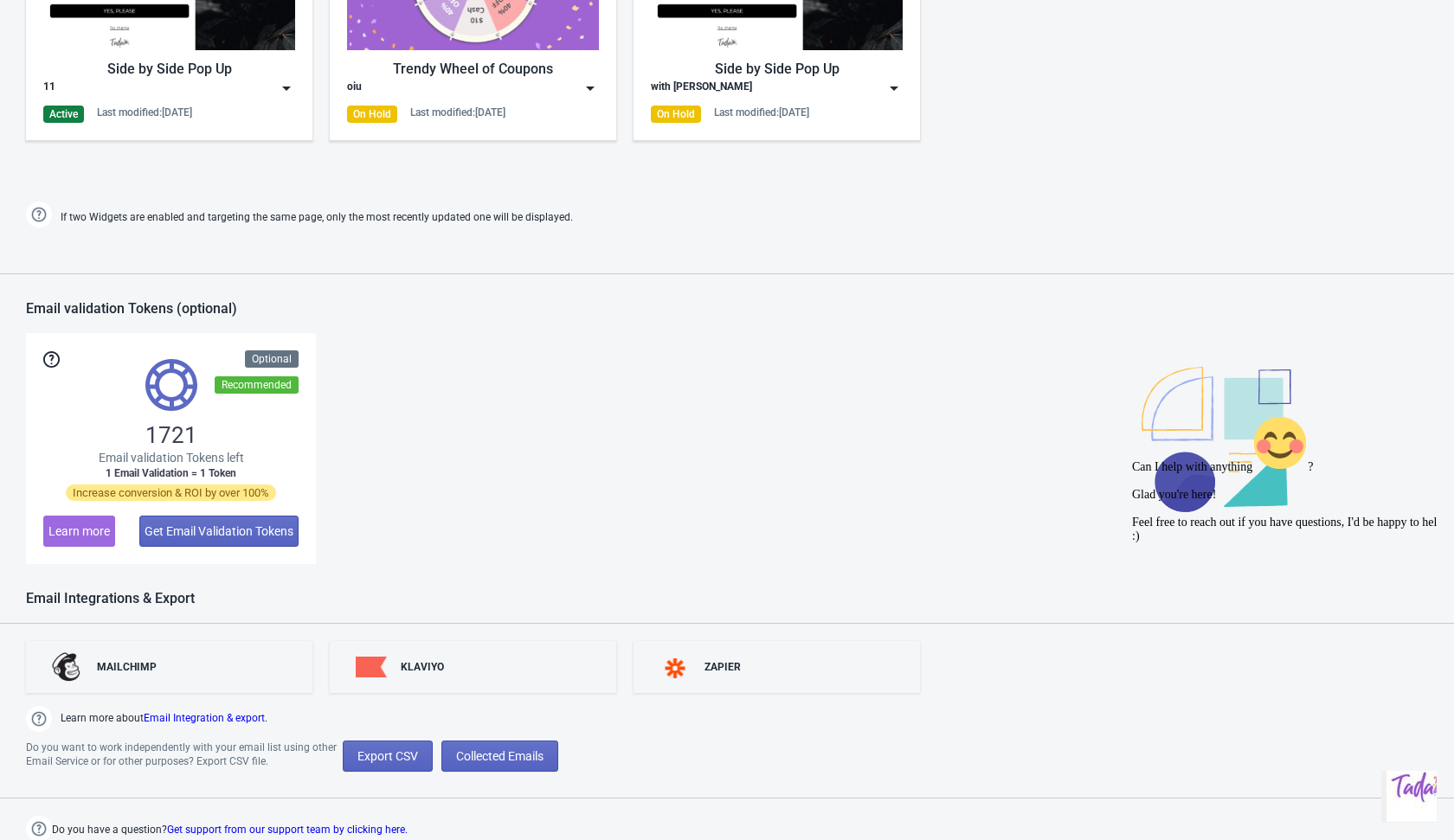
click at [449, 459] on div "1721 Email validation Tokens left 1 Email Validation = 1 Token Increase convers…" at bounding box center [727, 448] width 1402 height 231
click at [511, 759] on span "Collected Emails" at bounding box center [500, 756] width 88 height 14
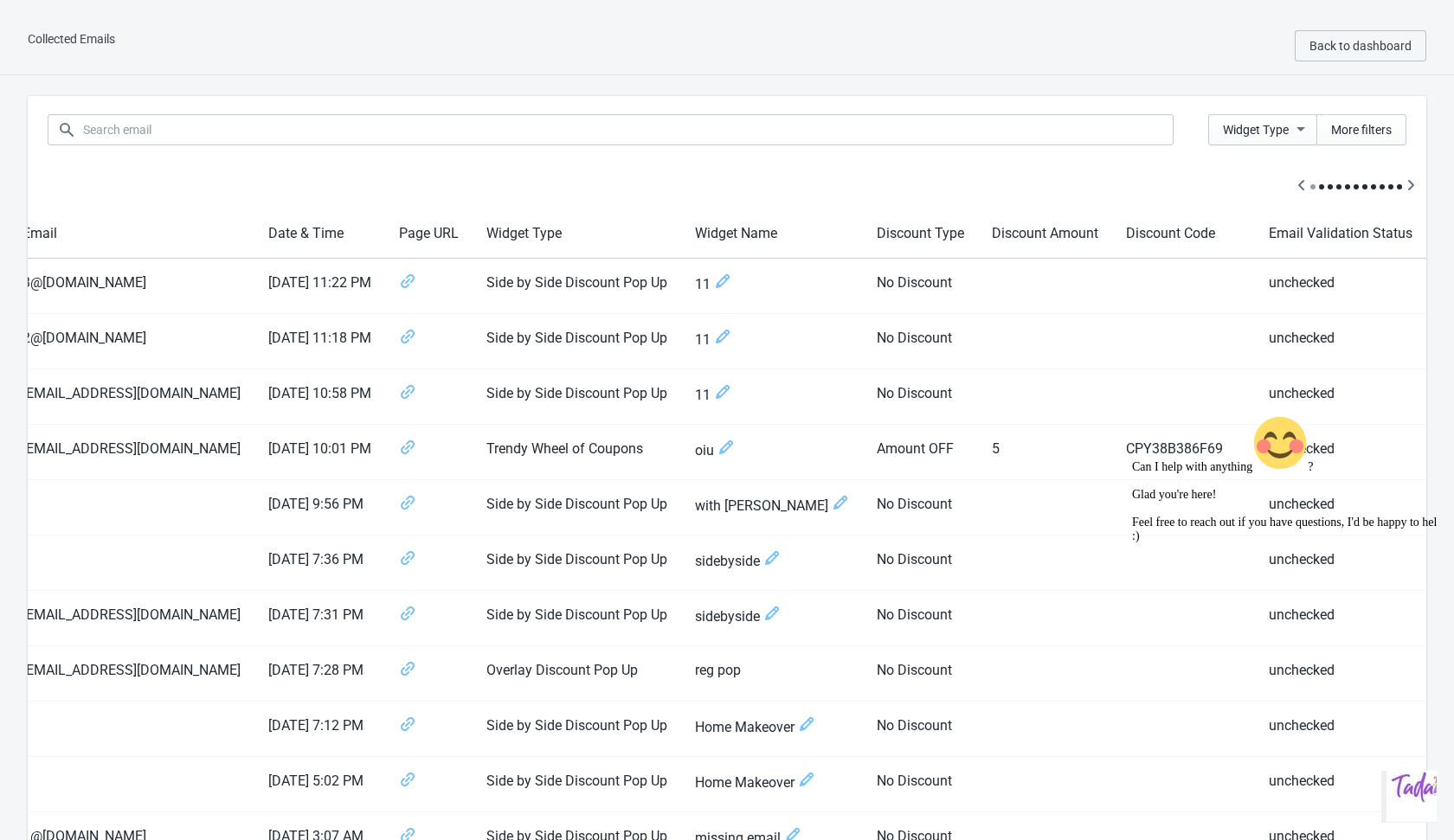
scroll to position [0, 132]
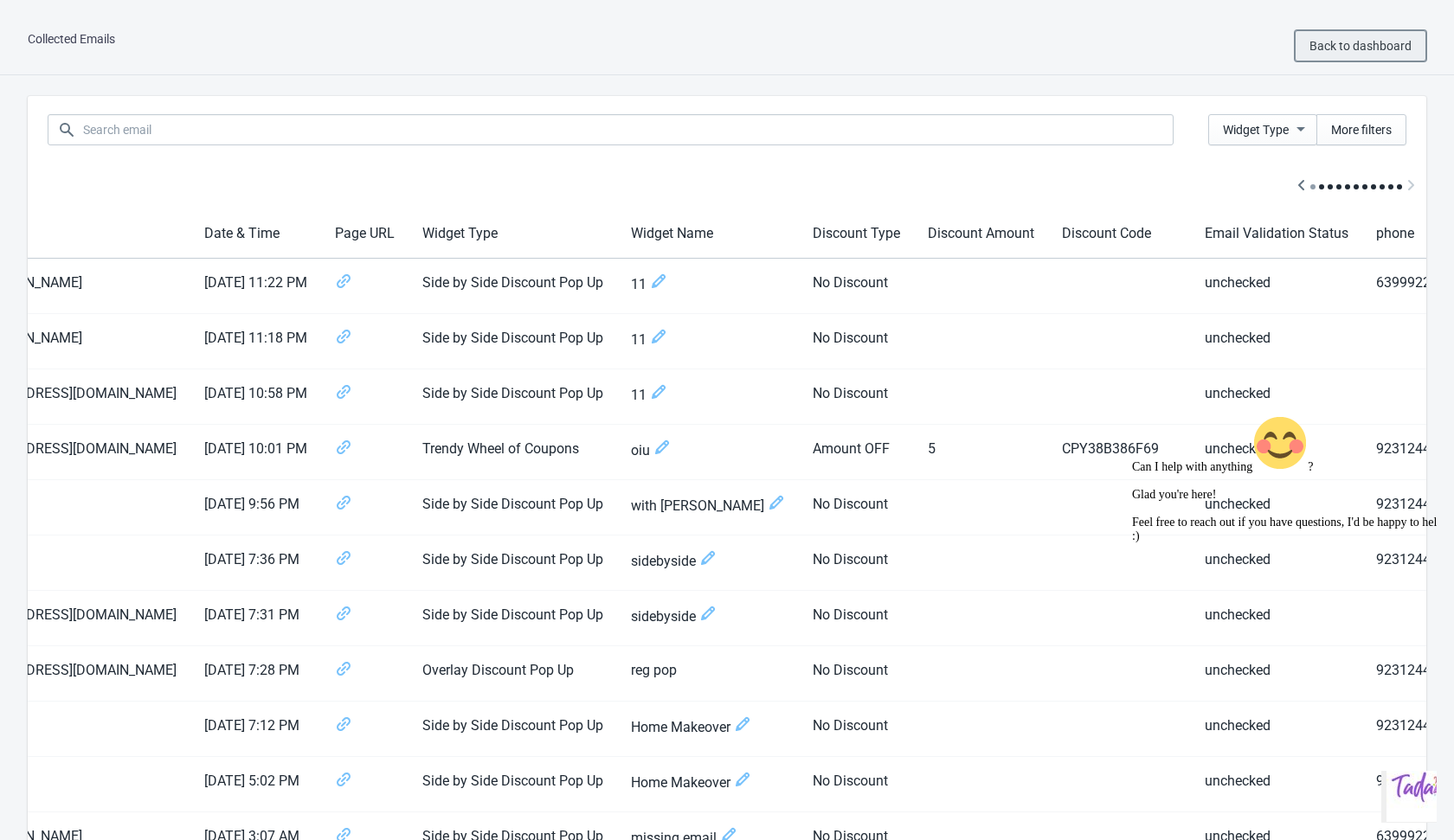
click at [1311, 39] on span "Back to dashboard" at bounding box center [1360, 46] width 102 height 14
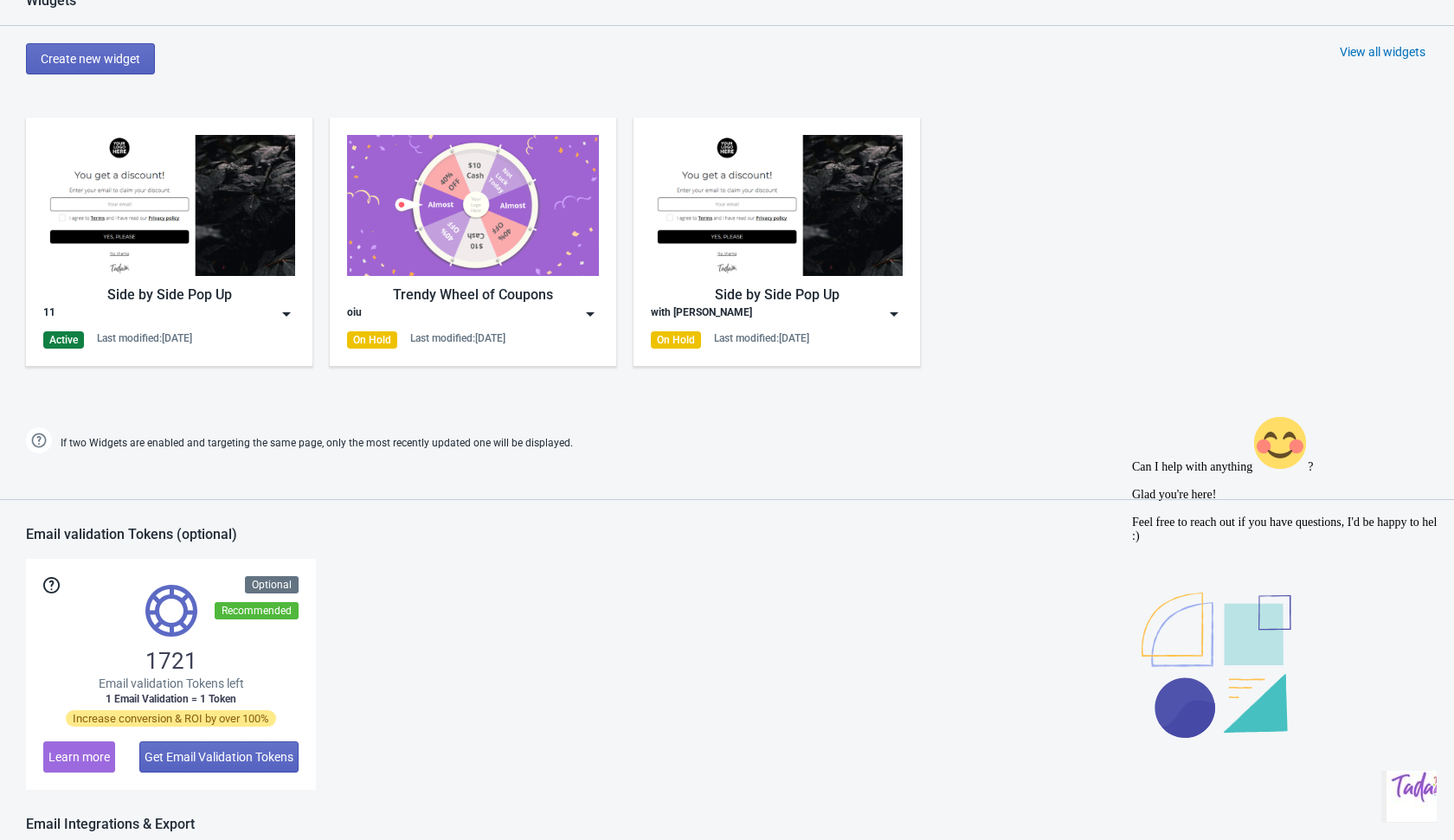
scroll to position [883, 0]
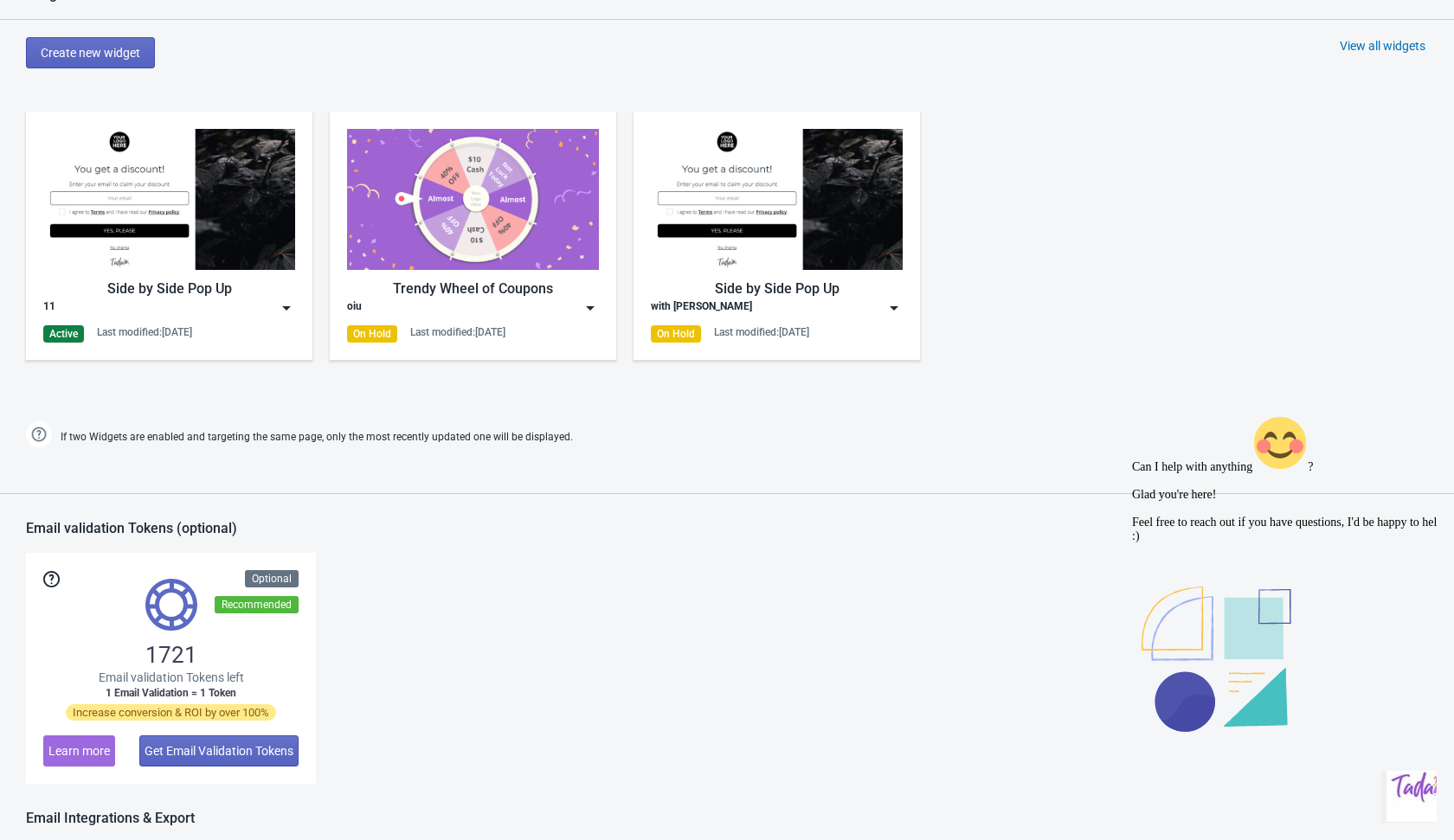
click at [287, 304] on img at bounding box center [287, 308] width 18 height 18
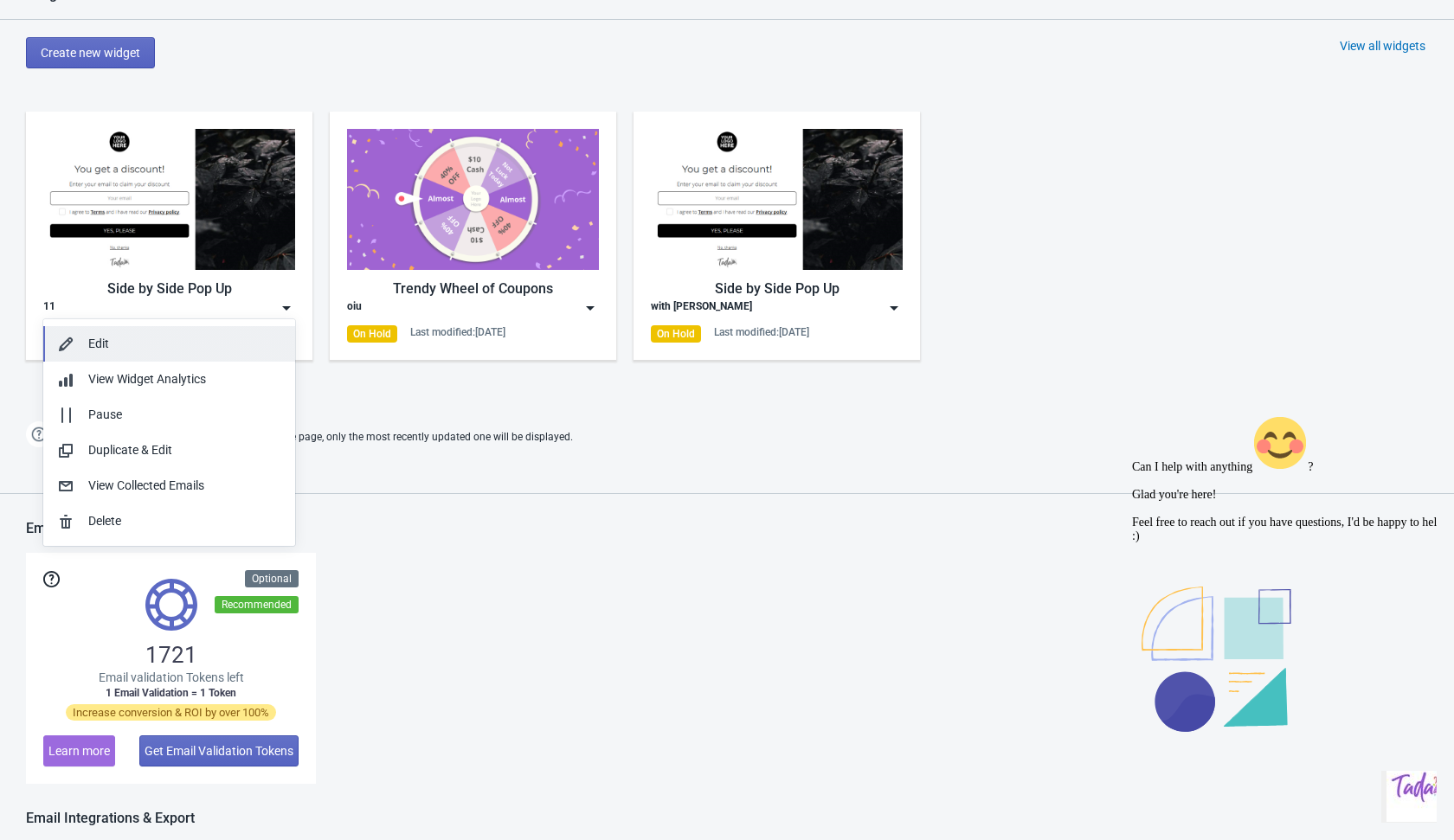
click at [208, 357] on button "Edit" at bounding box center [169, 343] width 252 height 35
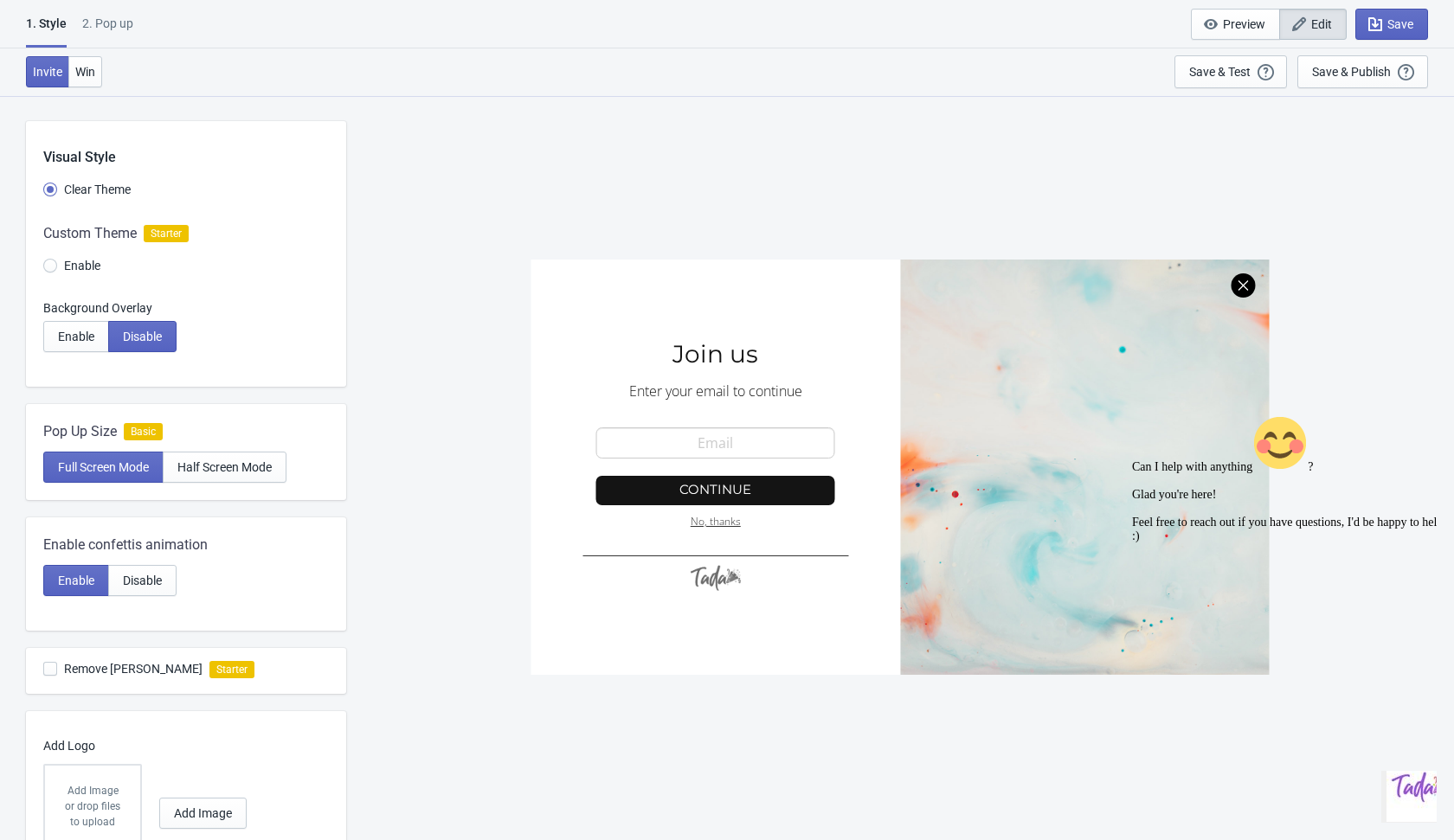
scroll to position [466, 0]
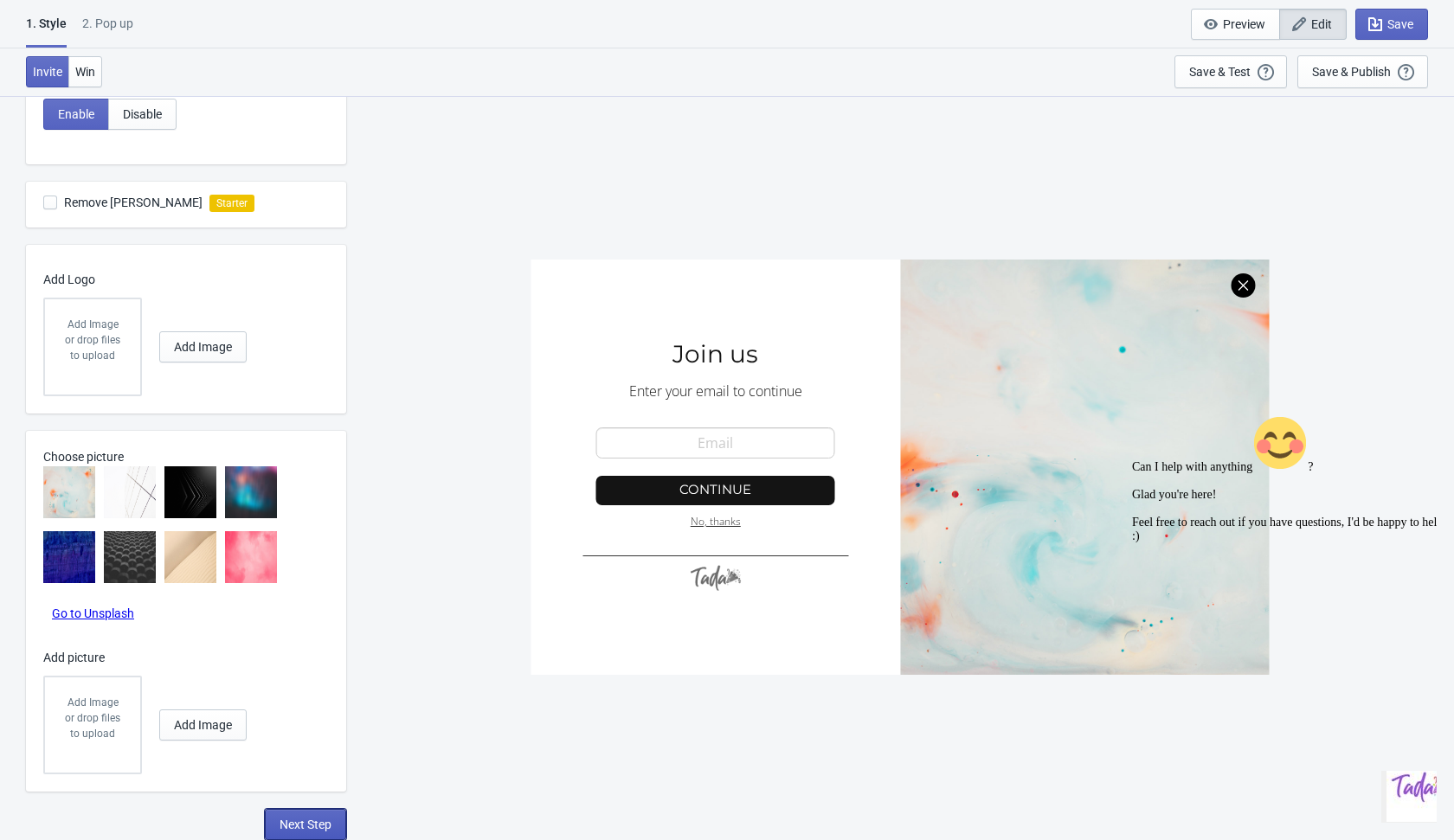
click at [307, 829] on span "Next Step" at bounding box center [304, 824] width 52 height 14
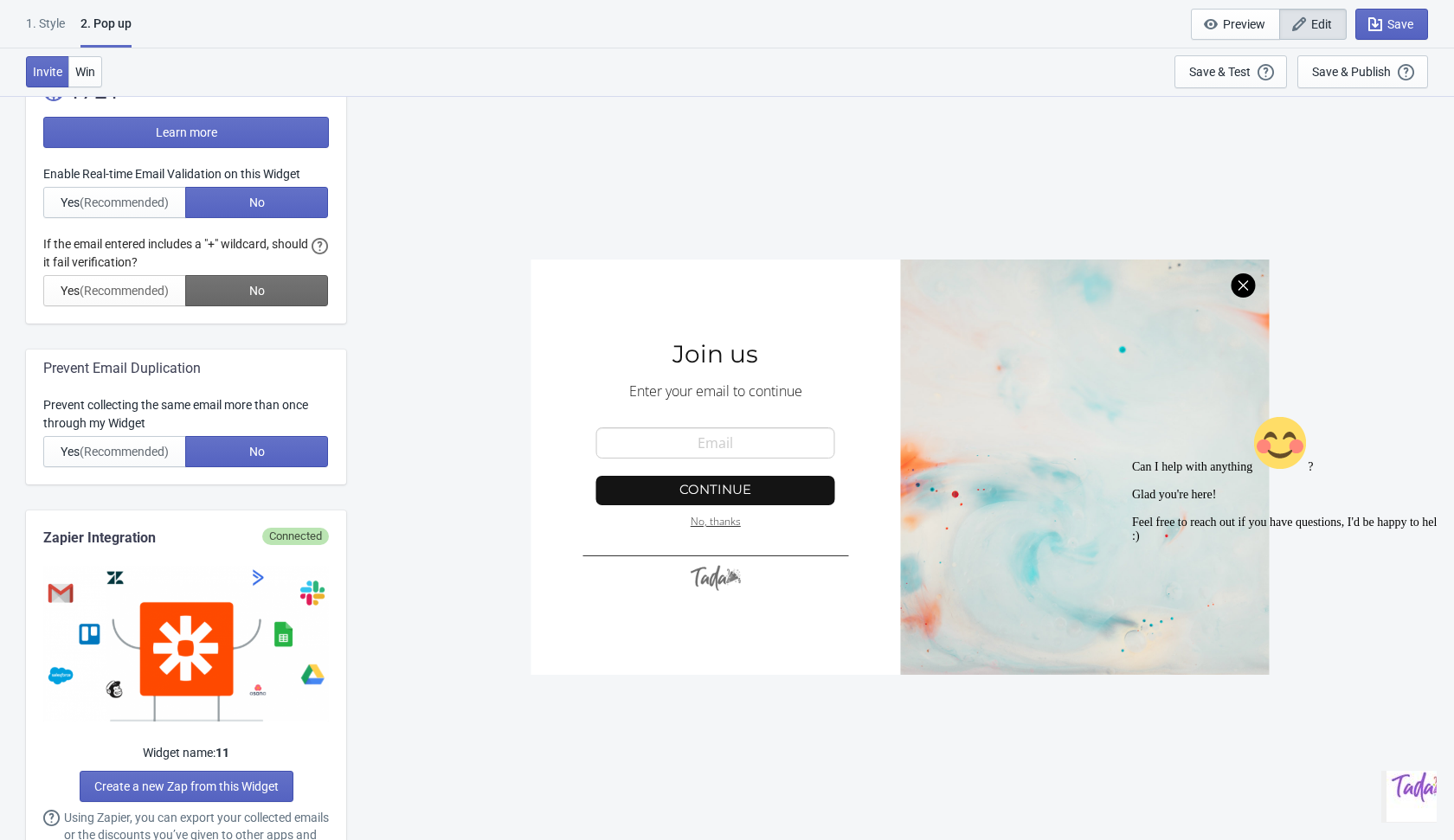
scroll to position [0, 0]
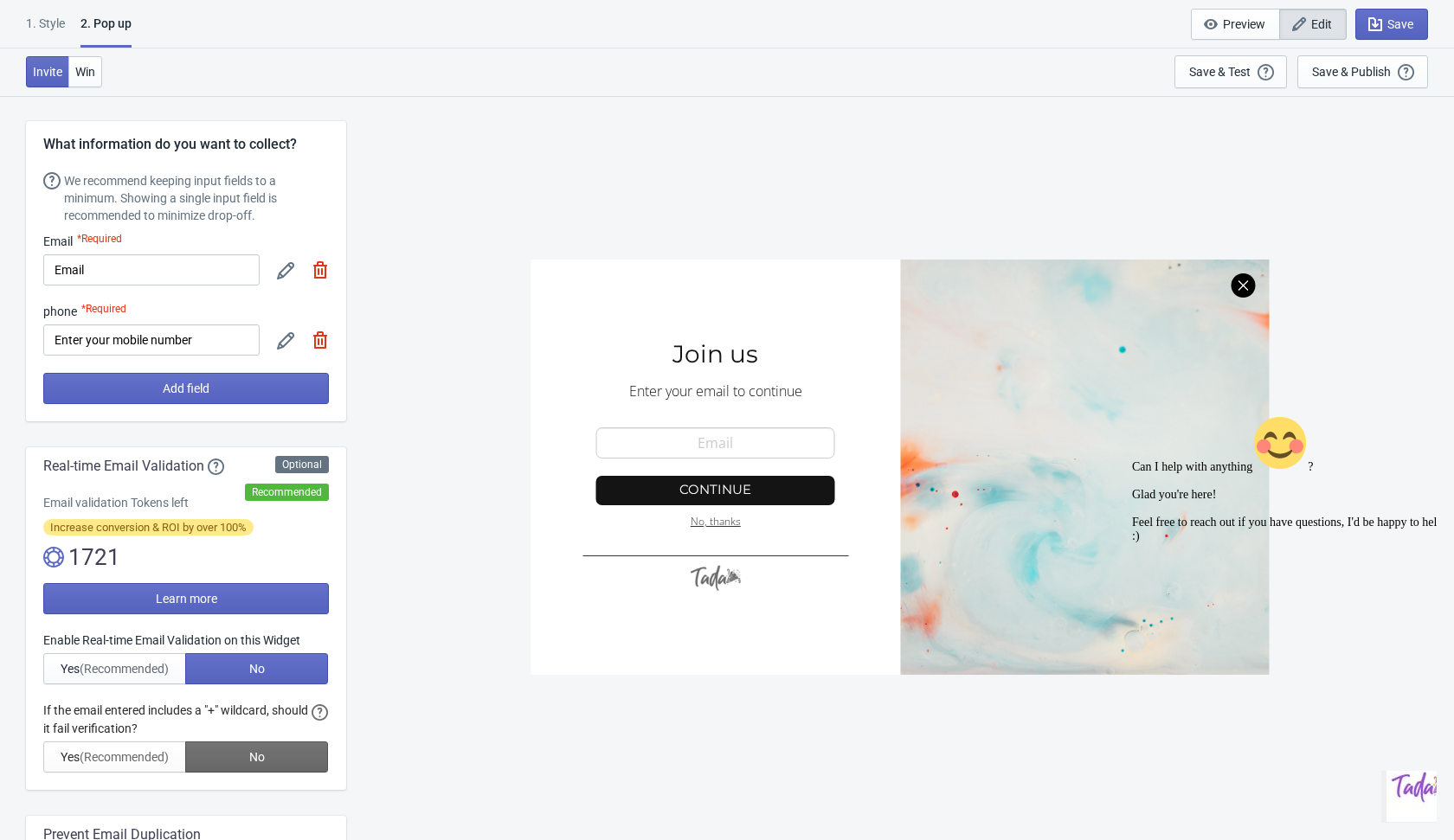
click at [319, 224] on div "What information do you want to collect? We recommend keeping input fields to a…" at bounding box center [186, 271] width 320 height 300
click at [390, 220] on div "SASDERWERT3H Join us Enter your email to continue email-input Continue No, than…" at bounding box center [900, 467] width 1090 height 744
click at [323, 271] on img at bounding box center [320, 270] width 18 height 18
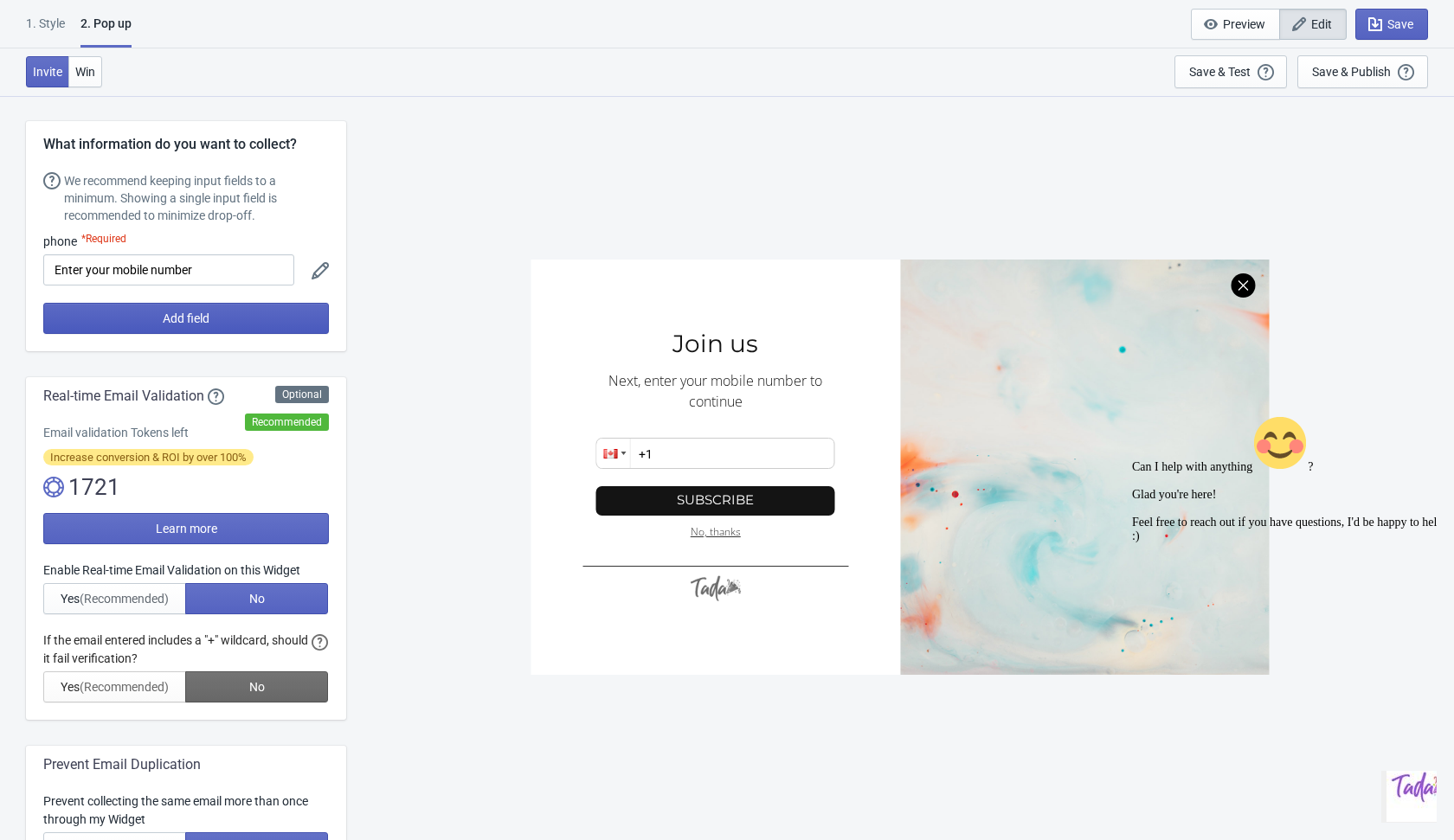
click at [249, 319] on button "Add field" at bounding box center [185, 318] width 286 height 31
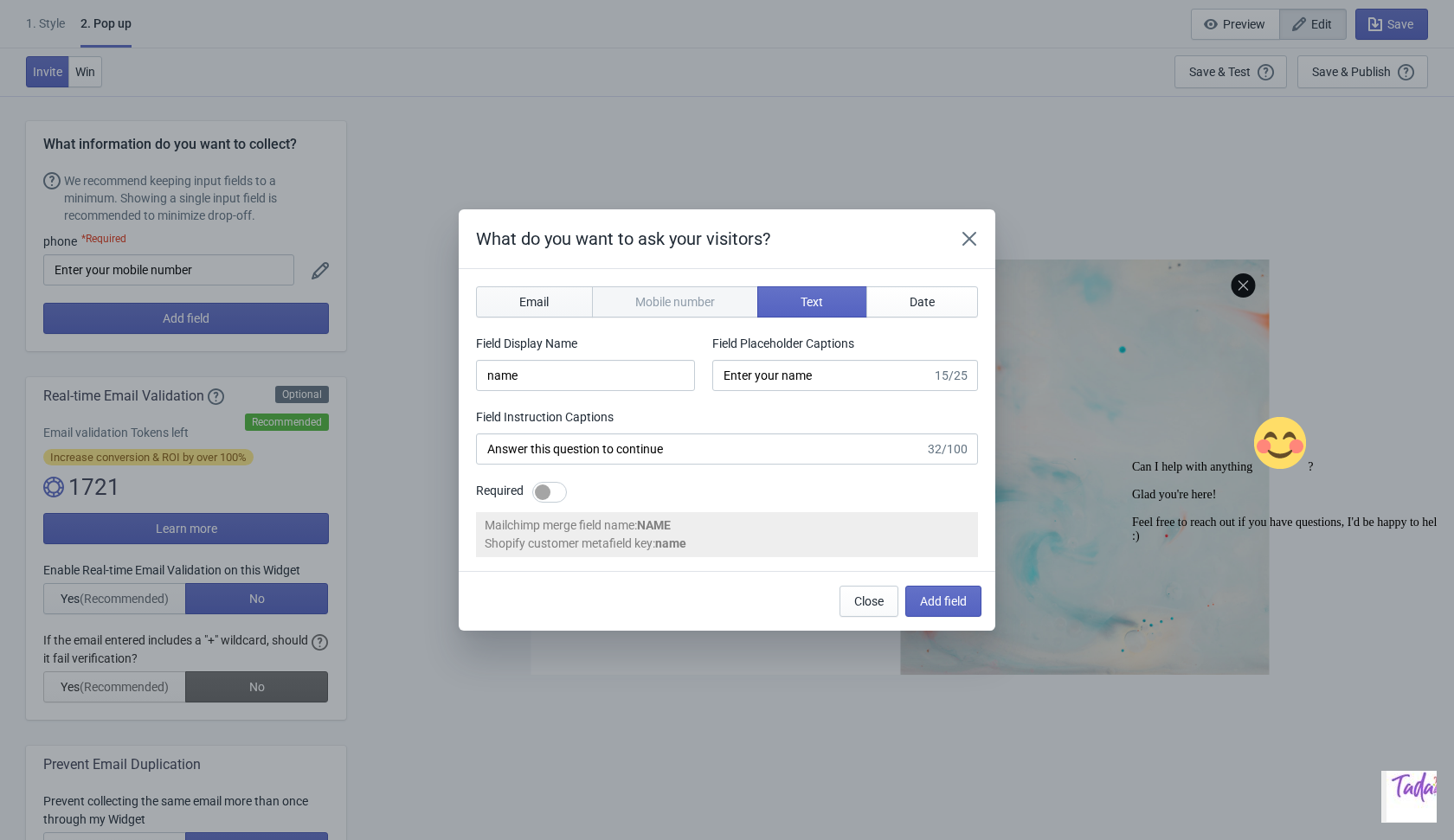
click at [534, 293] on button "Email" at bounding box center [535, 302] width 117 height 31
type input "email"
type input "Enter your email"
type input "Enter your email to continue"
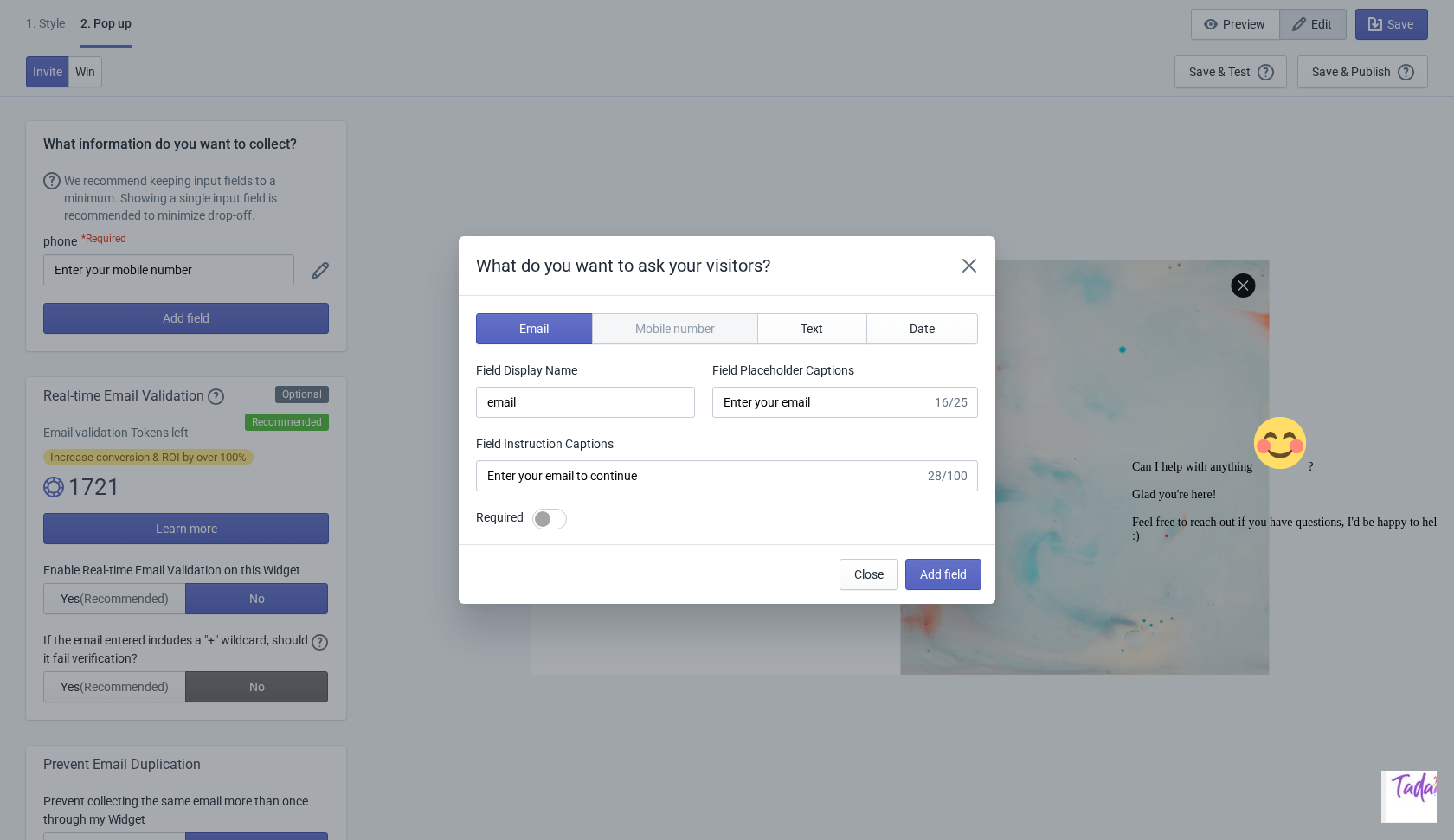
click at [562, 524] on div at bounding box center [548, 518] width 34 height 20
checkbox input "true"
click at [706, 523] on div "Required" at bounding box center [727, 519] width 502 height 21
click at [924, 576] on span "Add field" at bounding box center [944, 575] width 47 height 14
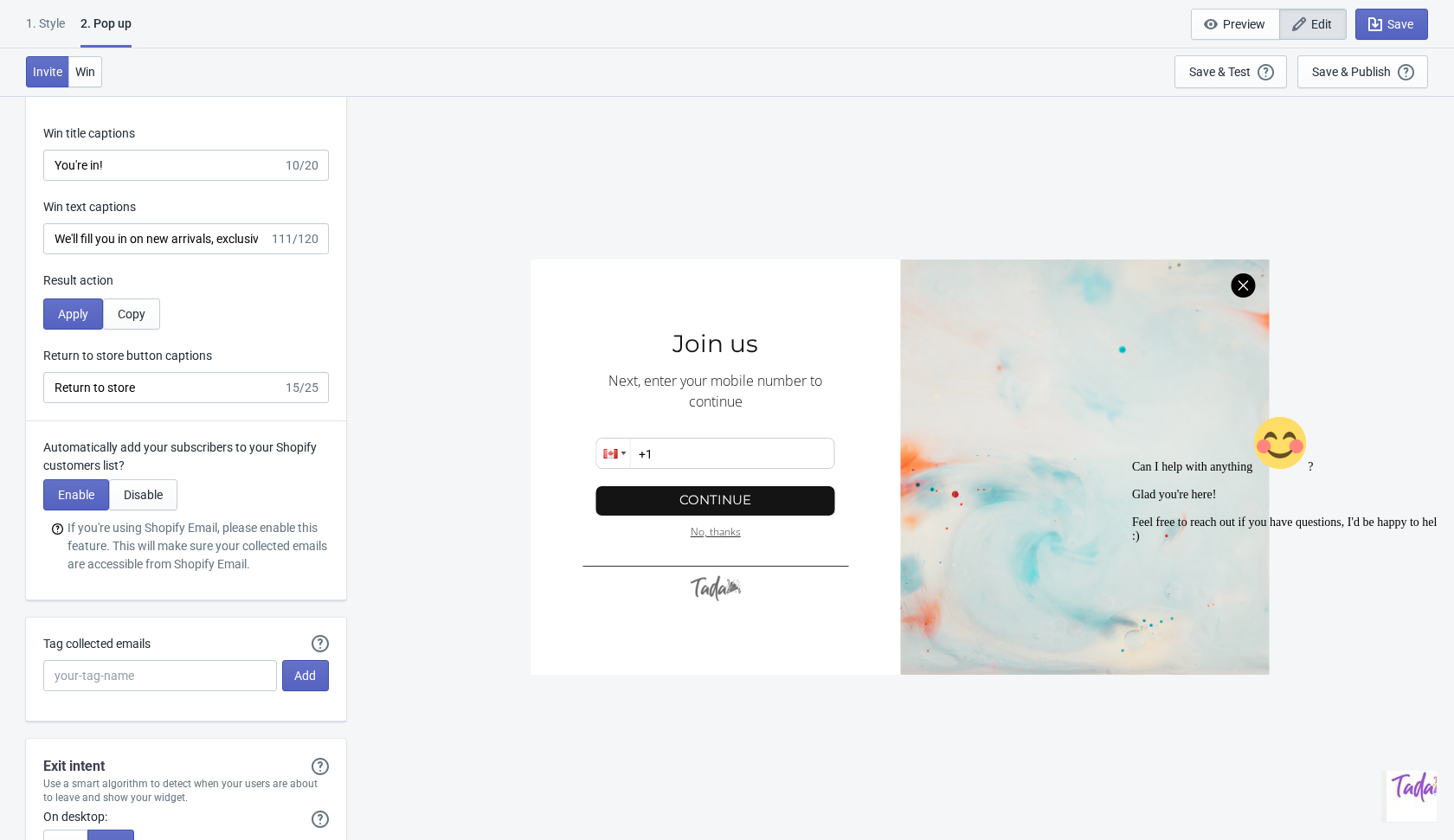
scroll to position [3140, 0]
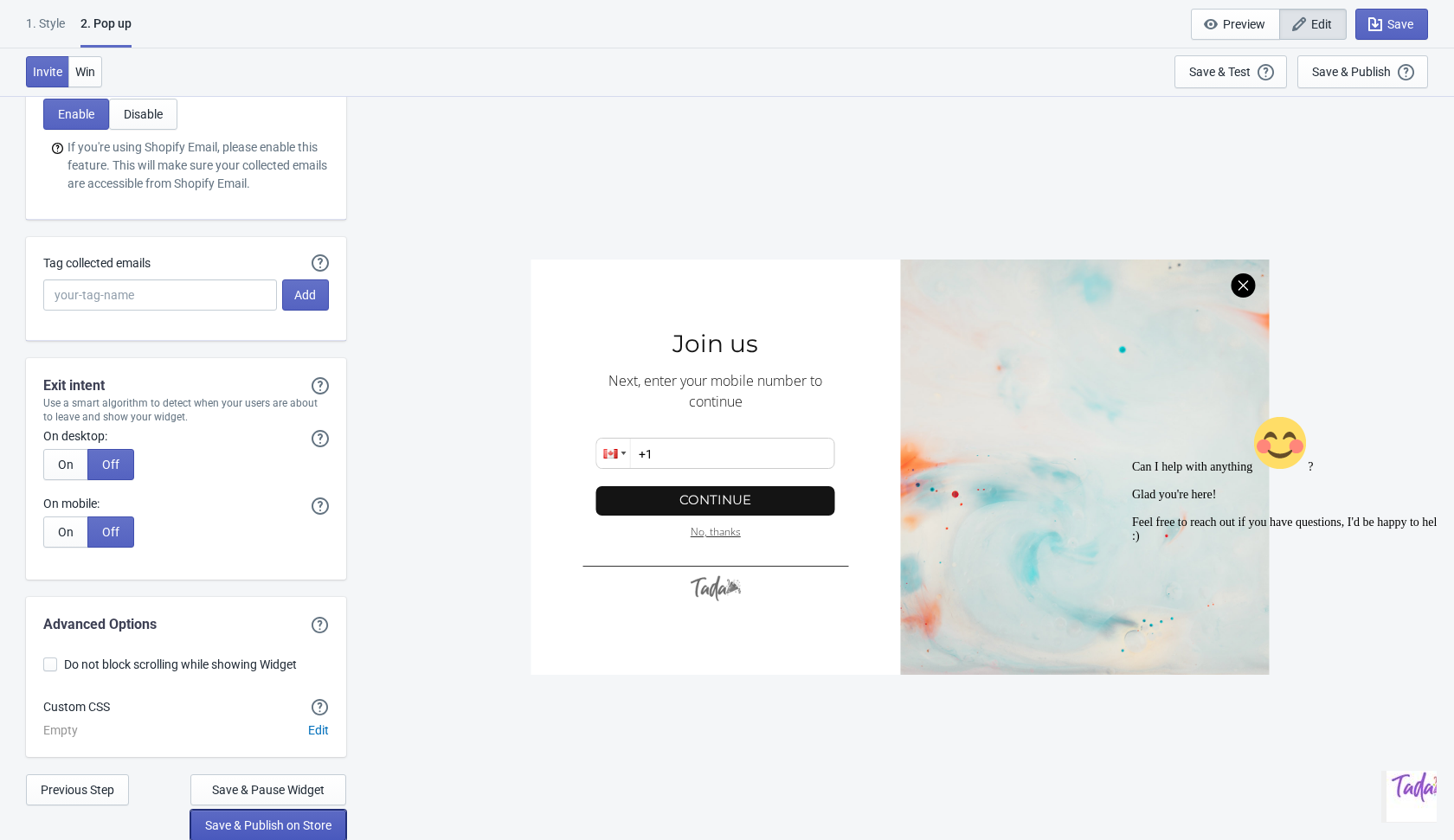
click at [286, 830] on span "Save & Publish on Store" at bounding box center [267, 825] width 126 height 14
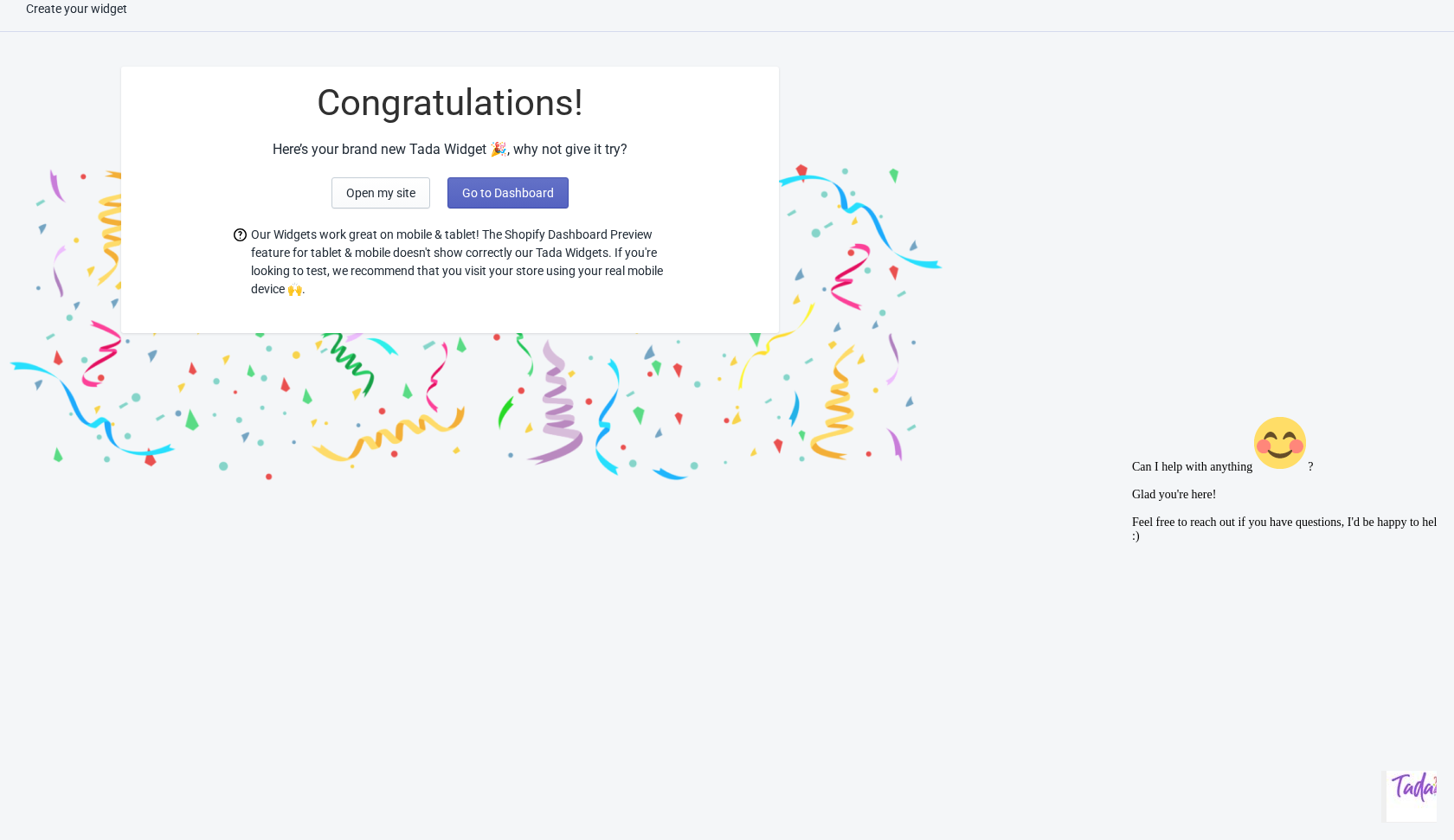
scroll to position [18, 0]
click at [525, 195] on span "Go to Dashboard" at bounding box center [508, 193] width 92 height 14
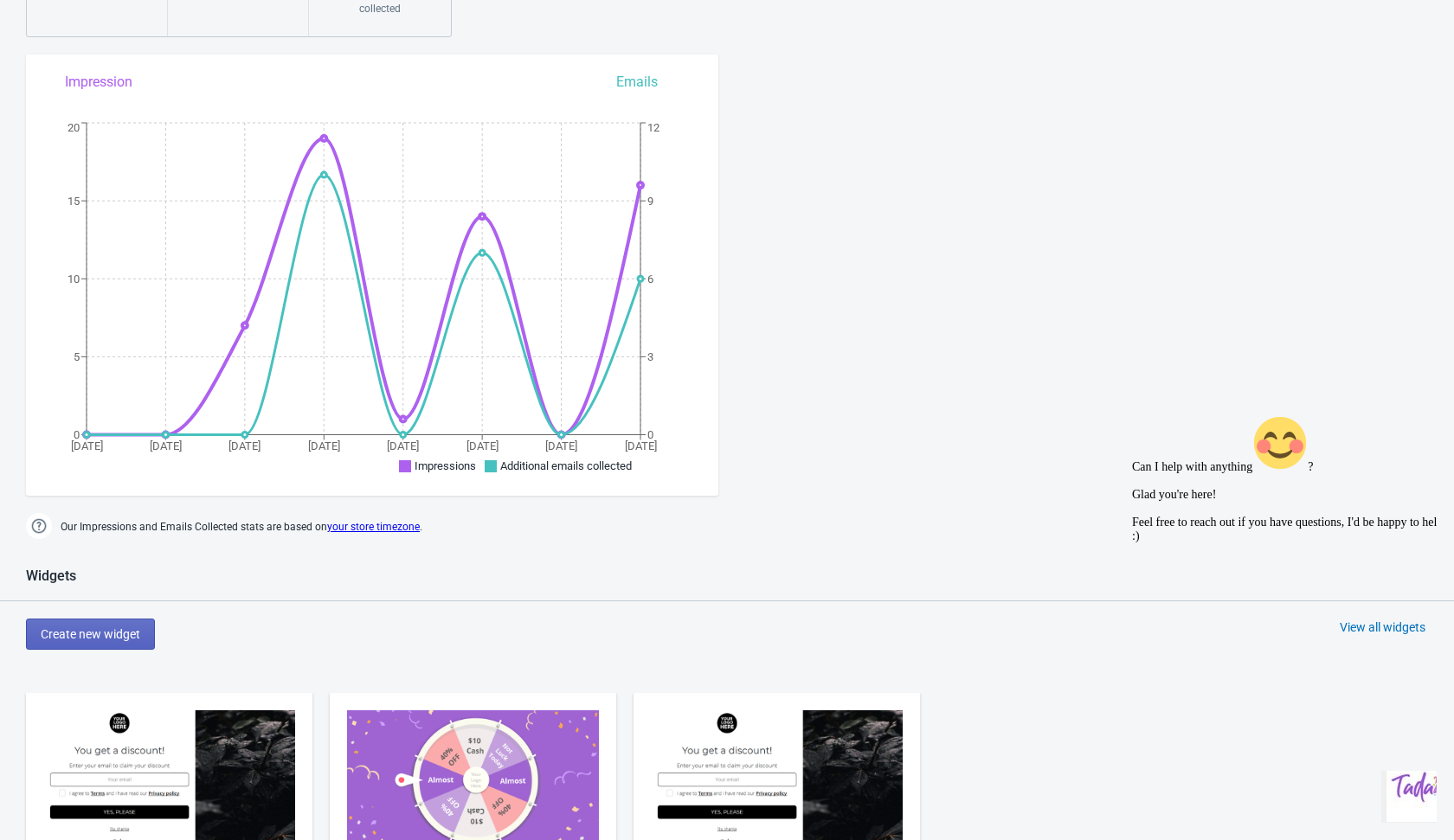
scroll to position [151, 0]
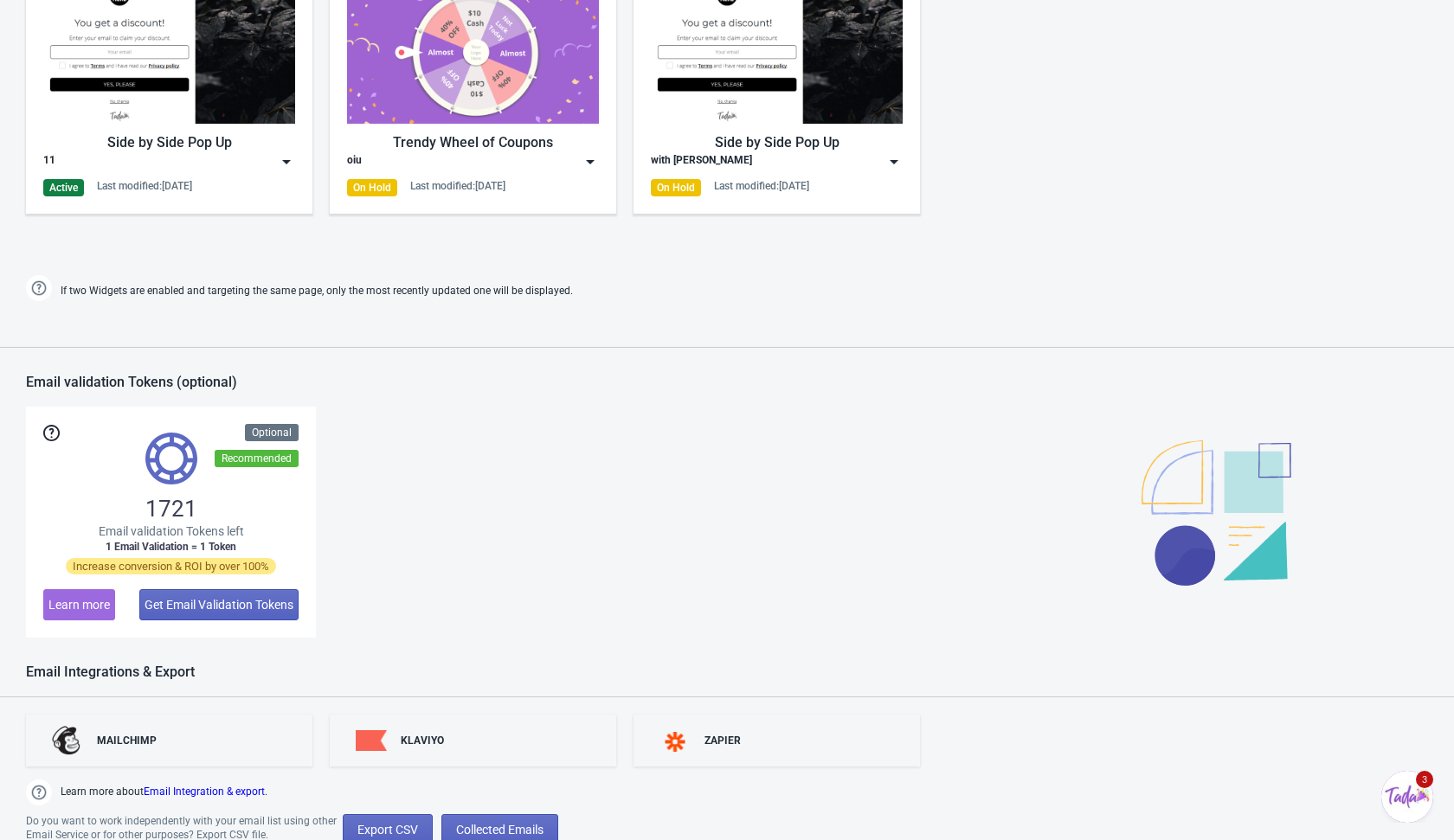
scroll to position [1102, 0]
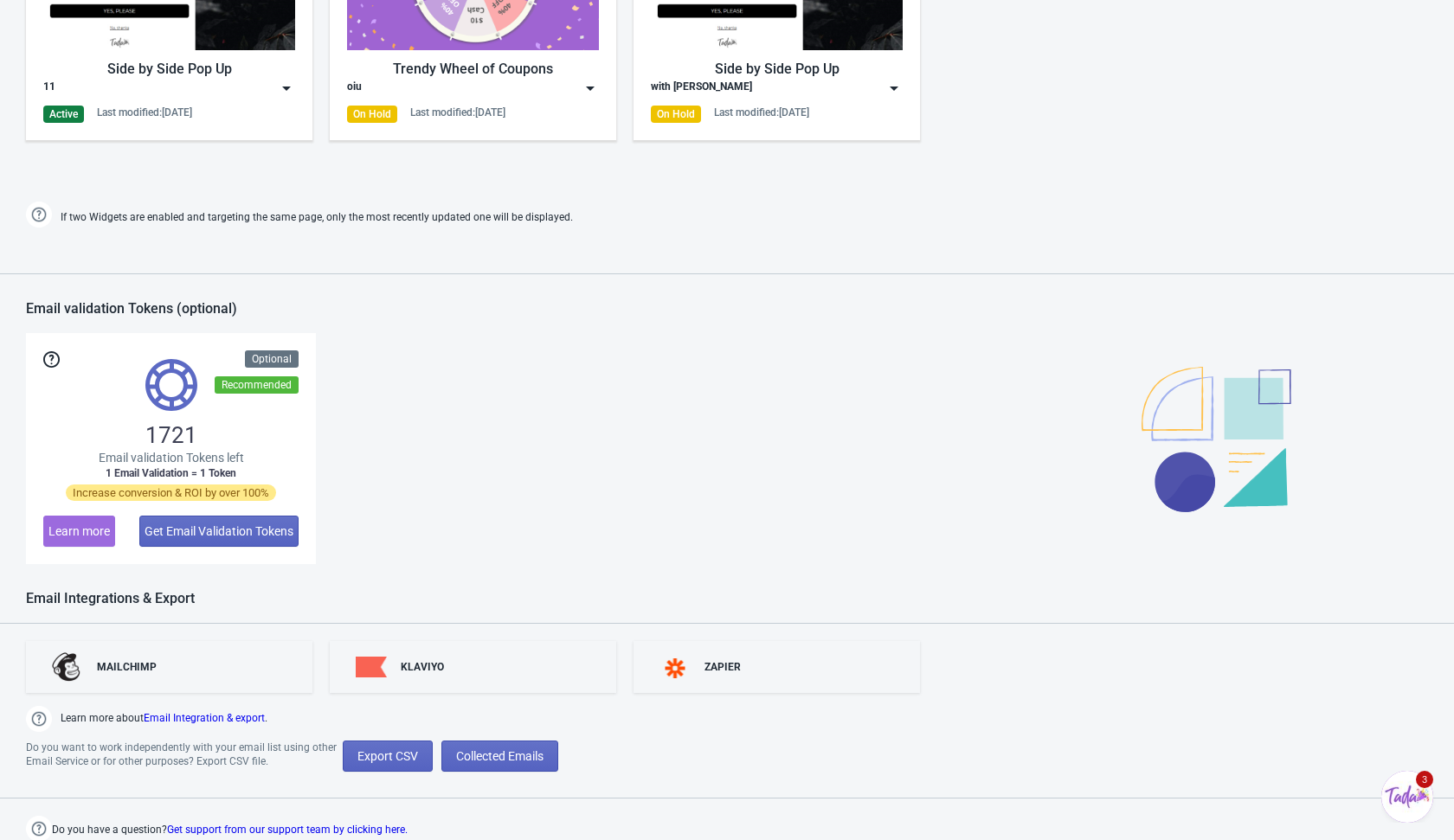
click at [494, 552] on div "1721 Email validation Tokens left 1 Email Validation = 1 Token Increase convers…" at bounding box center [727, 448] width 1402 height 231
click at [635, 822] on div "Do you have a question? Get support from our support team by clicking here." at bounding box center [727, 820] width 1454 height 44
click at [651, 780] on div "MAILCHIMP KLAVIYO ZAPIER Learn more about Email Integration & export . Do you w…" at bounding box center [727, 732] width 1454 height 218
click at [651, 767] on div "Do you want to work independently with your email list using other Email Servic…" at bounding box center [727, 756] width 1454 height 31
click at [538, 752] on span "Collected Emails" at bounding box center [500, 756] width 88 height 14
